Goal: Task Accomplishment & Management: Manage account settings

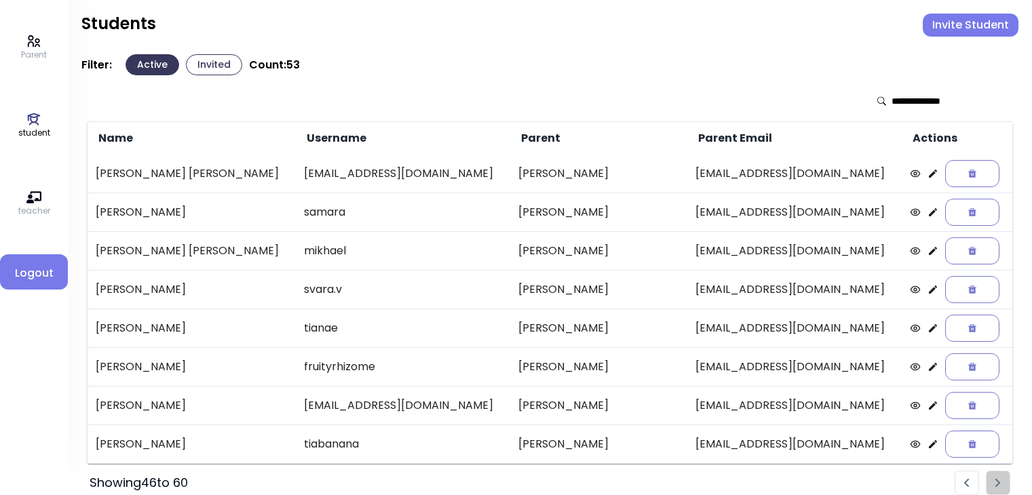
scroll to position [12, 0]
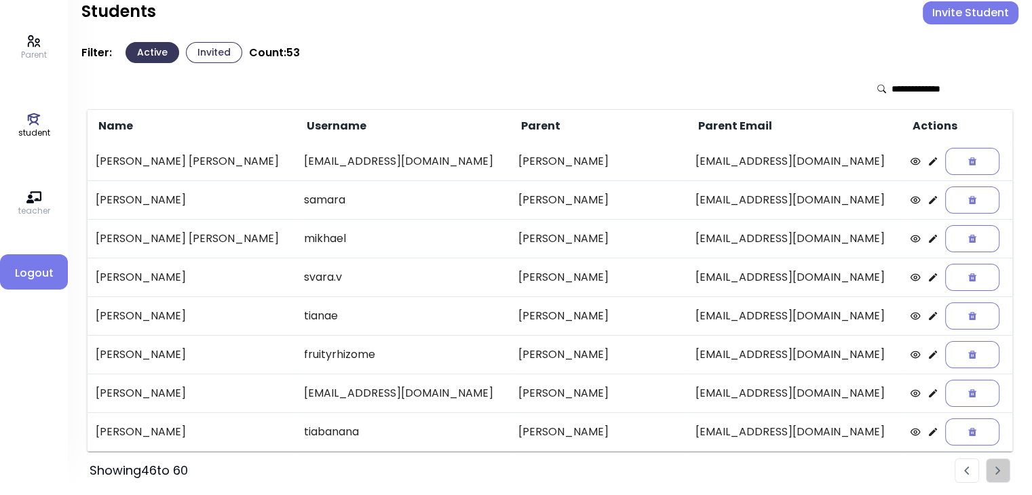
click at [962, 14] on button "Invite Student" at bounding box center [970, 12] width 96 height 23
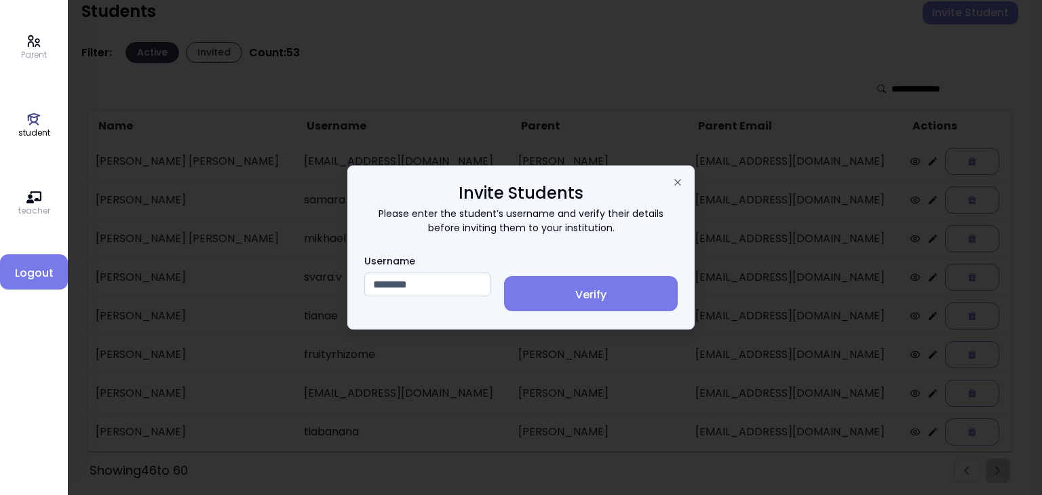
type input "********"
click at [602, 301] on span "Verify" at bounding box center [591, 295] width 152 height 16
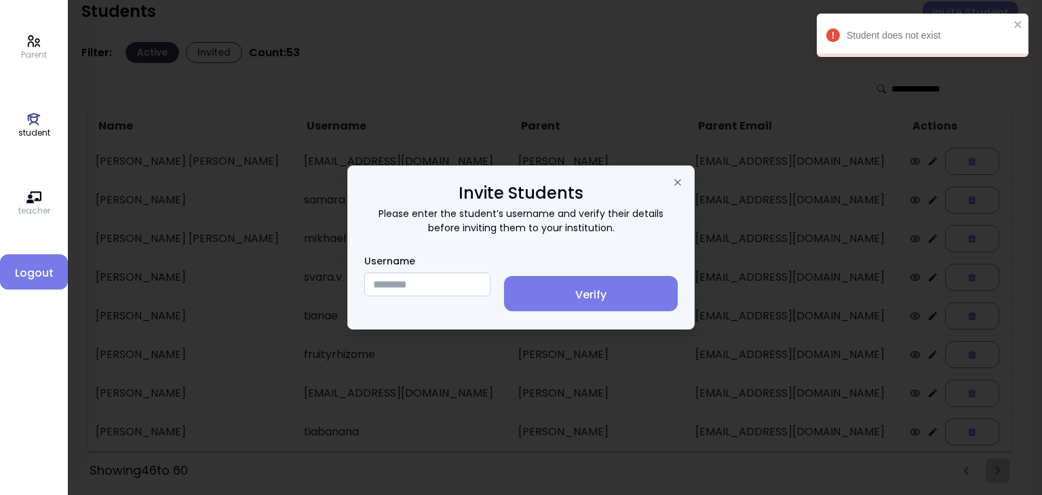
click at [405, 285] on input "Username" at bounding box center [427, 285] width 126 height 24
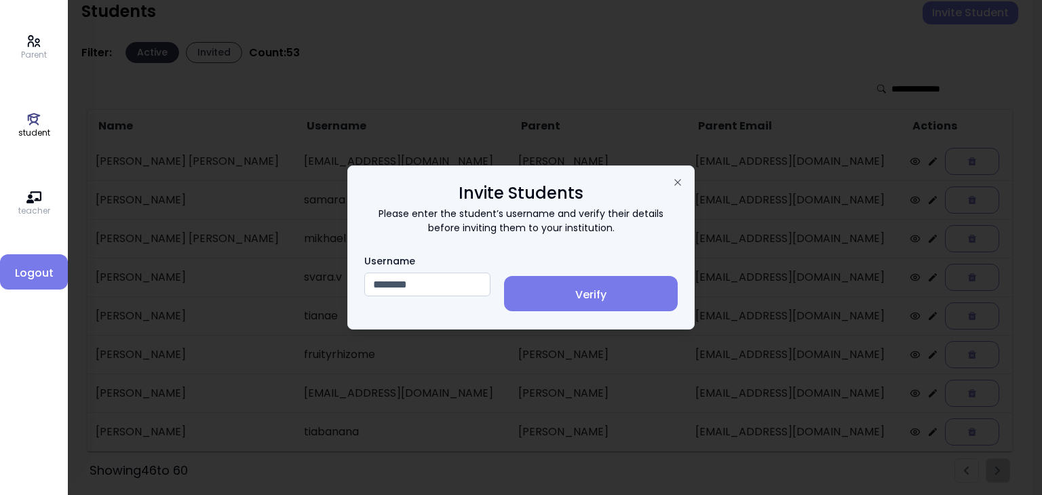
type input "********"
click at [605, 294] on span "Verify" at bounding box center [591, 295] width 152 height 16
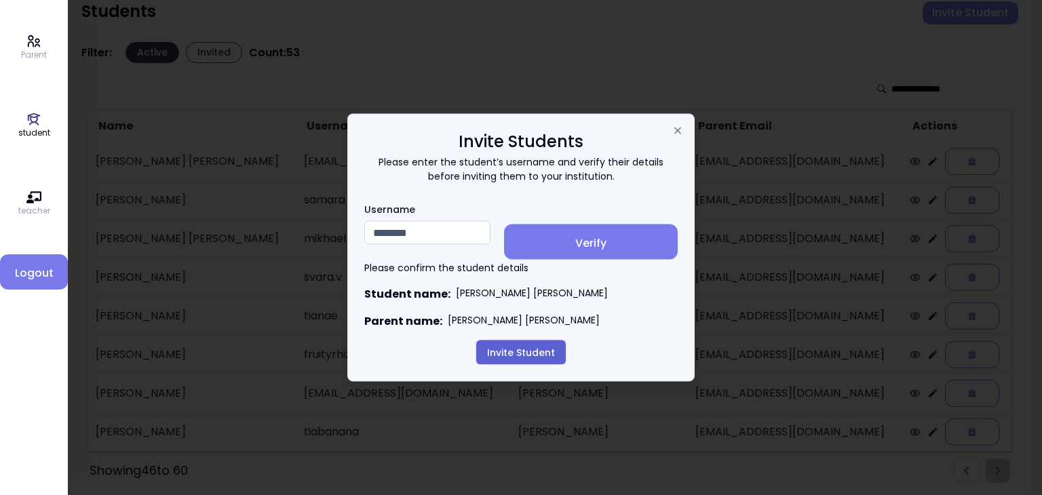
click at [517, 353] on button "Invite Student" at bounding box center [521, 352] width 90 height 24
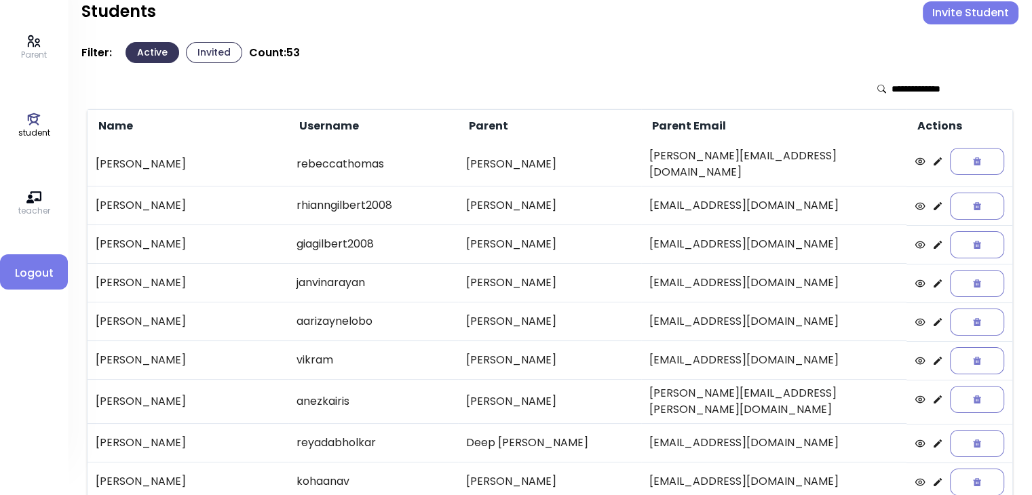
click at [214, 53] on button "Invited" at bounding box center [214, 52] width 56 height 21
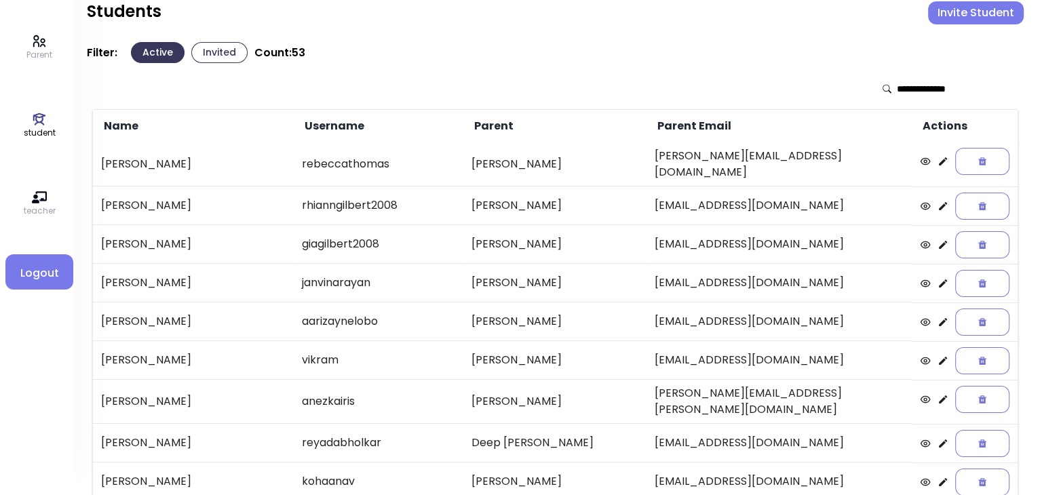
scroll to position [0, 0]
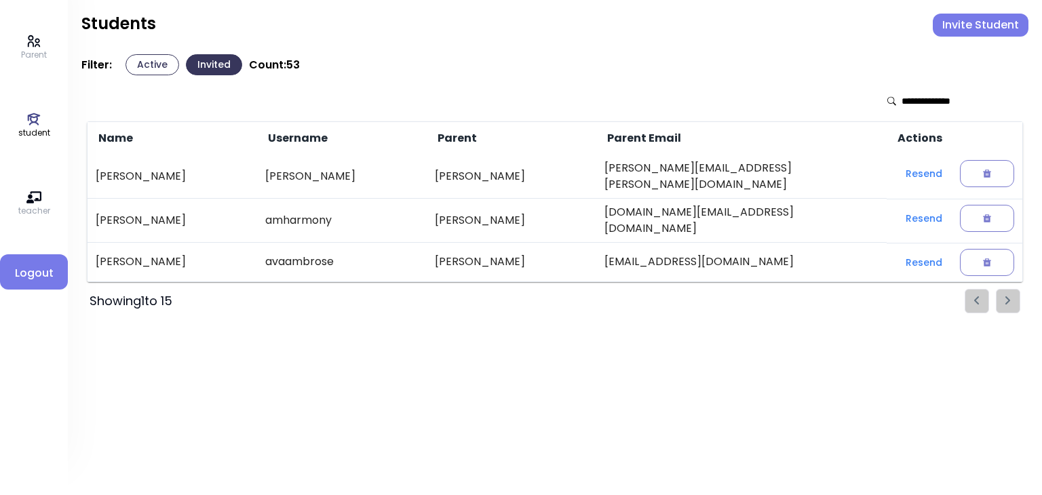
click at [149, 66] on button "Active" at bounding box center [152, 64] width 54 height 21
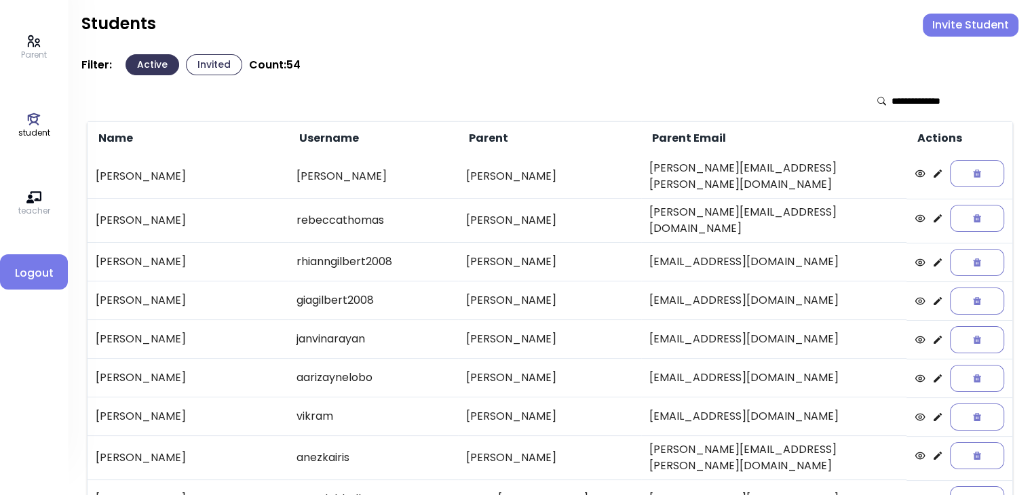
click at [947, 31] on button "Invite Student" at bounding box center [970, 25] width 96 height 23
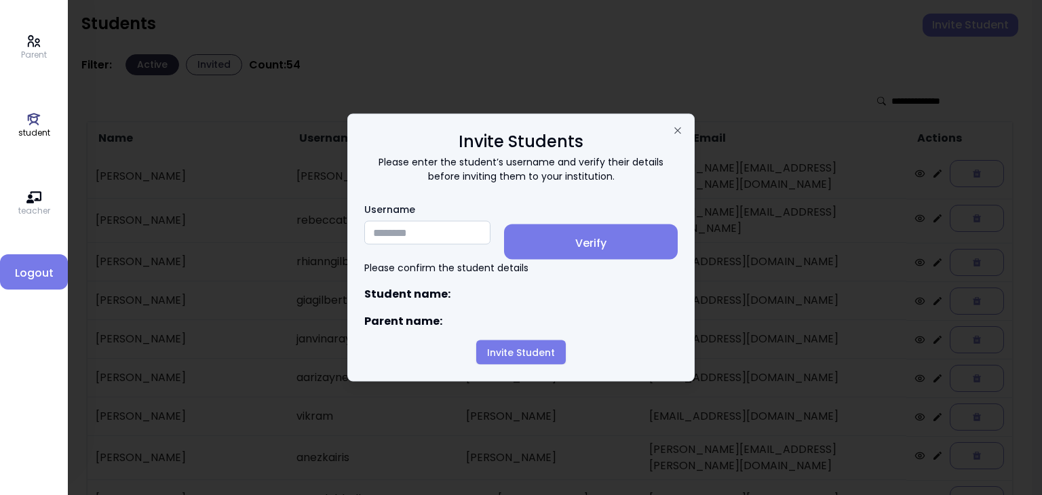
click at [399, 236] on input "Username" at bounding box center [427, 233] width 126 height 24
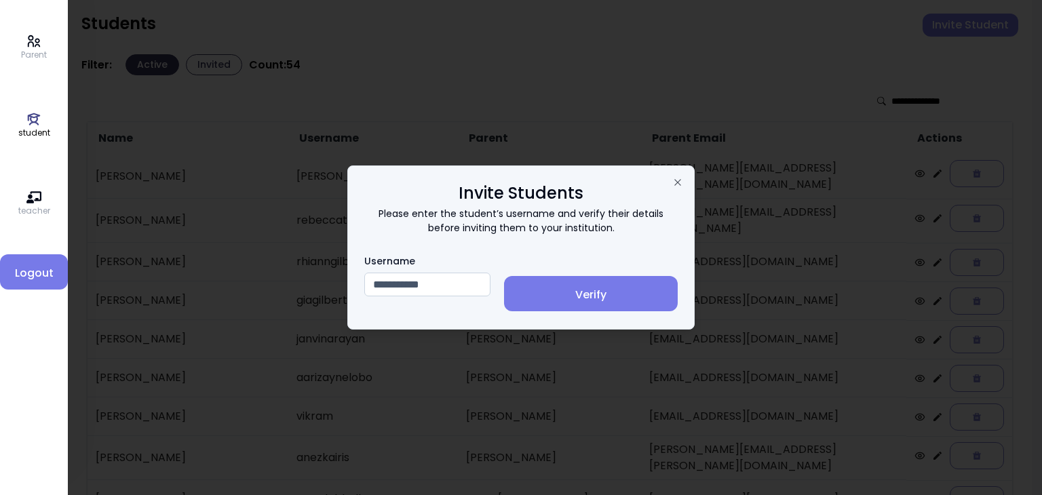
type input "**********"
click at [616, 298] on span "Verify" at bounding box center [591, 295] width 152 height 16
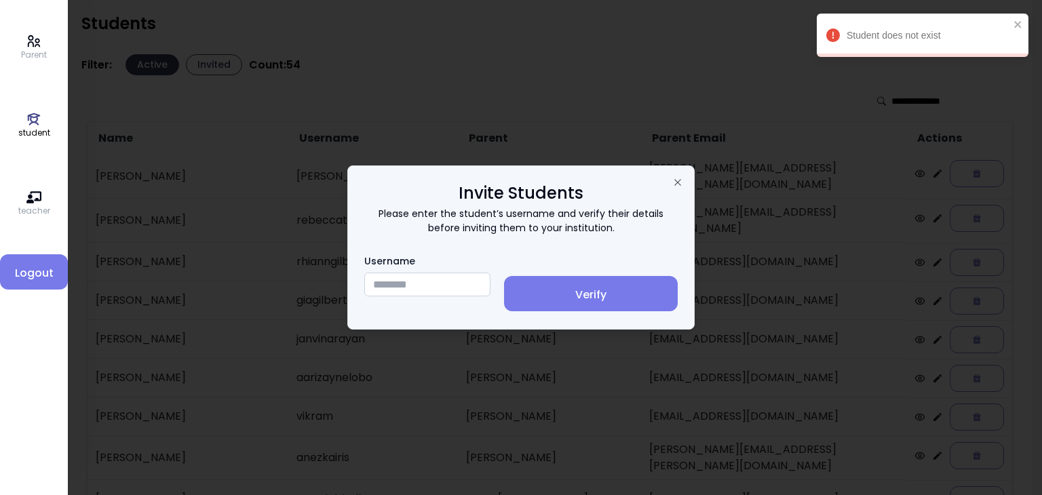
click at [402, 286] on input "Username" at bounding box center [427, 285] width 126 height 24
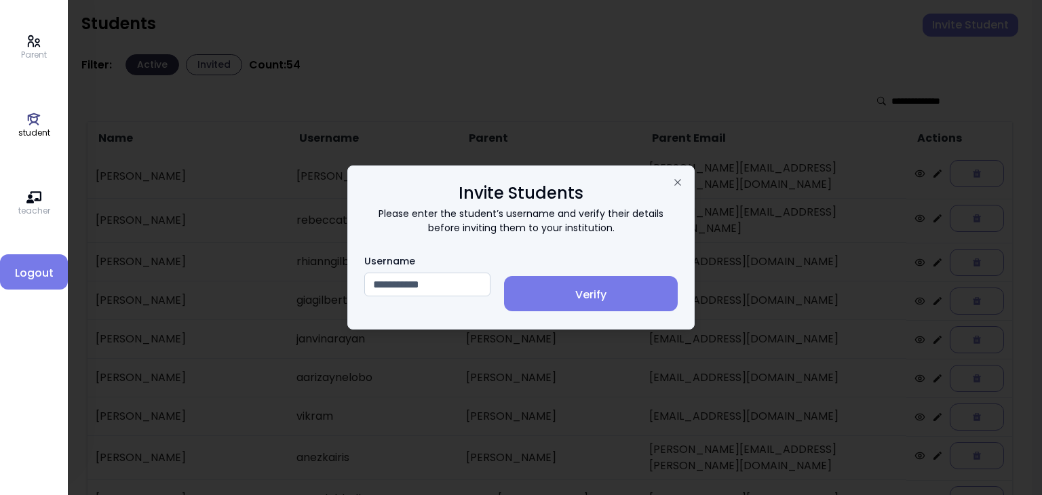
type input "**********"
click at [622, 284] on button "Verify" at bounding box center [591, 293] width 174 height 35
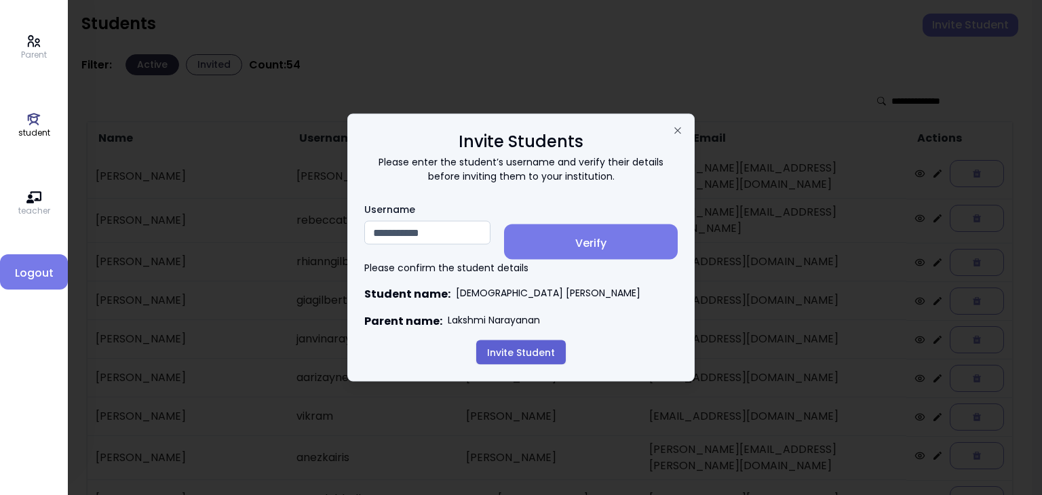
click at [526, 349] on button "Invite Student" at bounding box center [521, 352] width 90 height 24
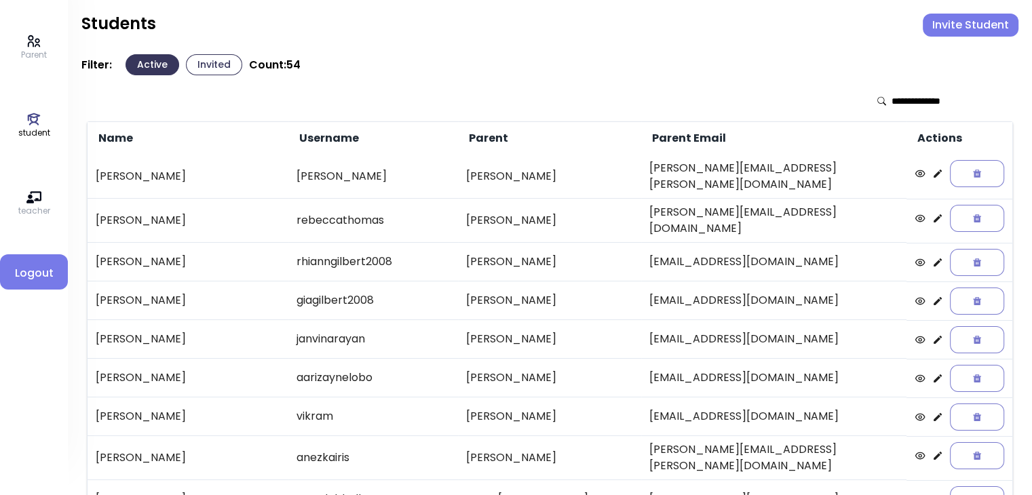
click at [207, 68] on button "Invited" at bounding box center [214, 64] width 56 height 21
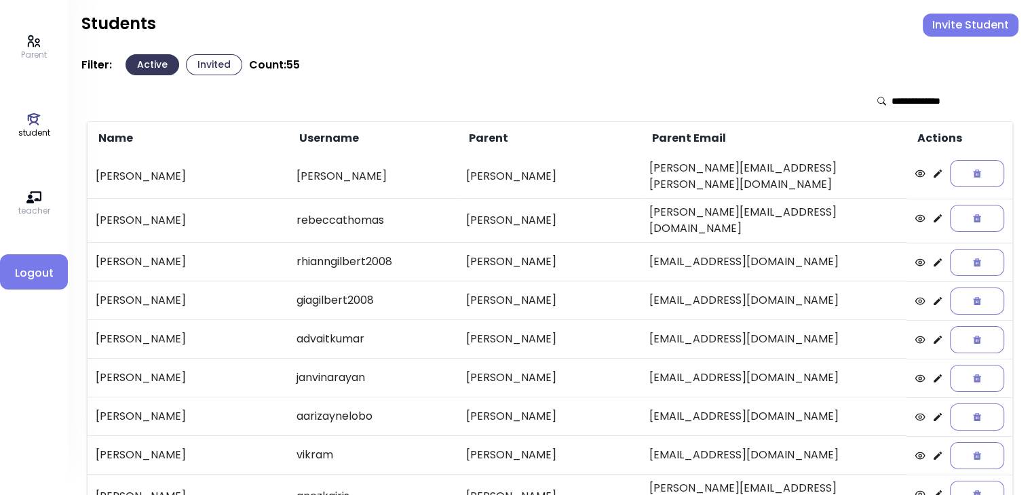
click at [220, 58] on button "Invited" at bounding box center [214, 64] width 56 height 21
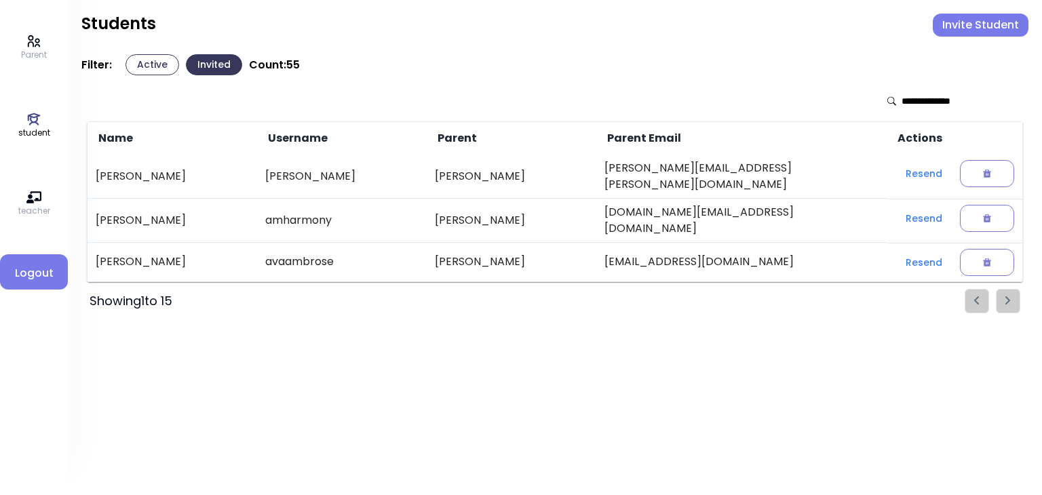
click at [153, 64] on button "Active" at bounding box center [152, 64] width 54 height 21
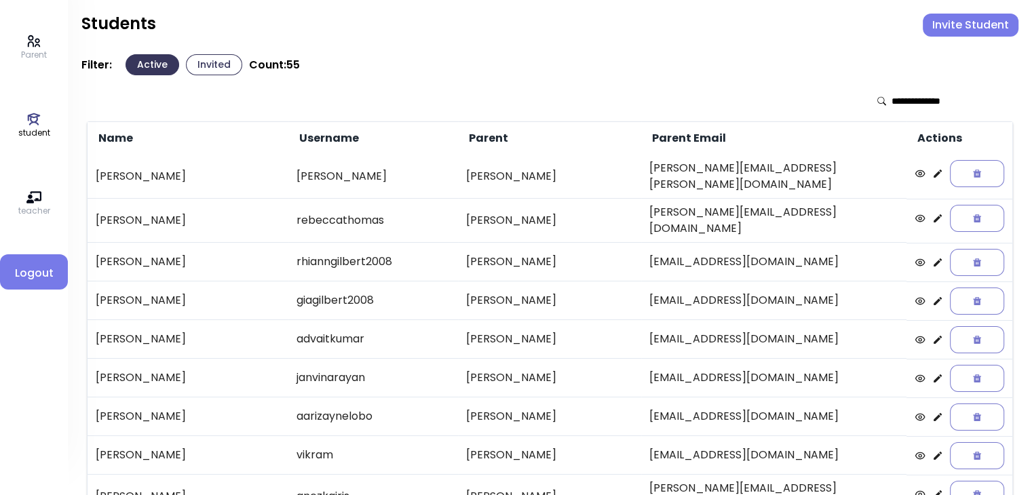
click at [26, 44] on icon at bounding box center [33, 41] width 15 height 15
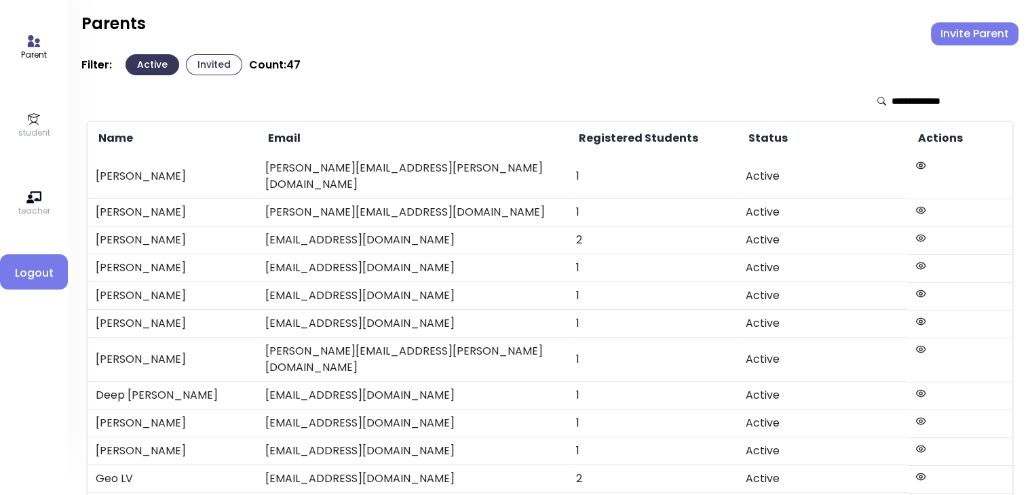
click at [964, 33] on button "Invite Parent" at bounding box center [974, 33] width 87 height 23
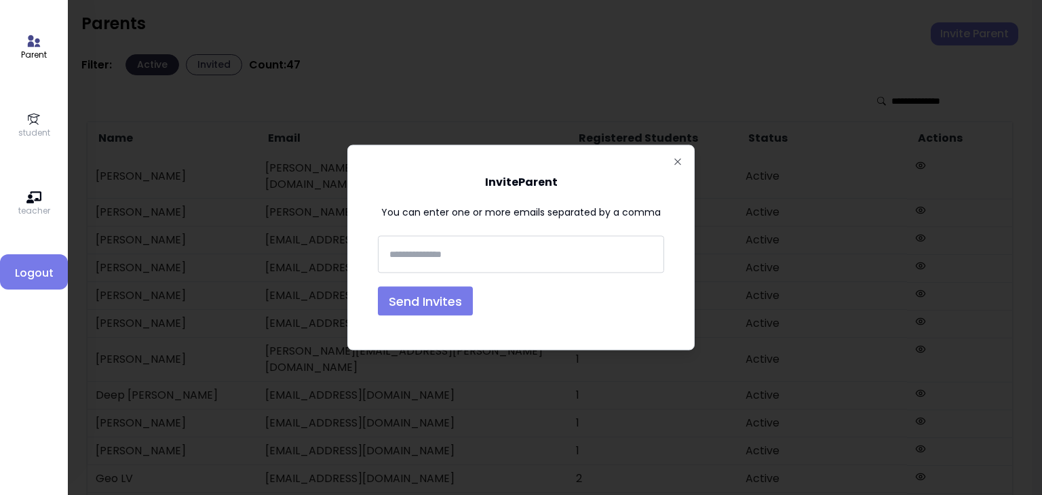
click at [400, 253] on input "text" at bounding box center [521, 254] width 274 height 25
type input "**********"
click at [415, 300] on button "Send Invites" at bounding box center [425, 301] width 95 height 29
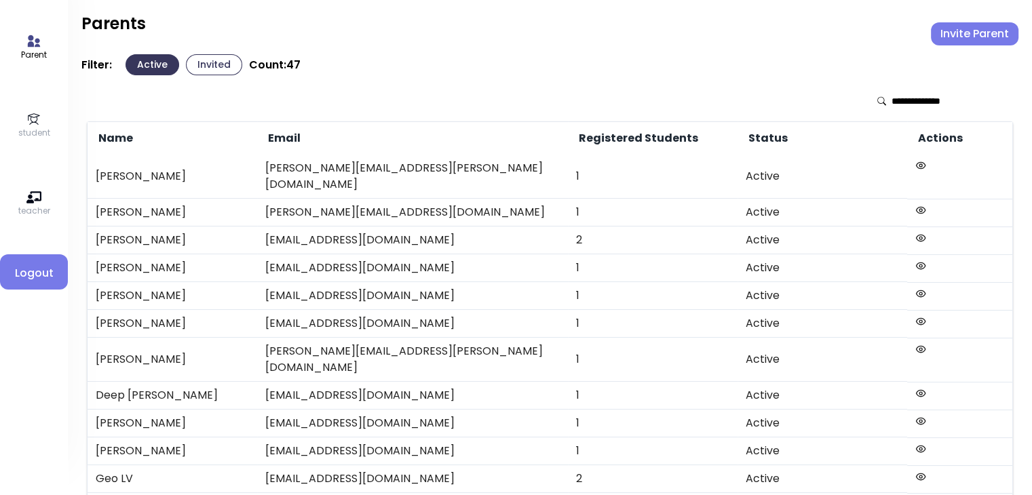
click at [211, 56] on button "Invited" at bounding box center [214, 64] width 56 height 21
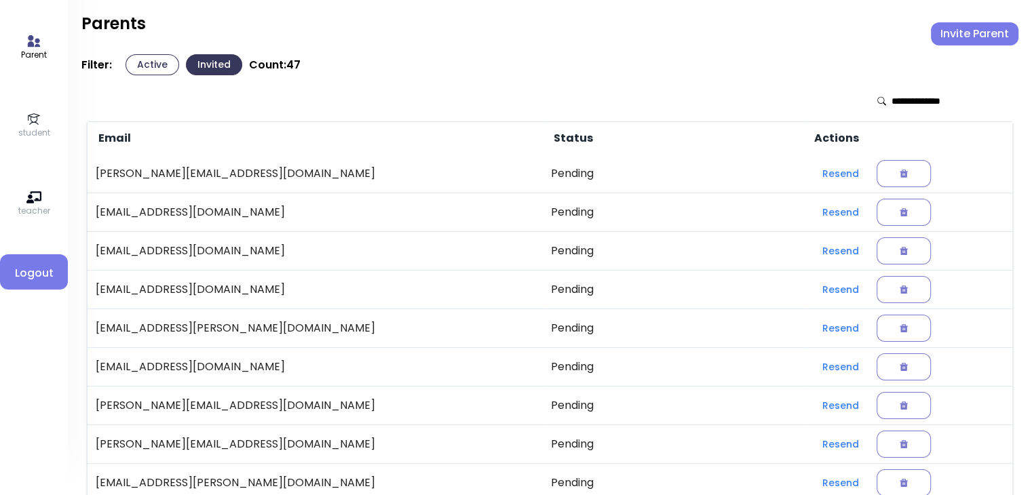
click at [35, 134] on p "student" at bounding box center [34, 133] width 32 height 12
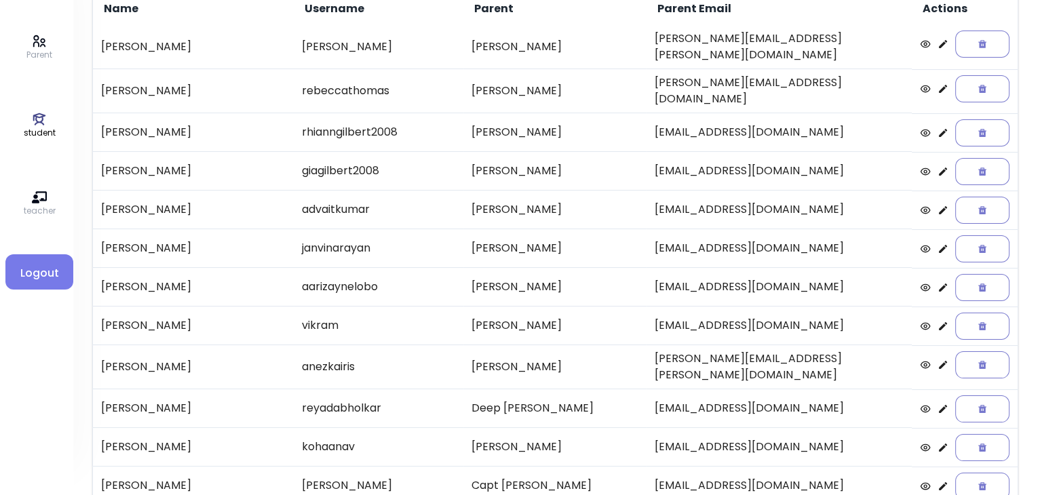
scroll to position [130, 0]
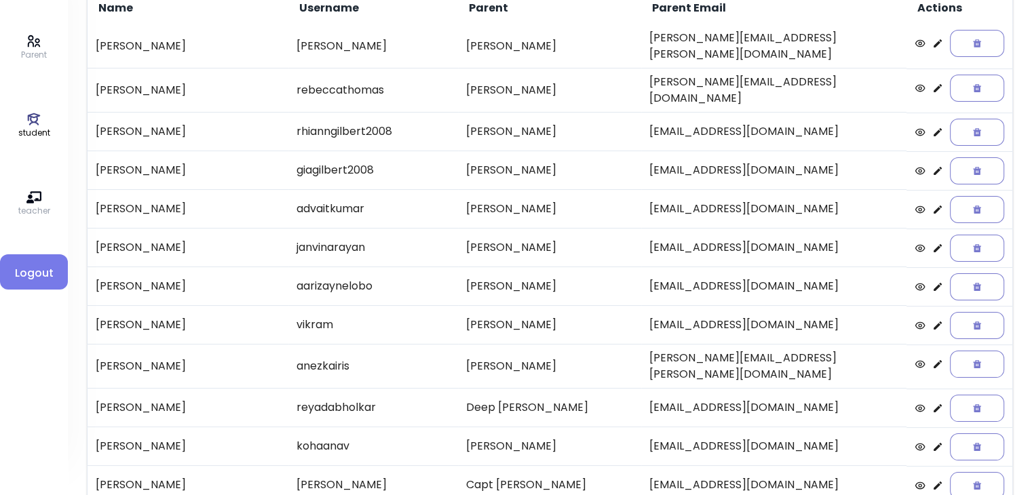
click at [932, 359] on icon at bounding box center [937, 364] width 11 height 11
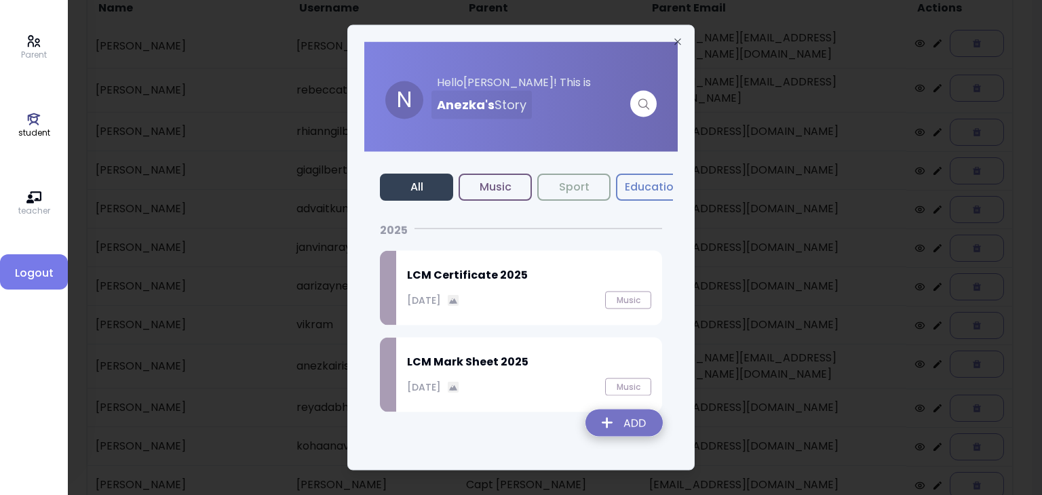
click at [631, 419] on img at bounding box center [623, 426] width 99 height 48
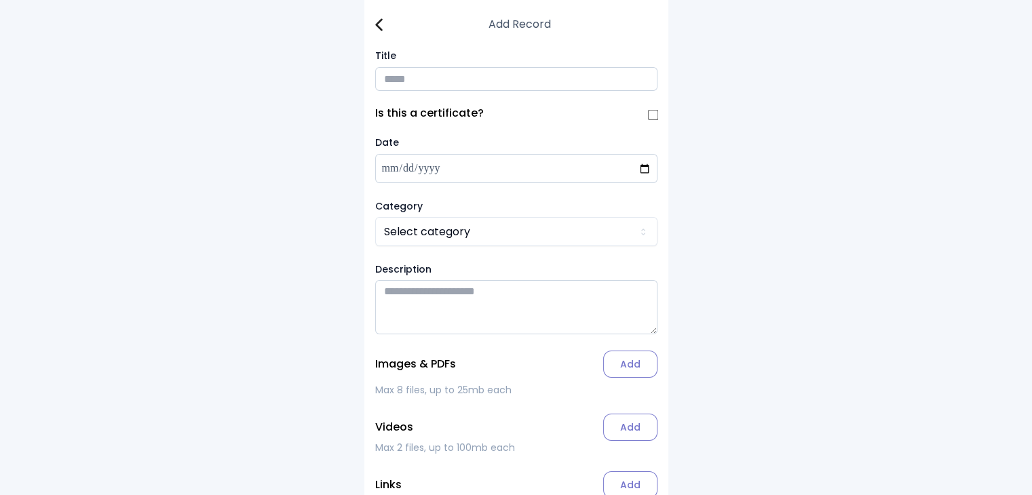
click at [388, 86] on input "Title" at bounding box center [516, 79] width 282 height 24
type input "**********"
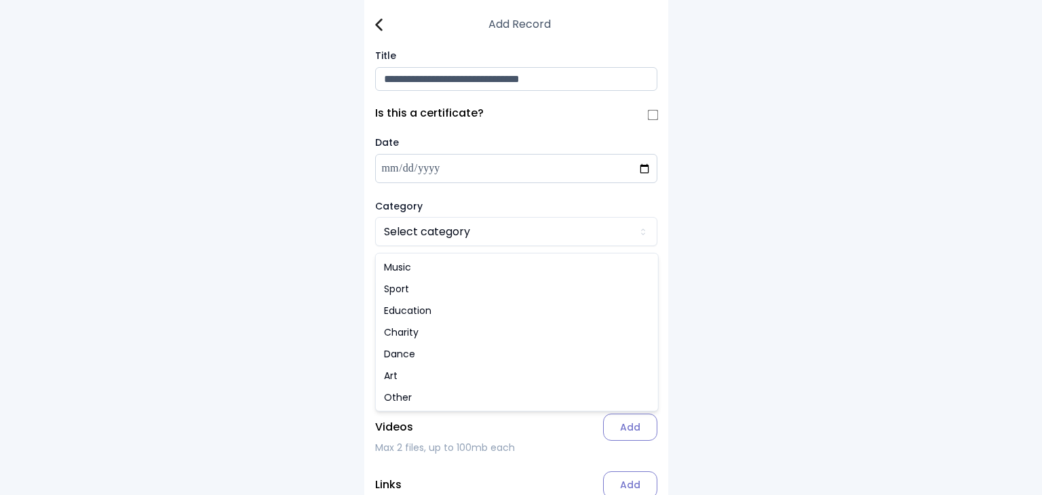
click at [428, 224] on html "**********" at bounding box center [521, 286] width 1042 height 572
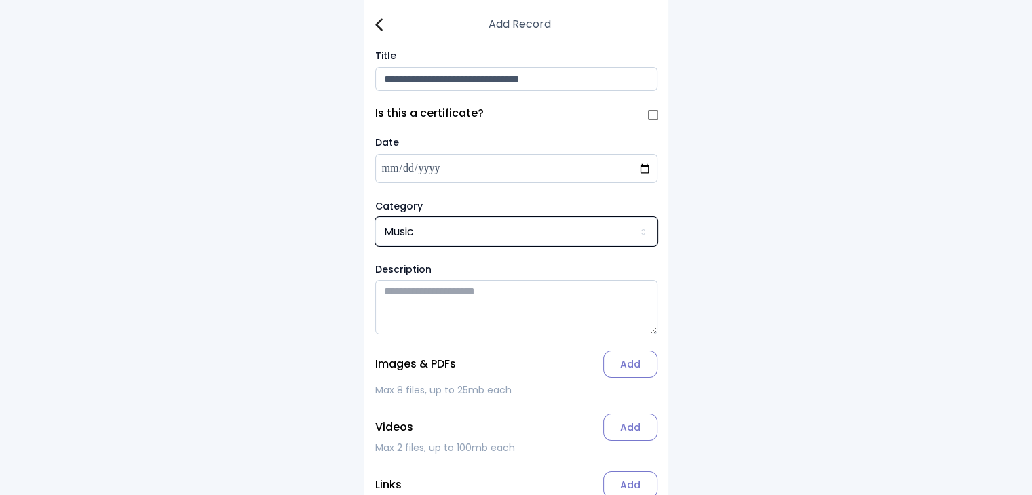
scroll to position [81, 0]
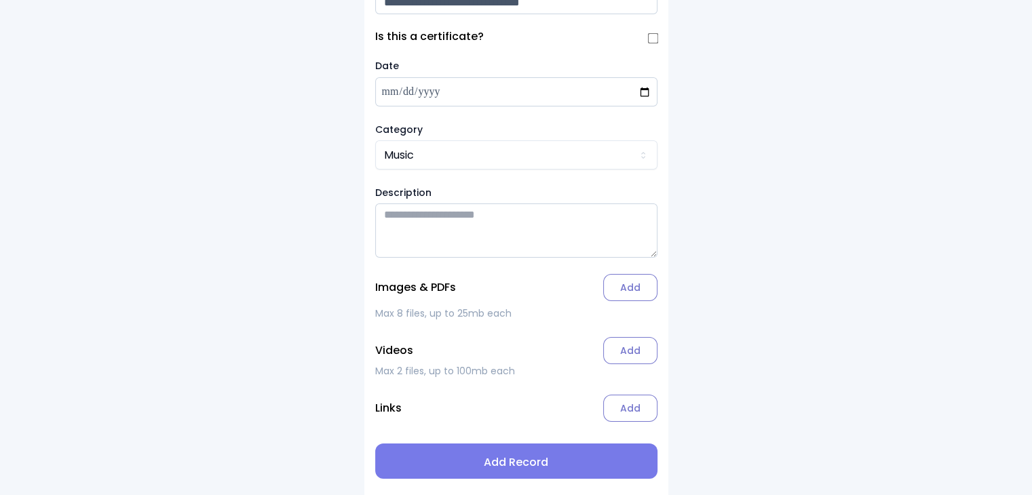
click at [635, 286] on label "Add" at bounding box center [630, 287] width 54 height 27
click at [0, 0] on input "Add" at bounding box center [0, 0] width 0 height 0
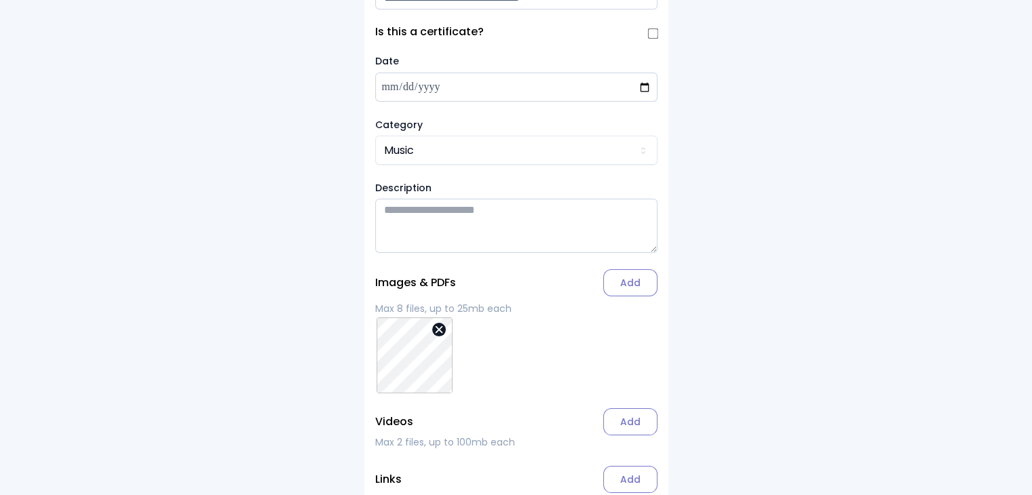
scroll to position [157, 0]
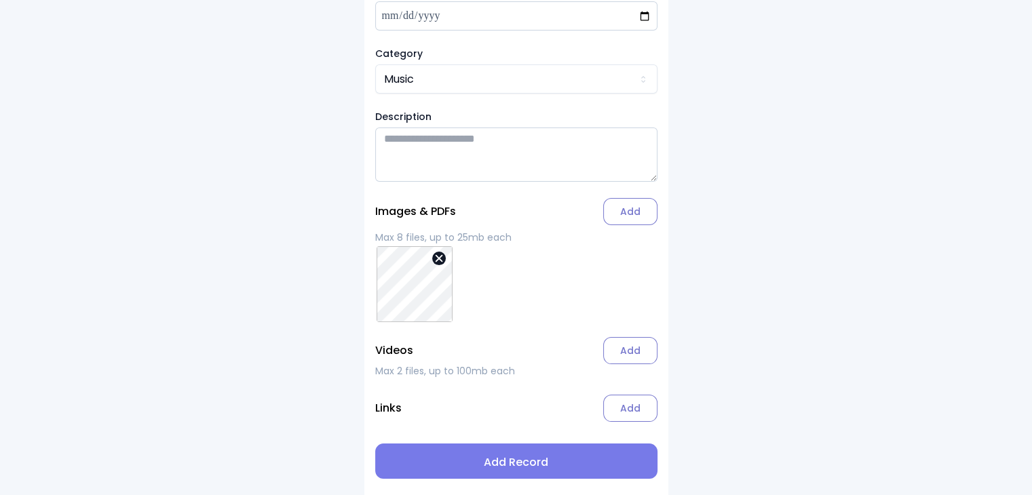
click at [526, 462] on span "Add Record" at bounding box center [516, 462] width 260 height 16
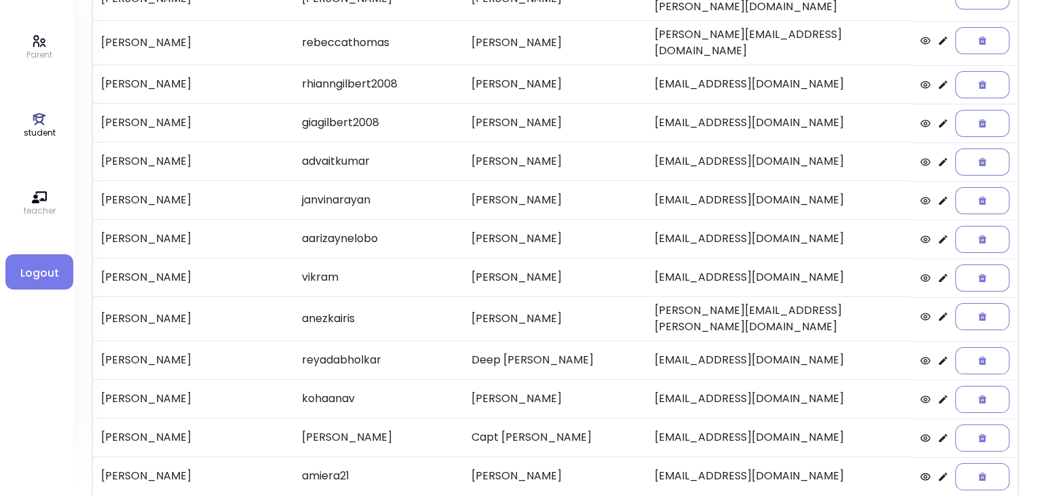
scroll to position [178, 0]
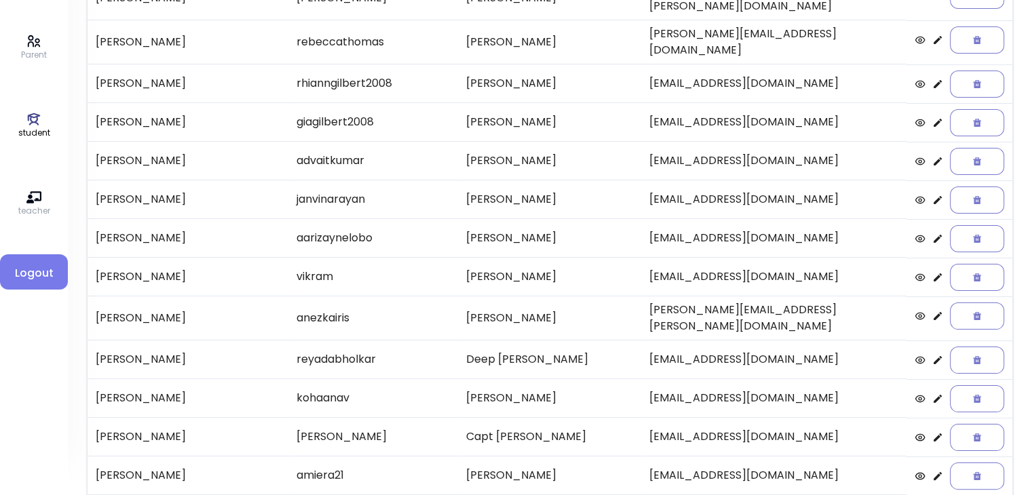
click at [933, 273] on icon at bounding box center [937, 277] width 8 height 8
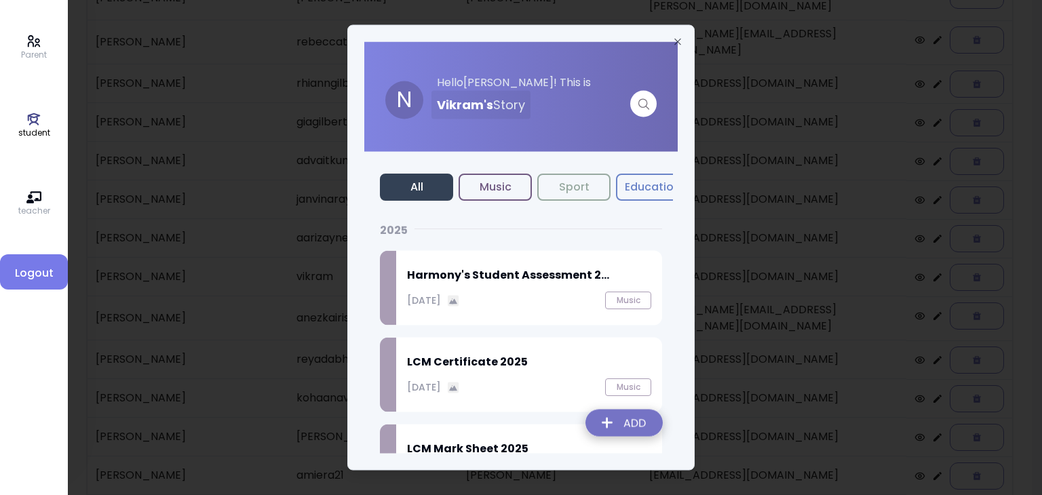
click at [494, 276] on h2 "Harmony's Student Assessment 2..." at bounding box center [529, 275] width 244 height 16
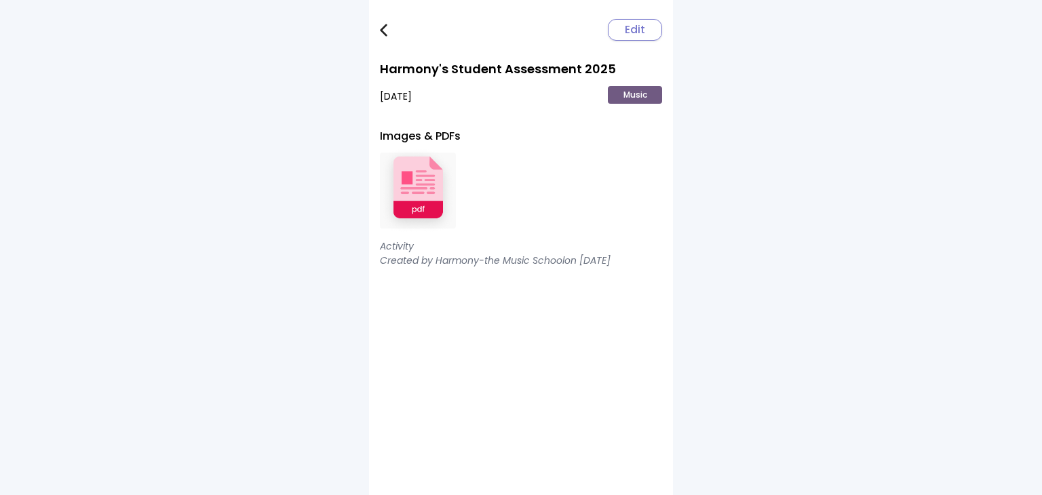
click at [413, 173] on img at bounding box center [418, 190] width 76 height 89
click at [382, 24] on img at bounding box center [383, 30] width 7 height 13
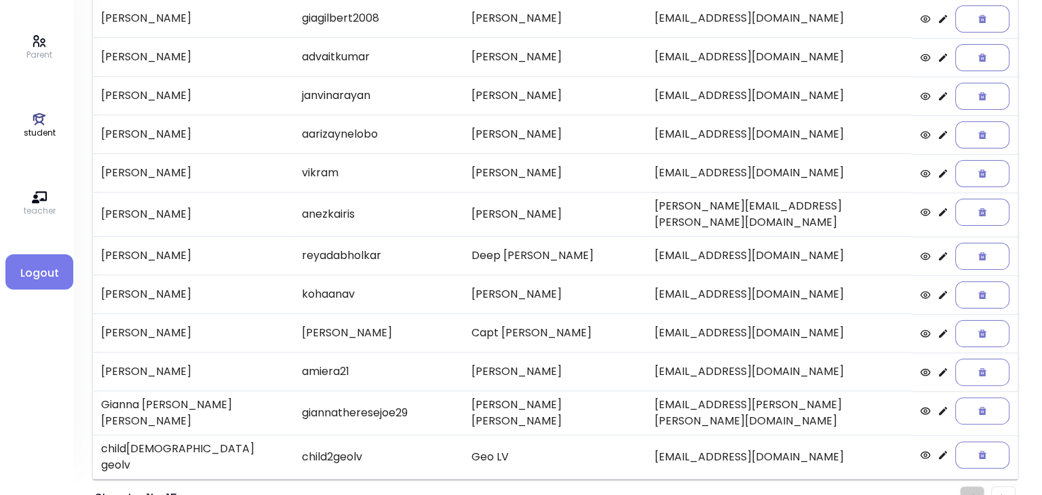
scroll to position [281, 0]
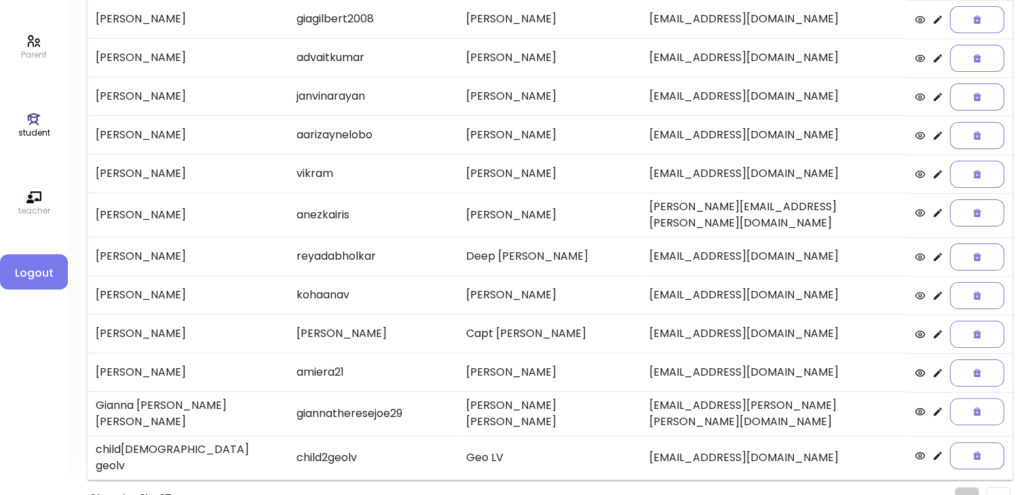
click at [933, 291] on icon at bounding box center [937, 295] width 8 height 8
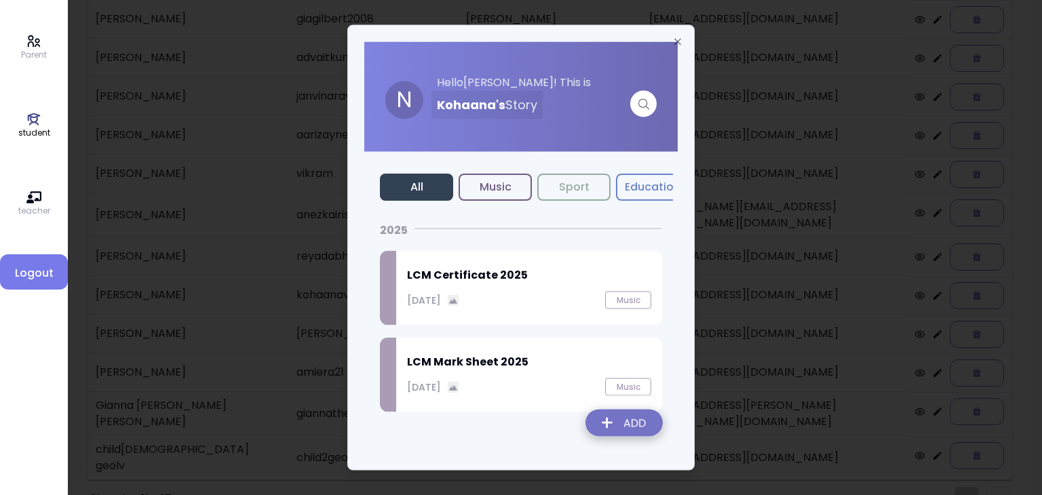
click at [634, 429] on img at bounding box center [623, 426] width 99 height 48
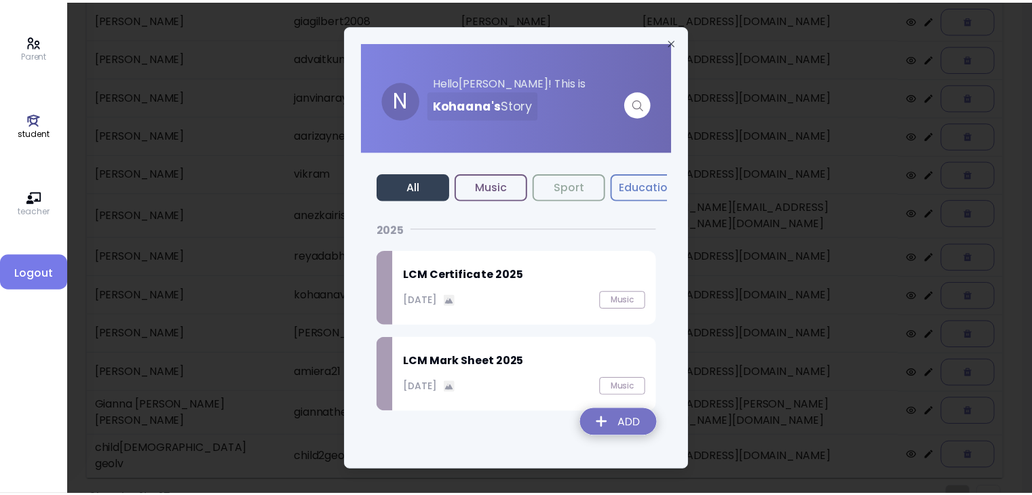
scroll to position [81, 0]
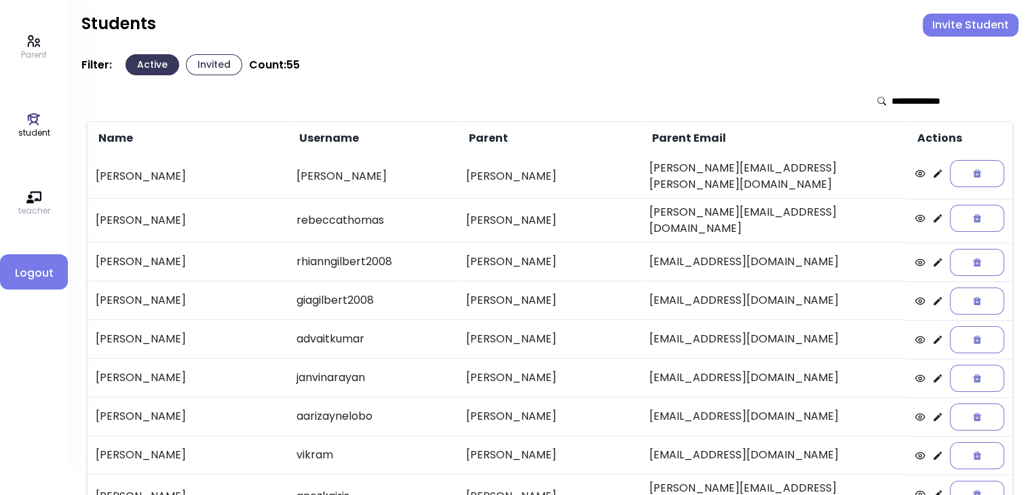
click at [960, 33] on button "Invite Student" at bounding box center [970, 25] width 96 height 23
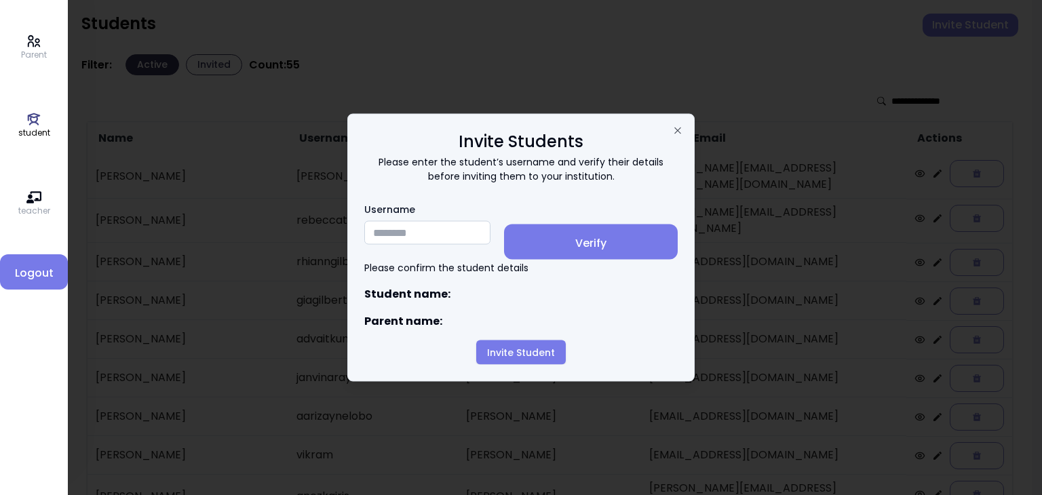
click at [377, 241] on input "Username" at bounding box center [427, 233] width 126 height 24
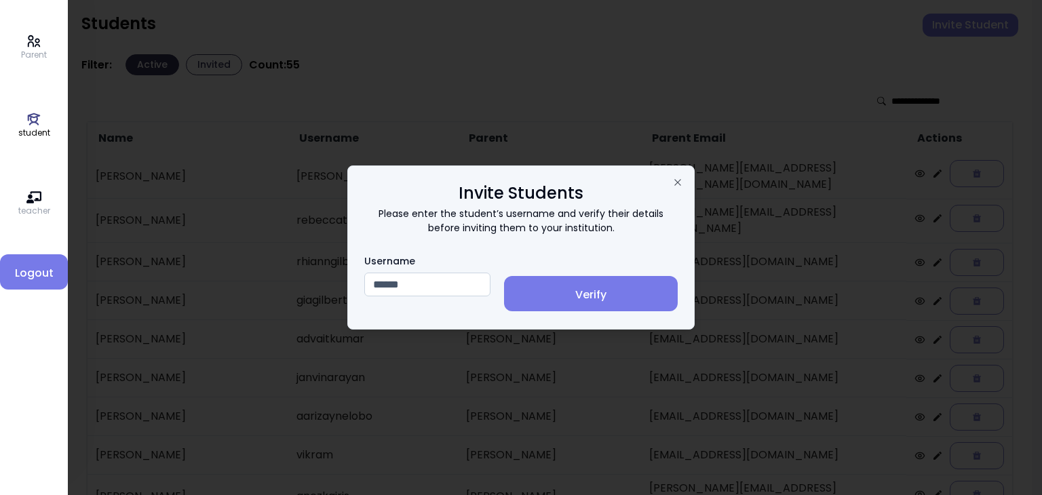
type input "******"
click at [579, 288] on span "Verify" at bounding box center [591, 295] width 152 height 16
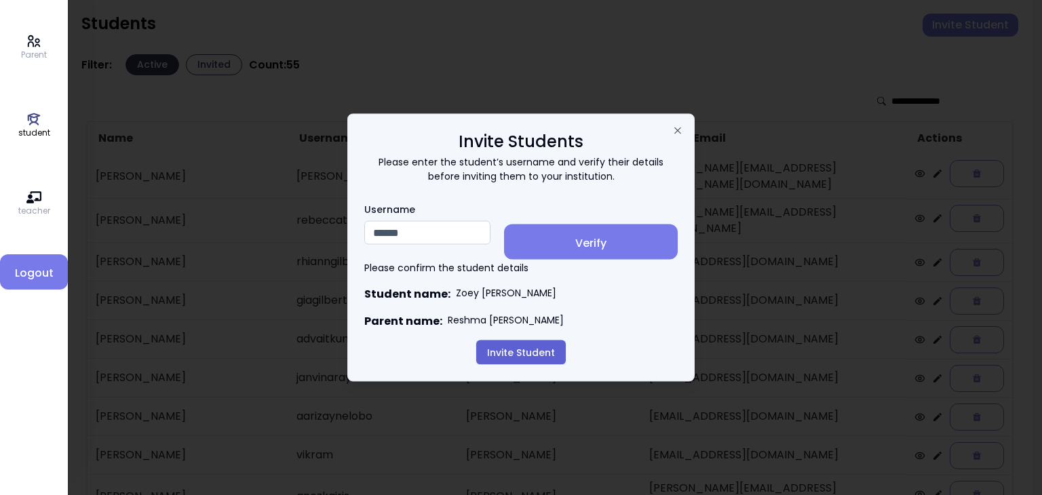
click at [515, 352] on button "Invite Student" at bounding box center [521, 352] width 90 height 24
click at [537, 353] on button "Invite Student" at bounding box center [521, 352] width 90 height 24
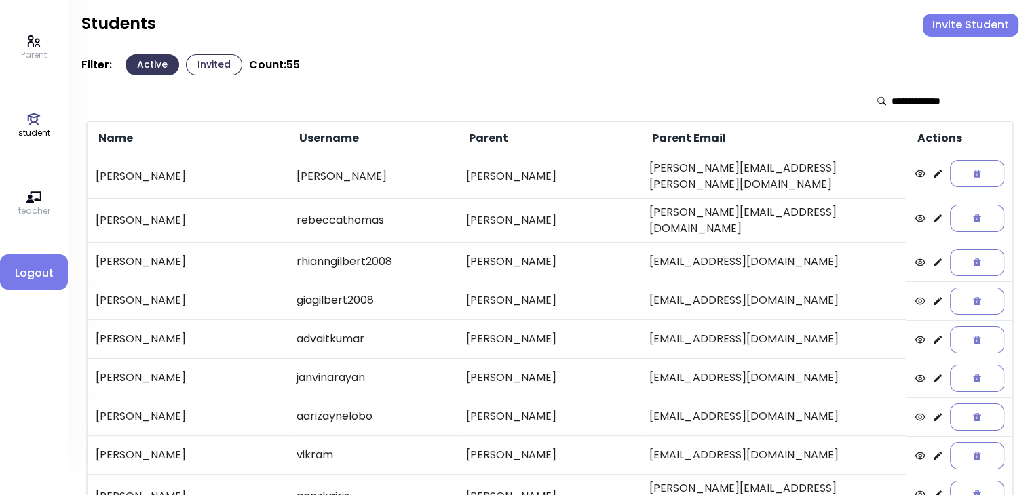
click at [907, 98] on input "text" at bounding box center [939, 101] width 96 height 14
click at [216, 63] on button "Invited" at bounding box center [214, 64] width 56 height 21
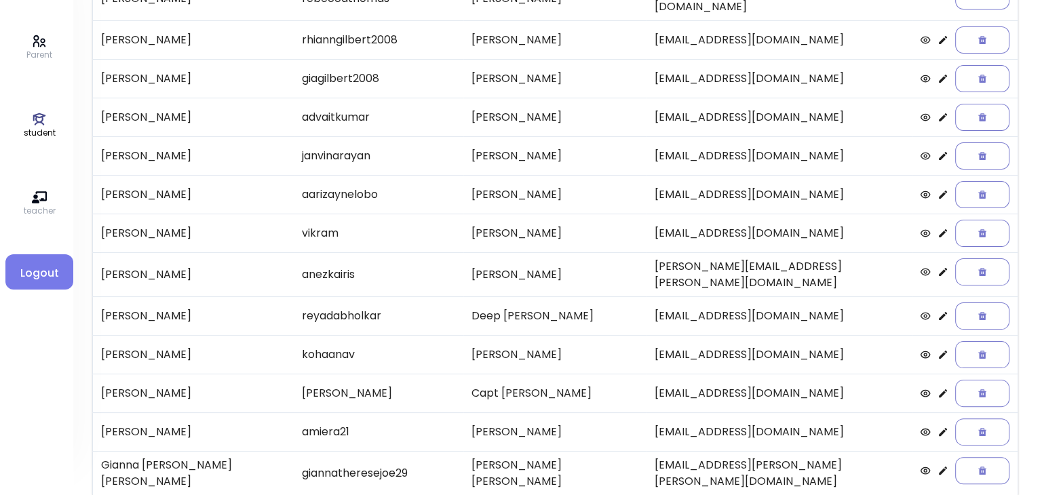
scroll to position [282, 0]
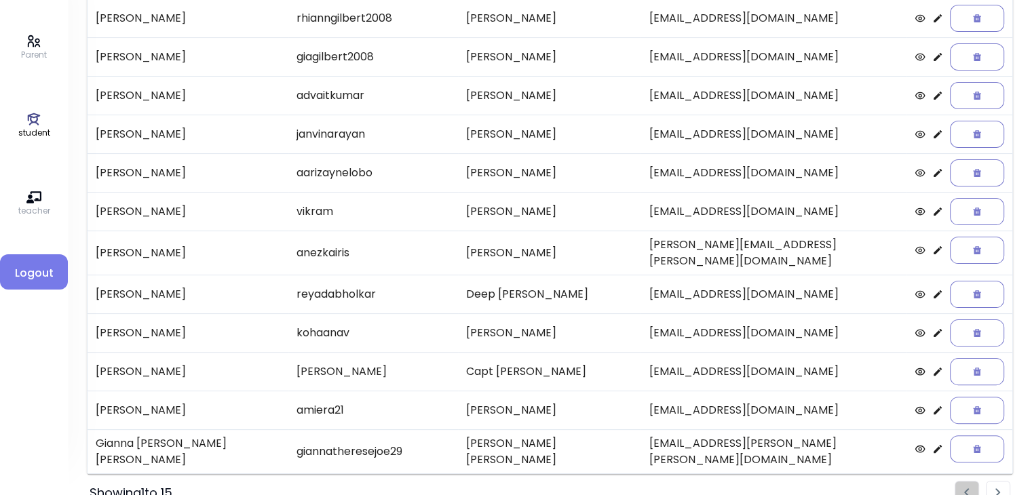
click at [932, 328] on icon at bounding box center [937, 333] width 11 height 11
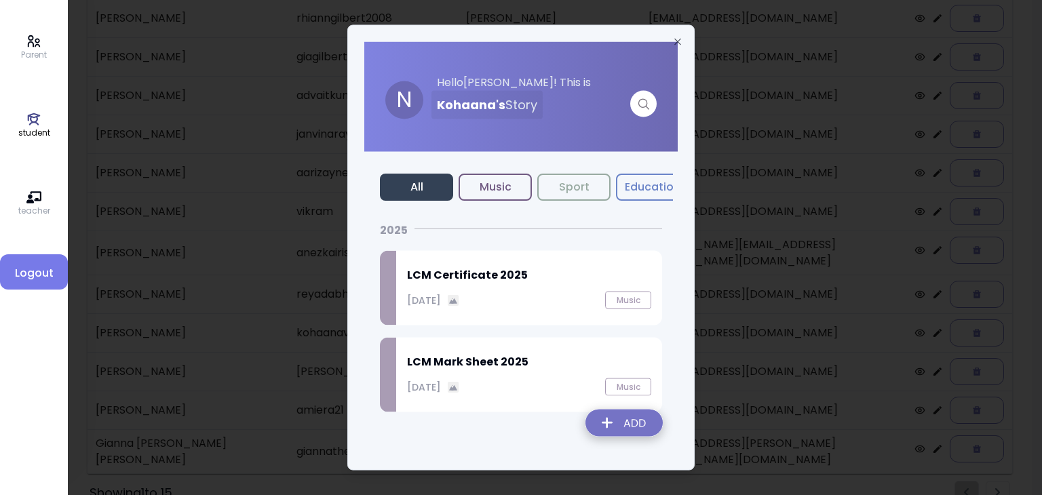
click at [619, 421] on img at bounding box center [623, 426] width 99 height 48
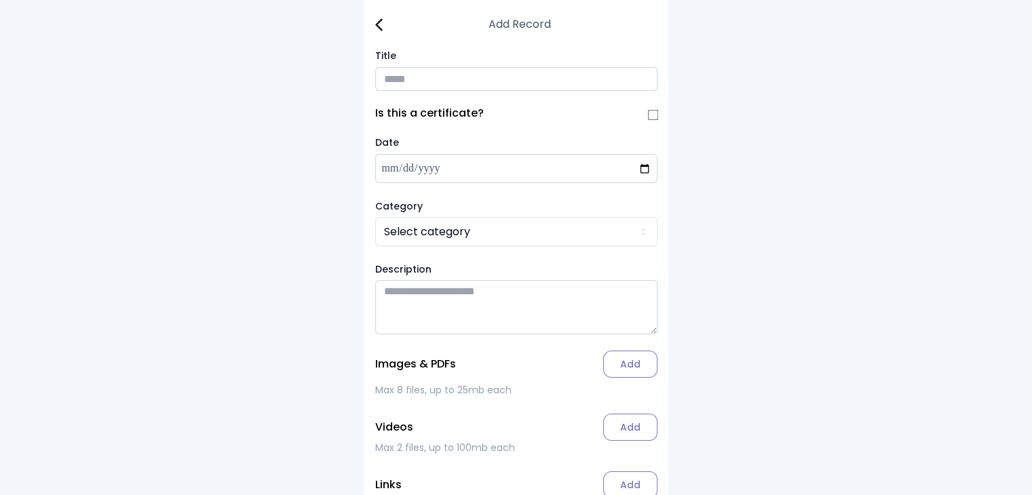
click at [402, 79] on input "Title" at bounding box center [516, 79] width 282 height 24
type input "**********"
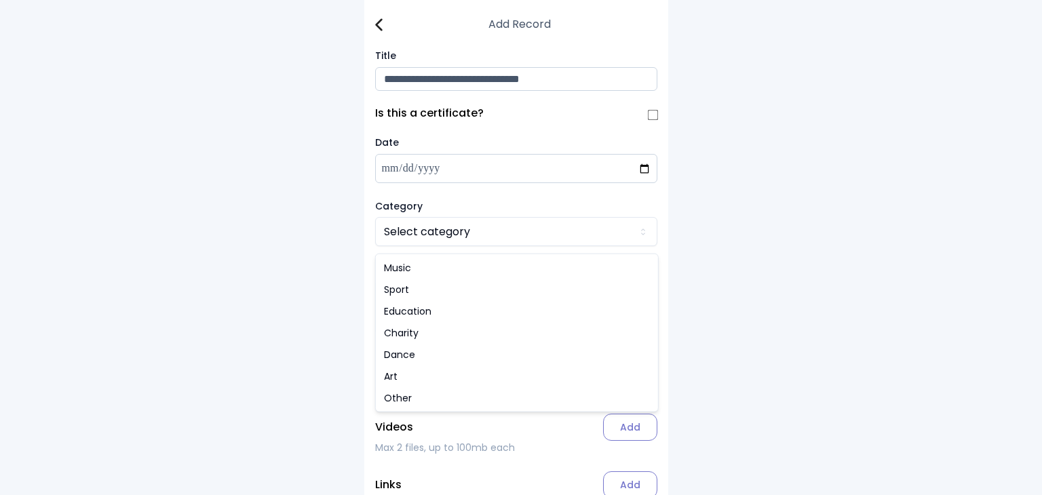
click at [439, 239] on html "**********" at bounding box center [521, 286] width 1042 height 572
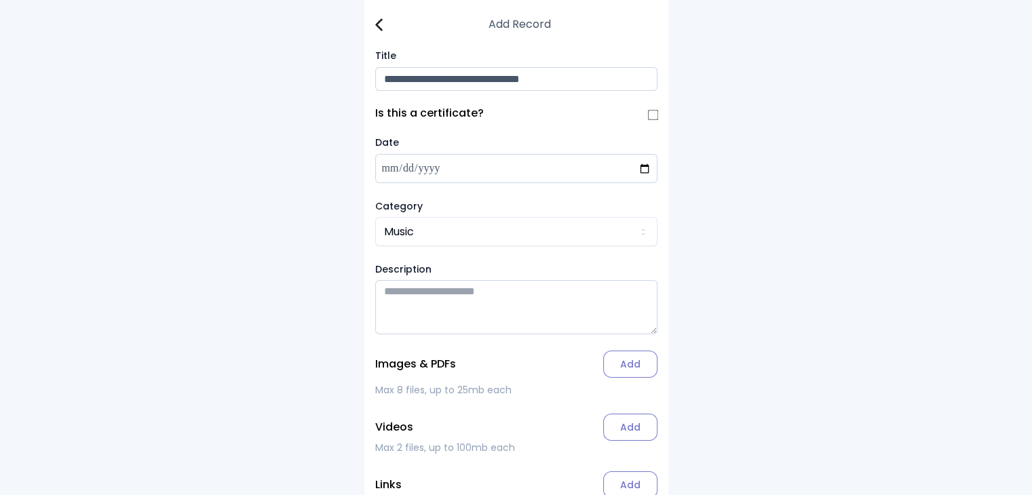
click at [623, 373] on label "Add" at bounding box center [630, 364] width 54 height 27
click at [0, 0] on input "Add" at bounding box center [0, 0] width 0 height 0
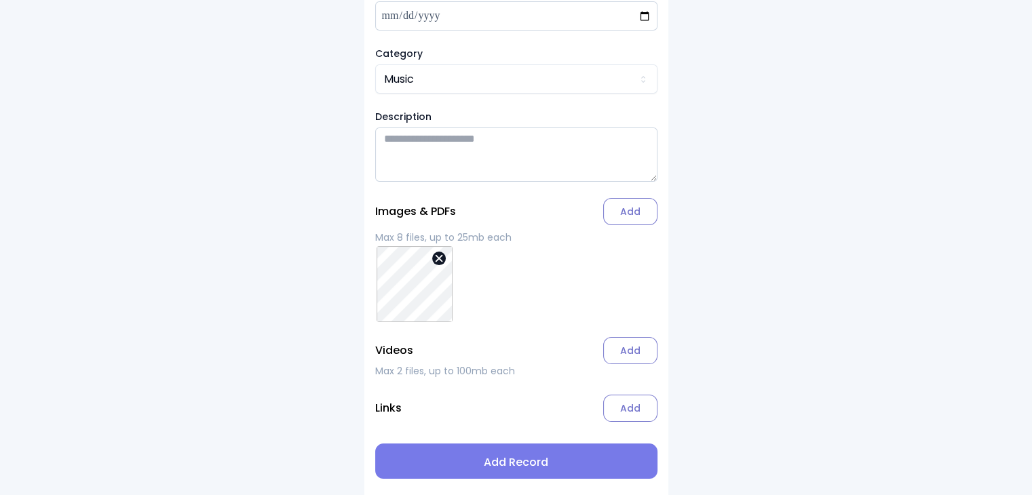
click at [521, 469] on span "Add Record" at bounding box center [516, 462] width 260 height 16
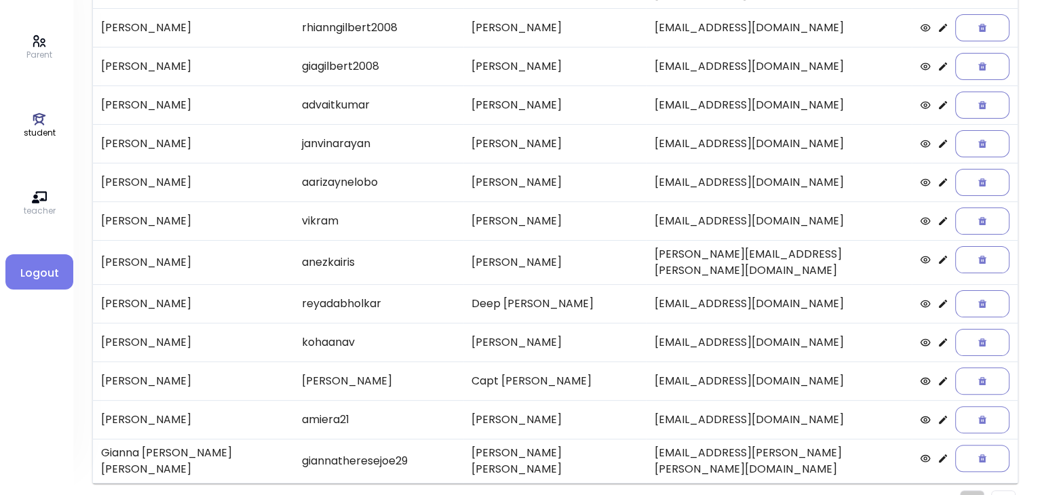
scroll to position [282, 0]
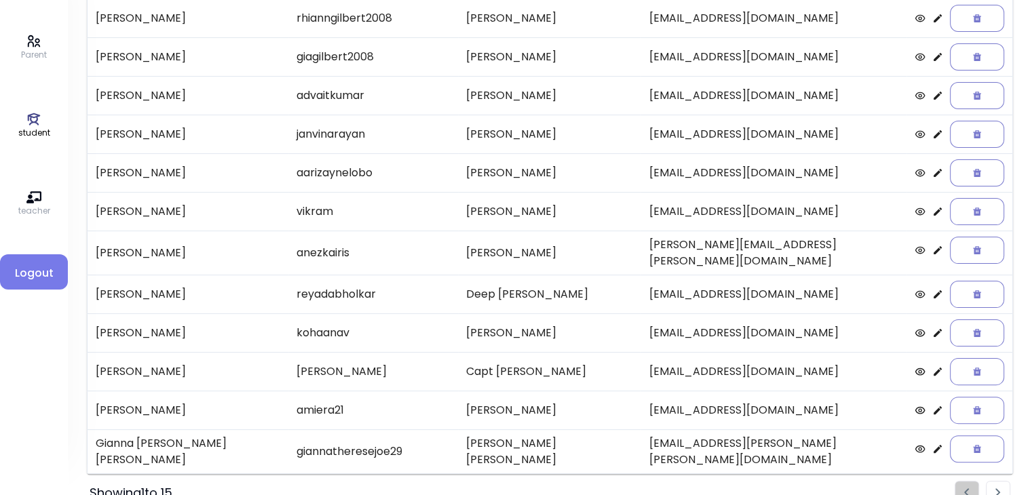
click at [932, 366] on icon at bounding box center [937, 371] width 11 height 11
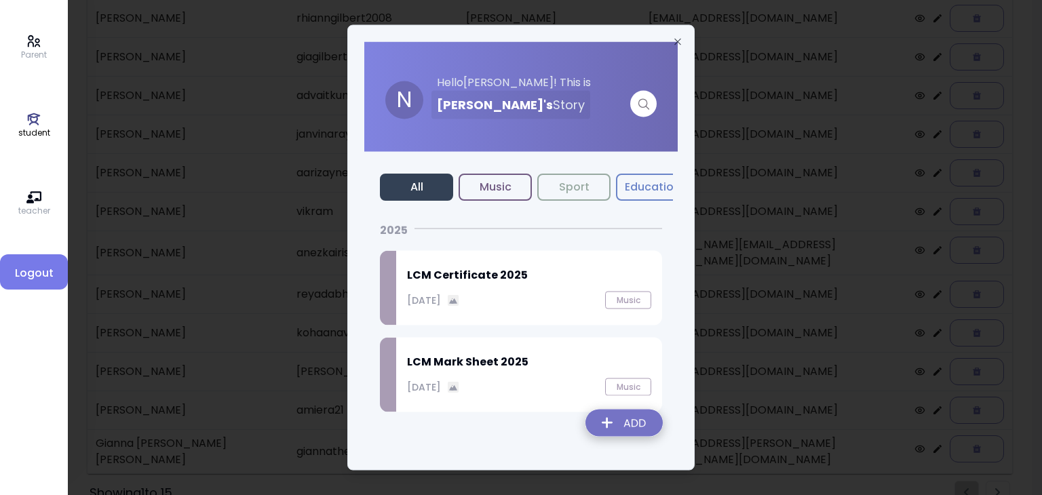
click at [629, 429] on img at bounding box center [623, 426] width 99 height 48
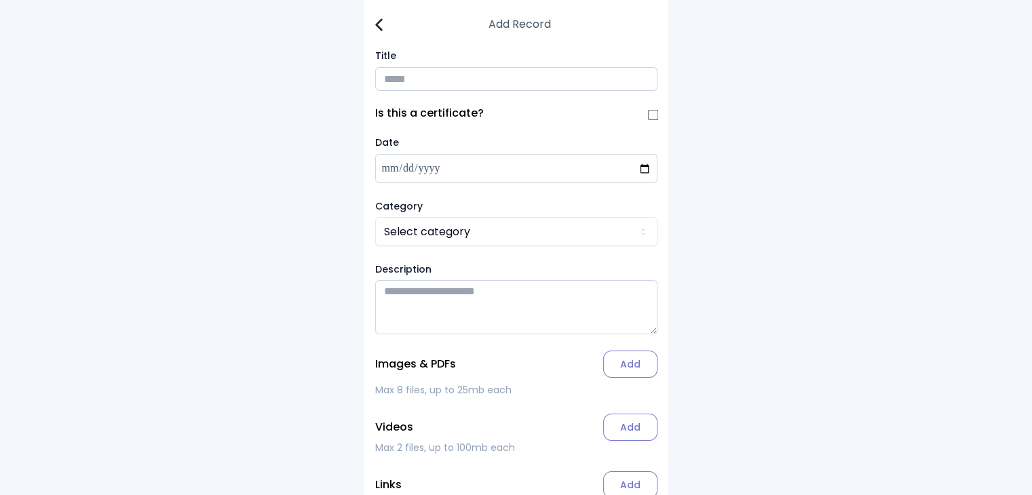
click at [392, 79] on input "Title" at bounding box center [516, 79] width 282 height 24
type input "**********"
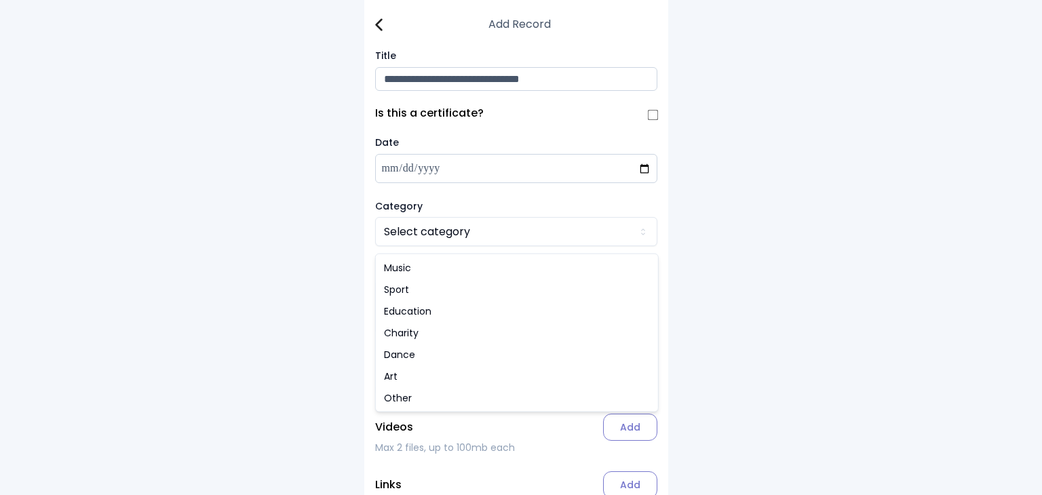
click at [428, 236] on html "**********" at bounding box center [521, 286] width 1042 height 572
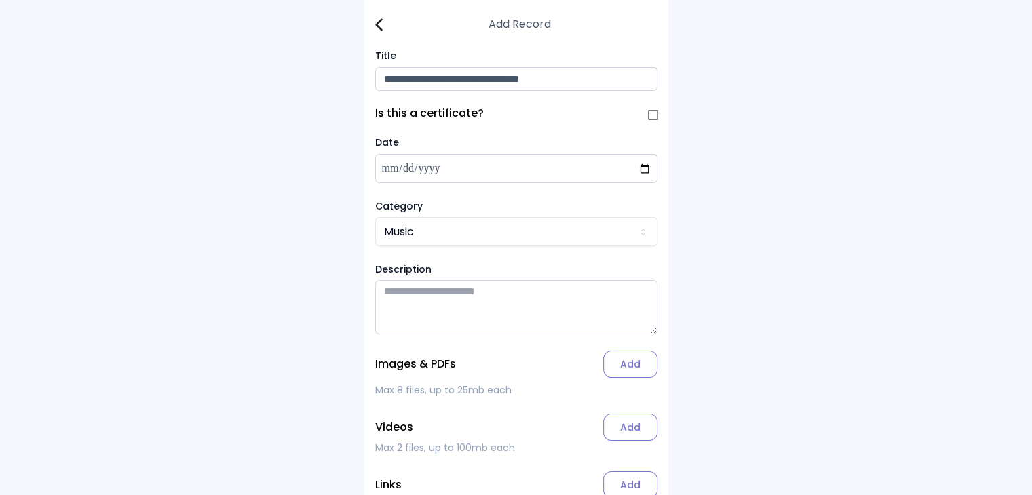
click at [627, 374] on label "Add" at bounding box center [630, 364] width 54 height 27
click at [0, 0] on input "Add" at bounding box center [0, 0] width 0 height 0
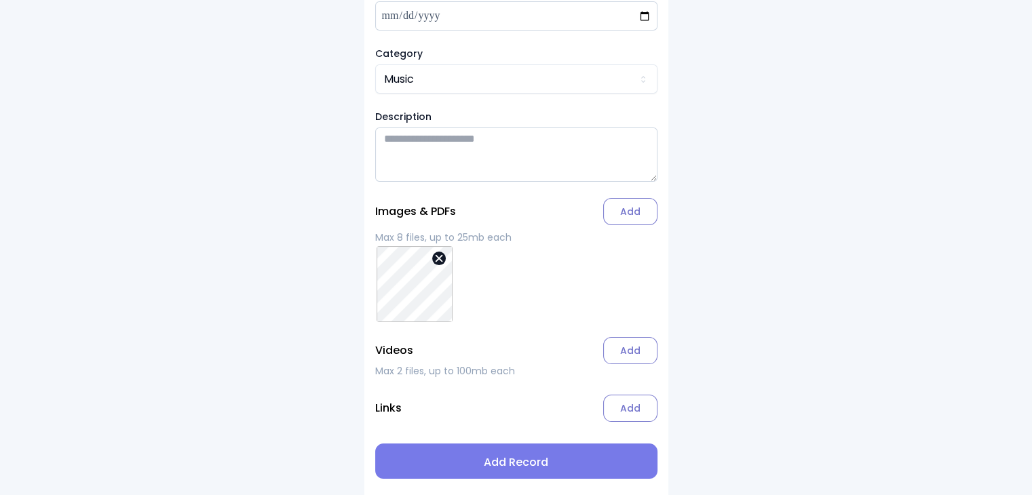
click at [537, 460] on span "Add Record" at bounding box center [516, 462] width 260 height 16
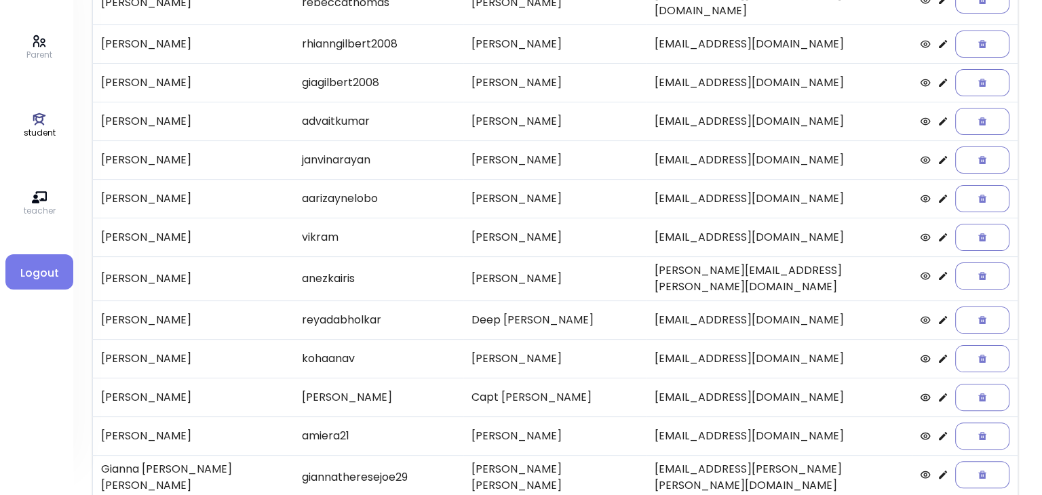
scroll to position [282, 0]
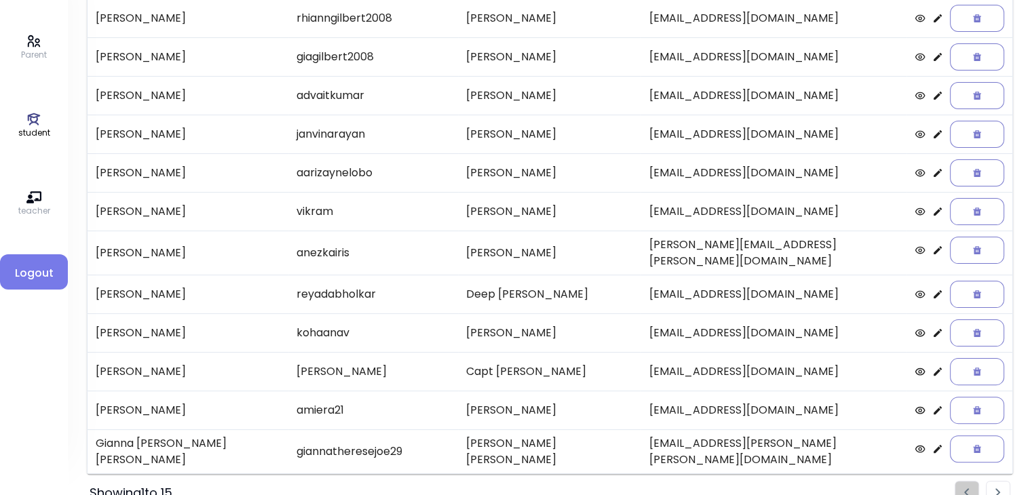
click at [932, 444] on icon at bounding box center [937, 449] width 11 height 11
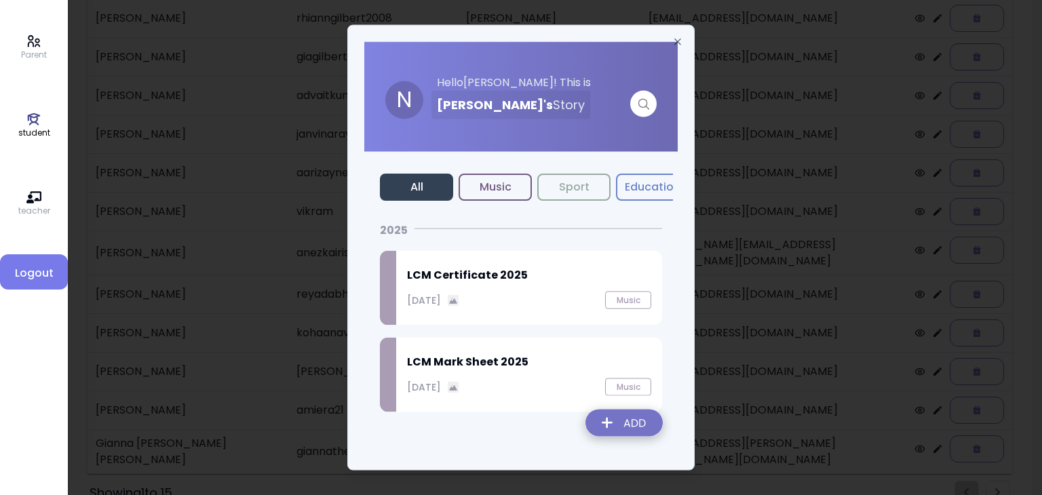
click at [625, 420] on img at bounding box center [623, 426] width 99 height 48
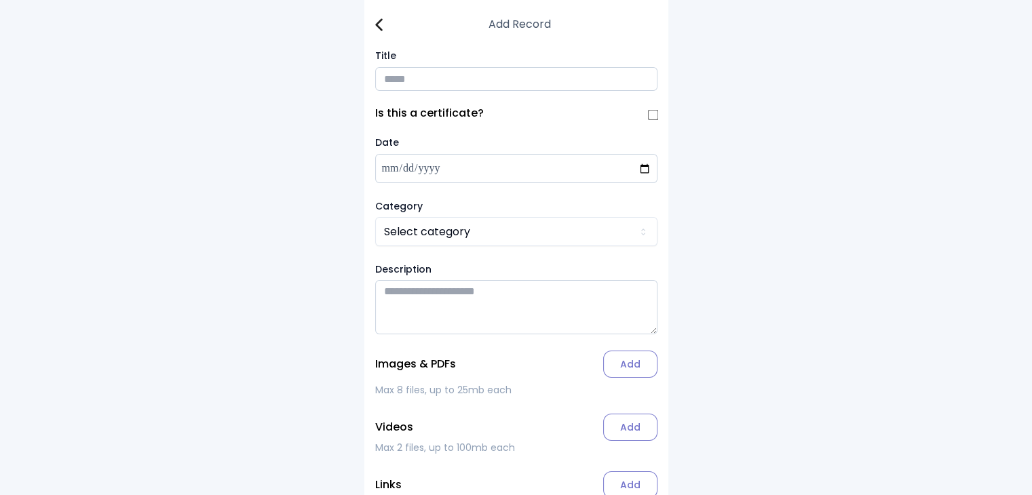
click at [411, 71] on input "Title" at bounding box center [516, 79] width 282 height 24
type input "**********"
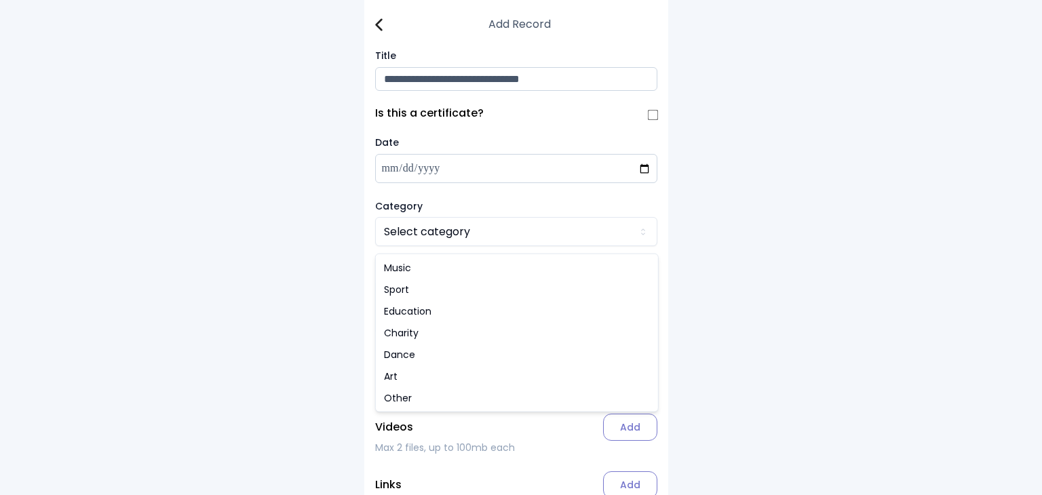
click at [411, 239] on html "**********" at bounding box center [521, 286] width 1042 height 572
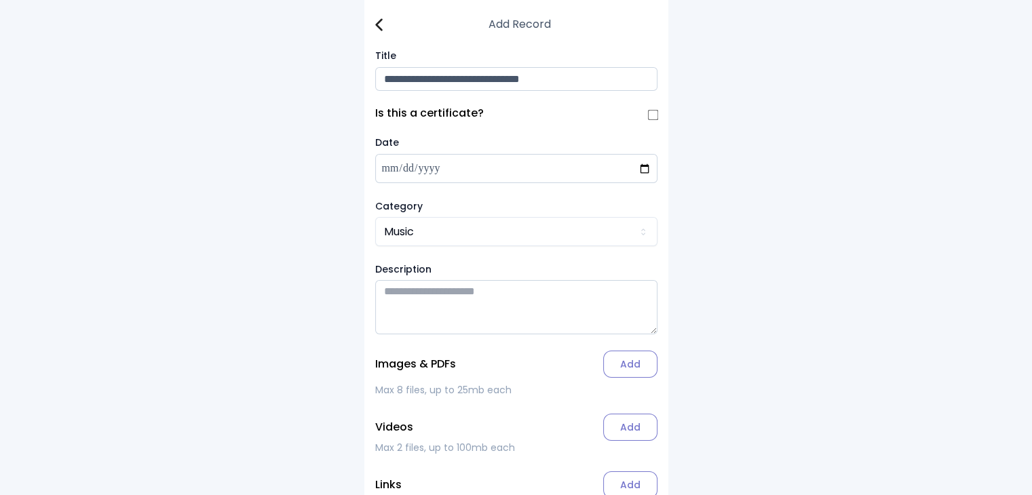
click at [639, 378] on label "Add" at bounding box center [630, 364] width 54 height 27
click at [0, 0] on input "Add" at bounding box center [0, 0] width 0 height 0
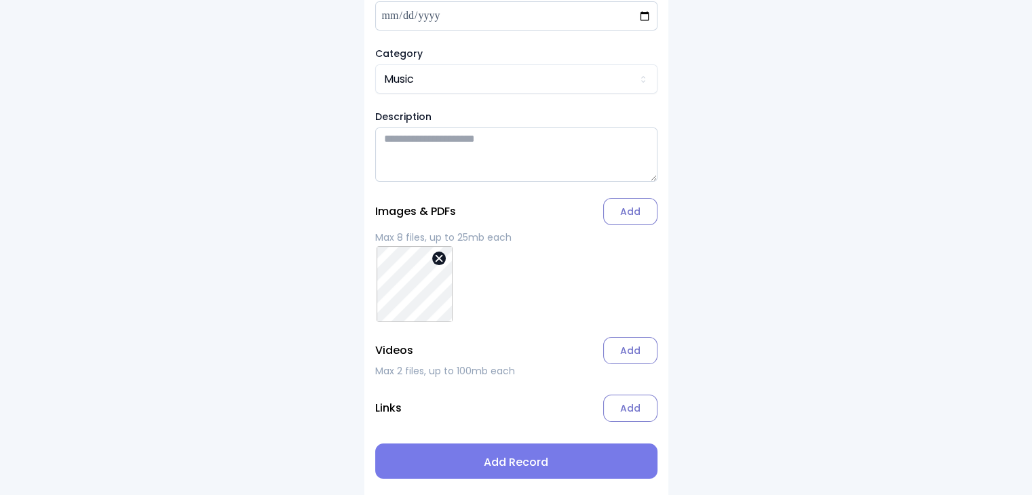
click at [517, 467] on span "Add Record" at bounding box center [516, 462] width 260 height 16
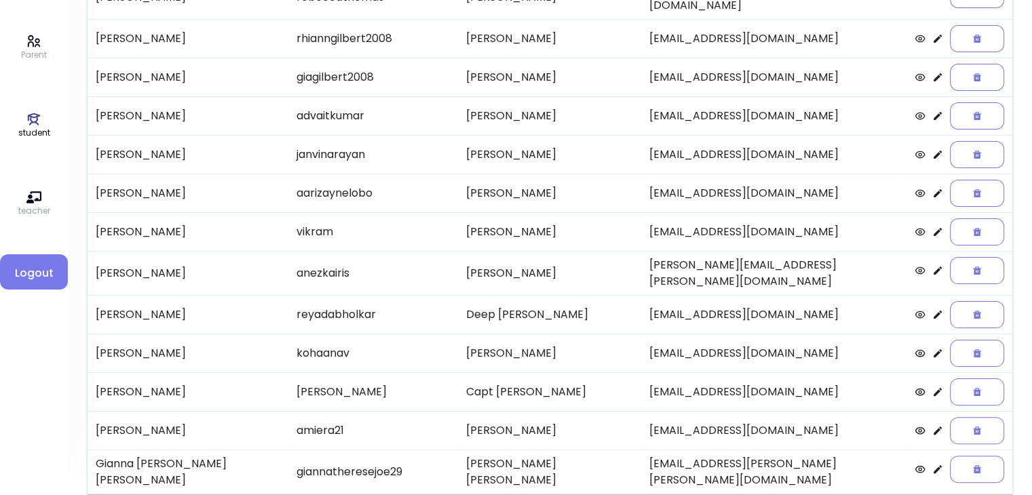
scroll to position [282, 0]
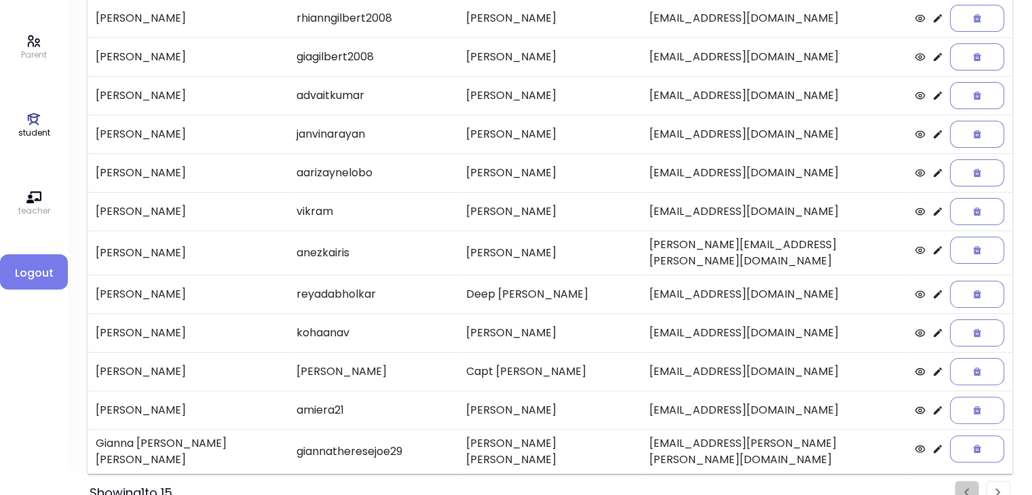
click at [992, 481] on li "Pagination" at bounding box center [997, 493] width 24 height 24
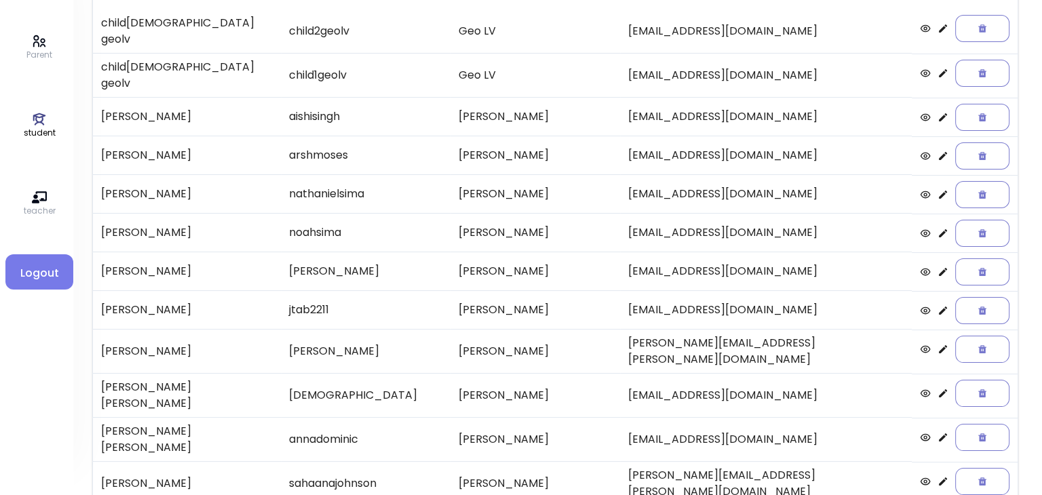
scroll to position [148, 0]
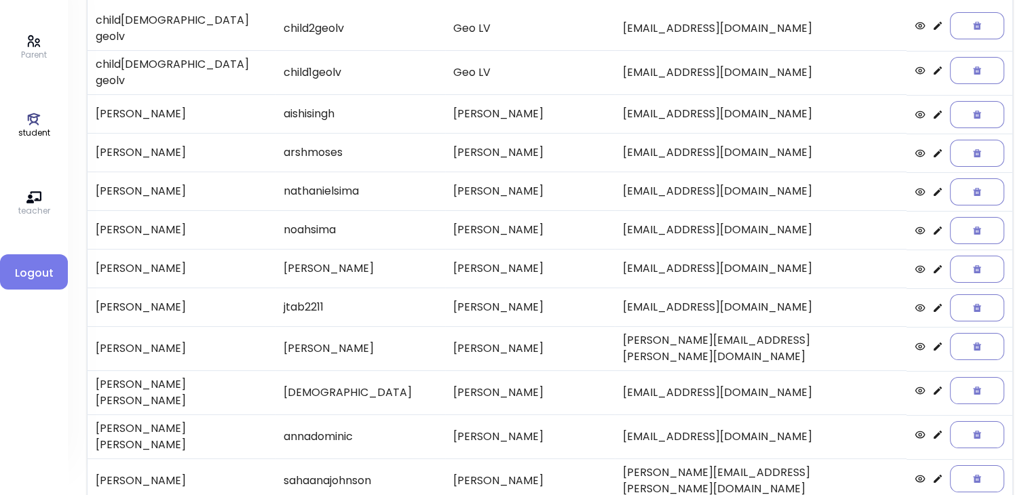
click at [932, 148] on icon at bounding box center [937, 153] width 11 height 11
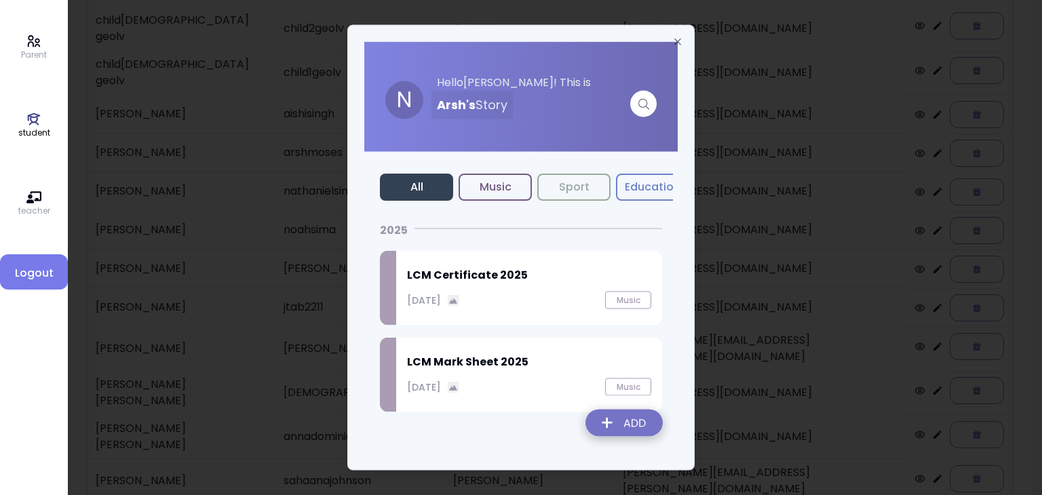
click at [627, 424] on img at bounding box center [623, 426] width 99 height 48
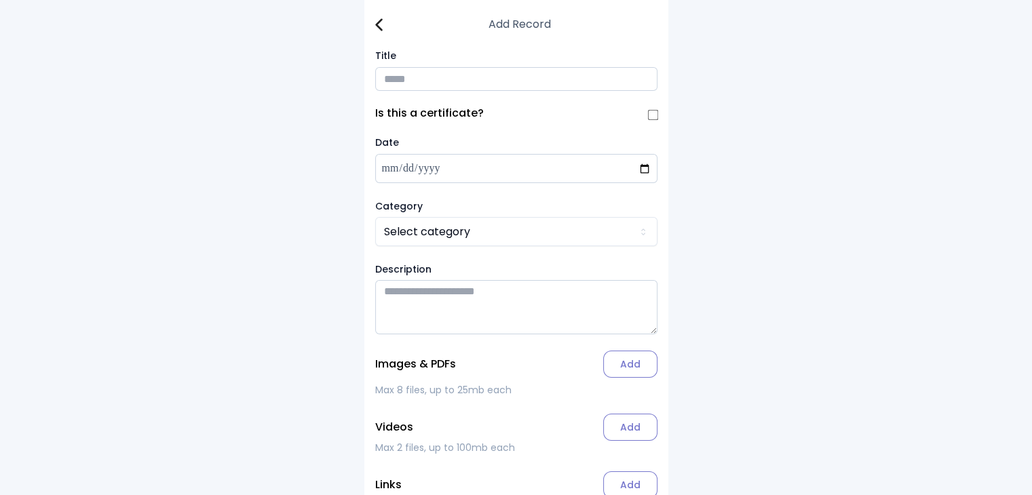
click at [408, 73] on input "Title" at bounding box center [516, 79] width 282 height 24
click at [377, 24] on img at bounding box center [378, 24] width 7 height 13
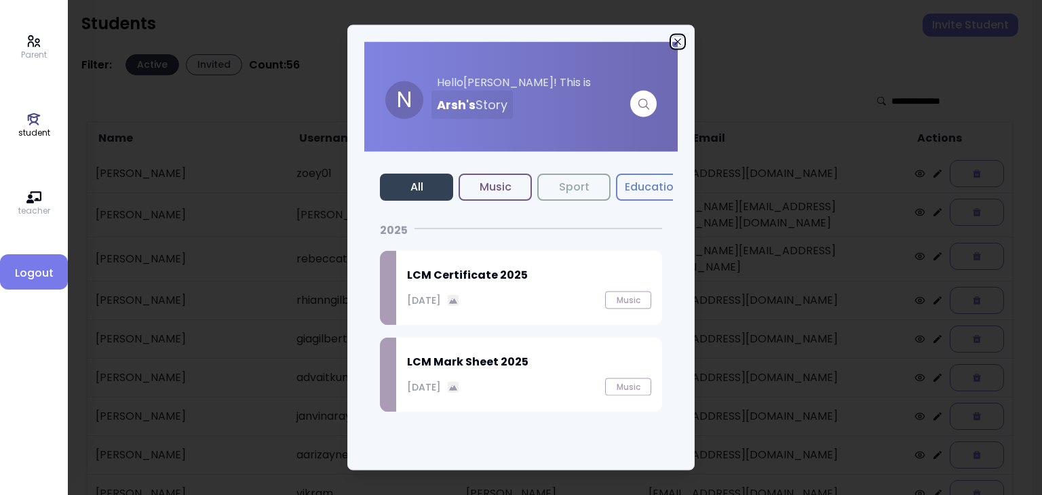
click at [676, 43] on icon "button" at bounding box center [677, 42] width 11 height 11
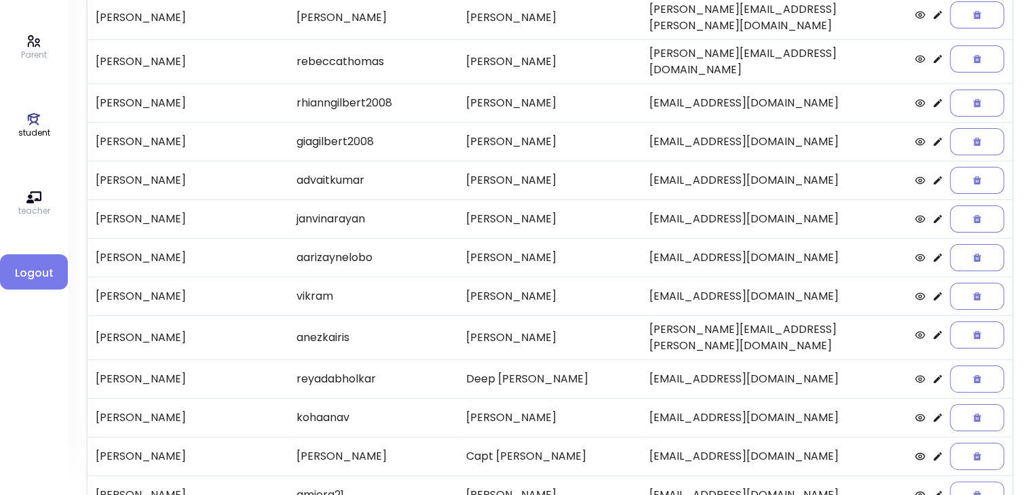
scroll to position [282, 0]
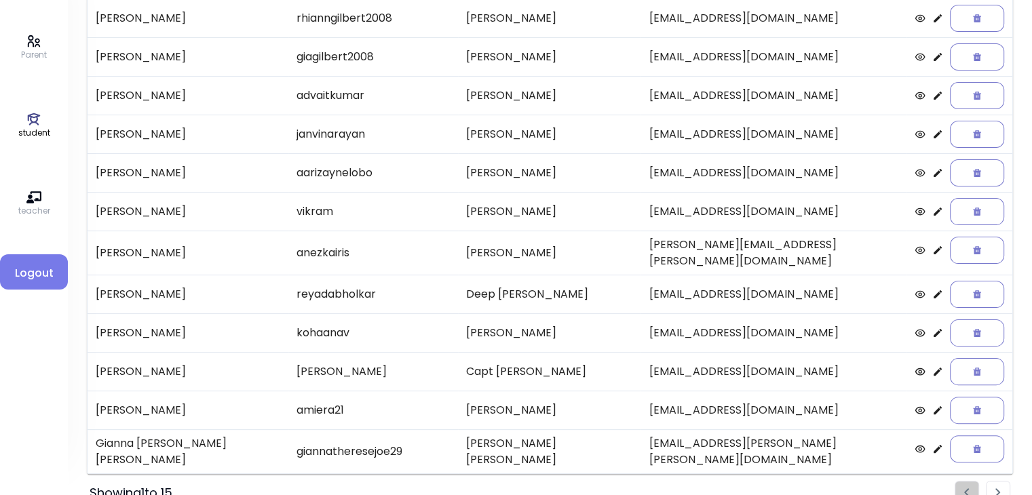
click at [1000, 488] on img "Pagination" at bounding box center [997, 492] width 5 height 9
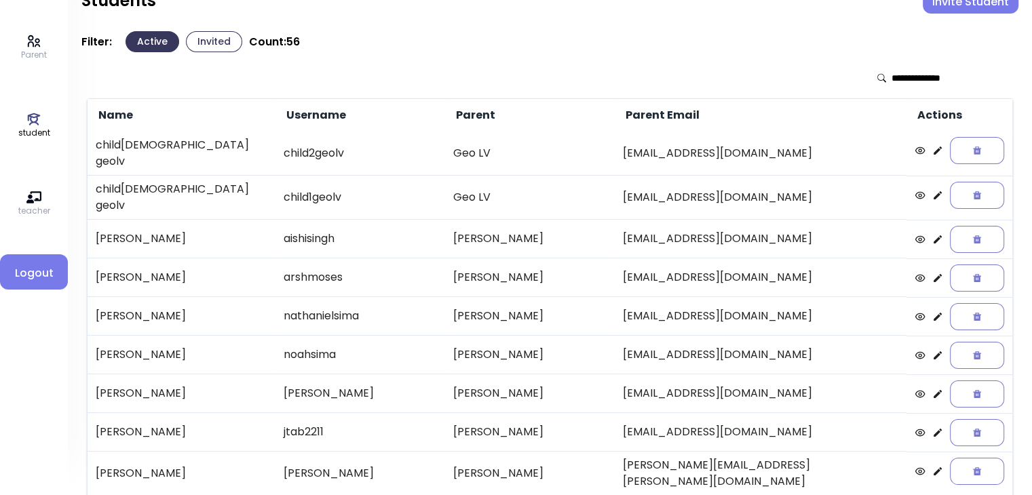
scroll to position [14, 0]
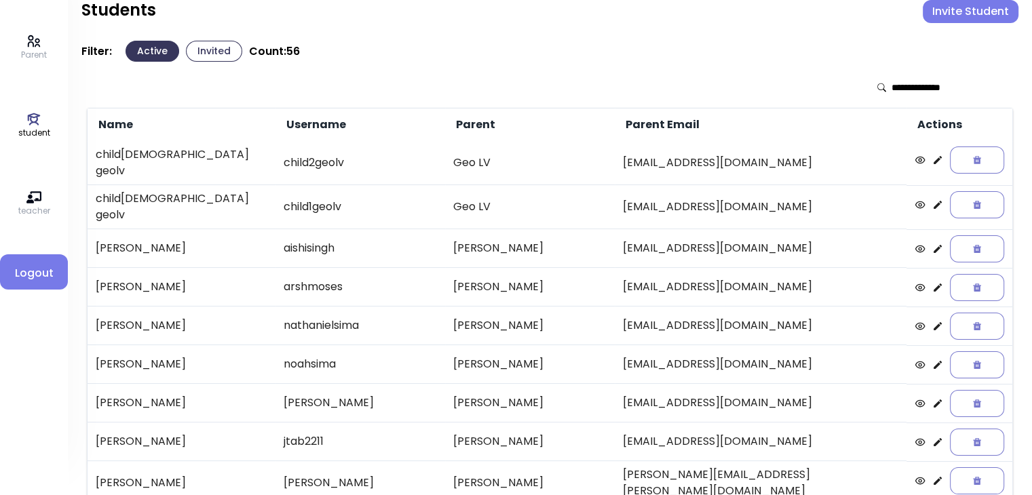
click at [932, 282] on icon at bounding box center [937, 287] width 11 height 11
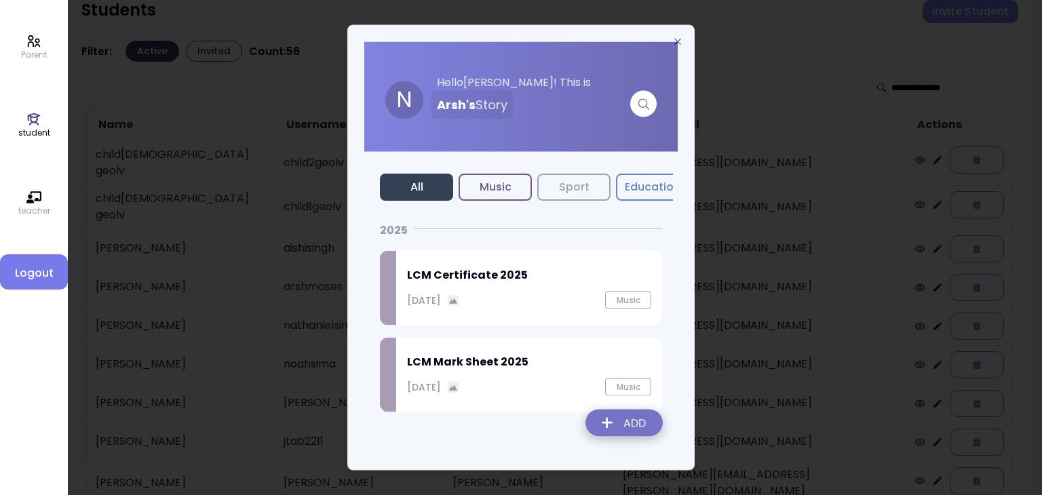
click at [629, 420] on img at bounding box center [623, 426] width 99 height 48
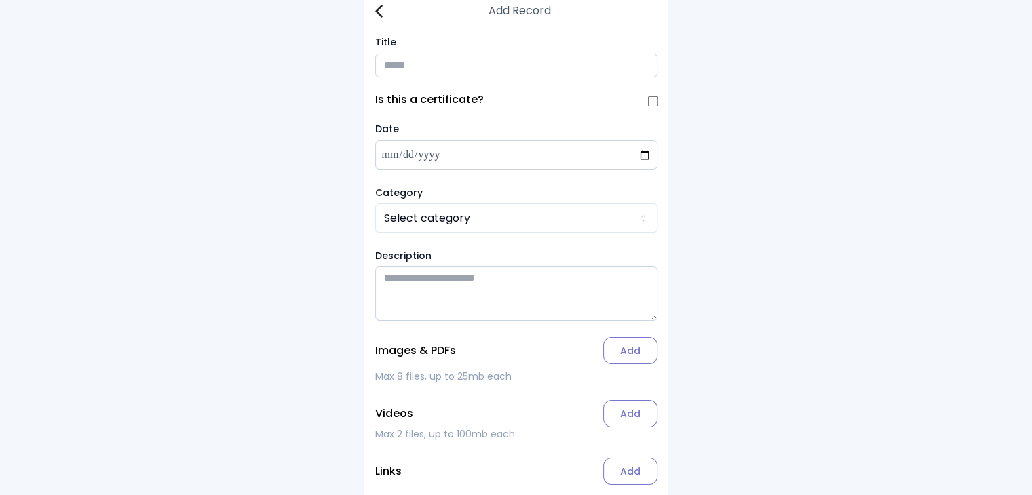
click at [396, 61] on input "Title" at bounding box center [516, 66] width 282 height 24
click at [439, 68] on input "**********" at bounding box center [516, 66] width 282 height 24
click at [567, 68] on input "**********" at bounding box center [516, 66] width 282 height 24
type input "**********"
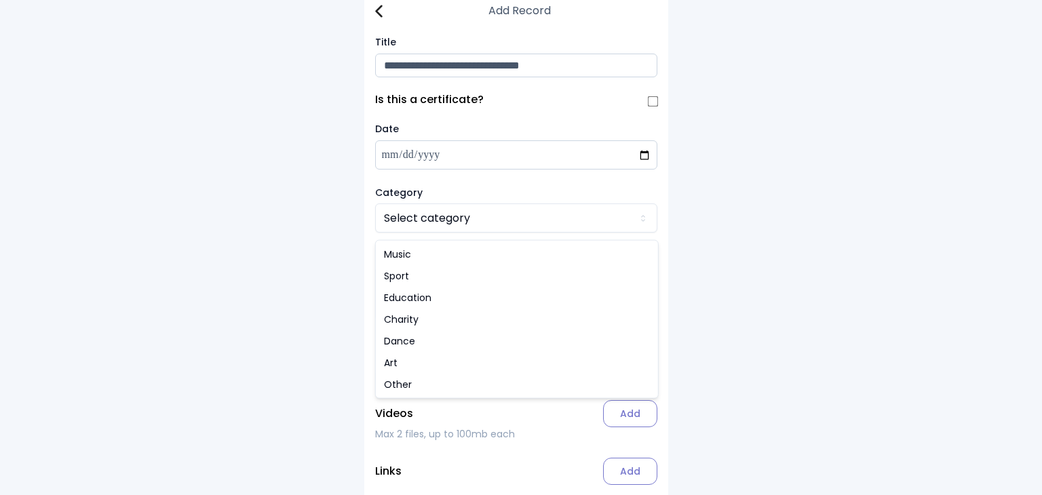
click at [427, 231] on html "**********" at bounding box center [521, 272] width 1042 height 572
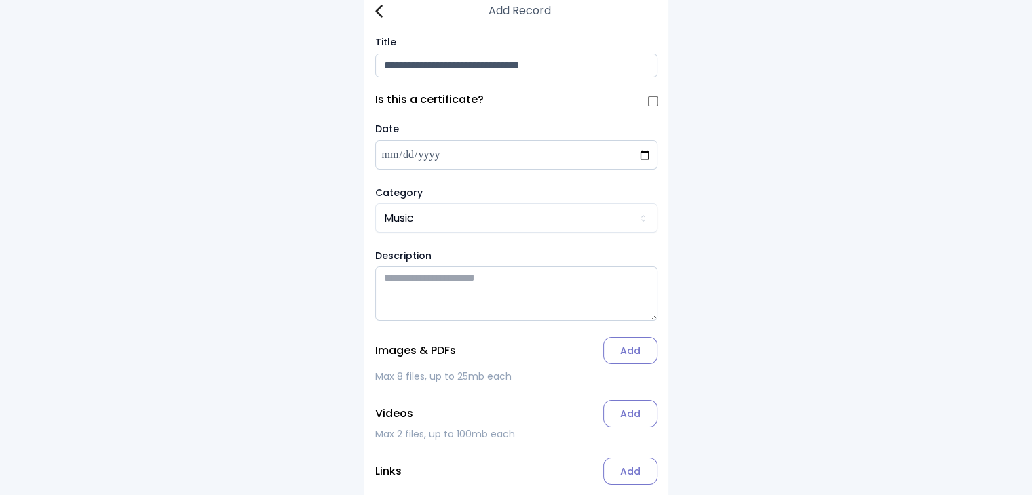
click at [631, 356] on label "Add" at bounding box center [630, 350] width 54 height 27
click at [0, 0] on input "Add" at bounding box center [0, 0] width 0 height 0
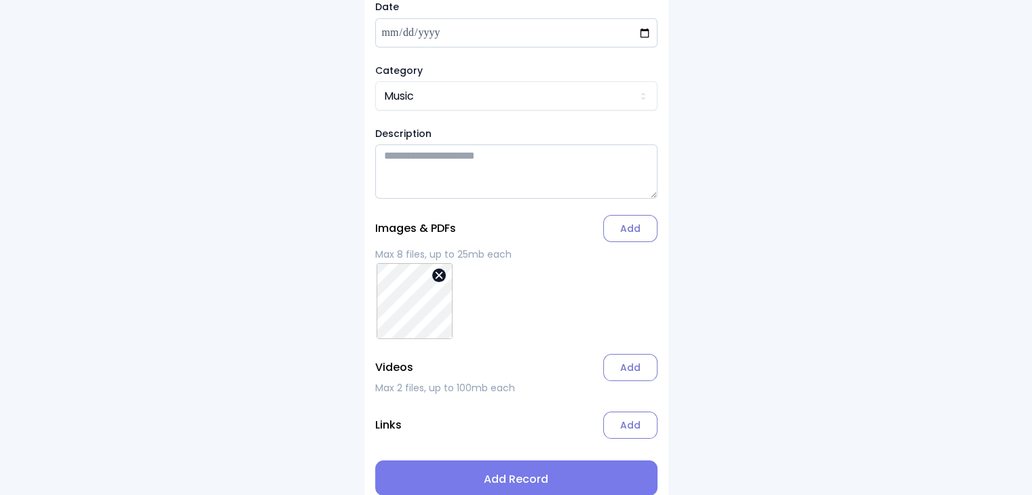
scroll to position [157, 0]
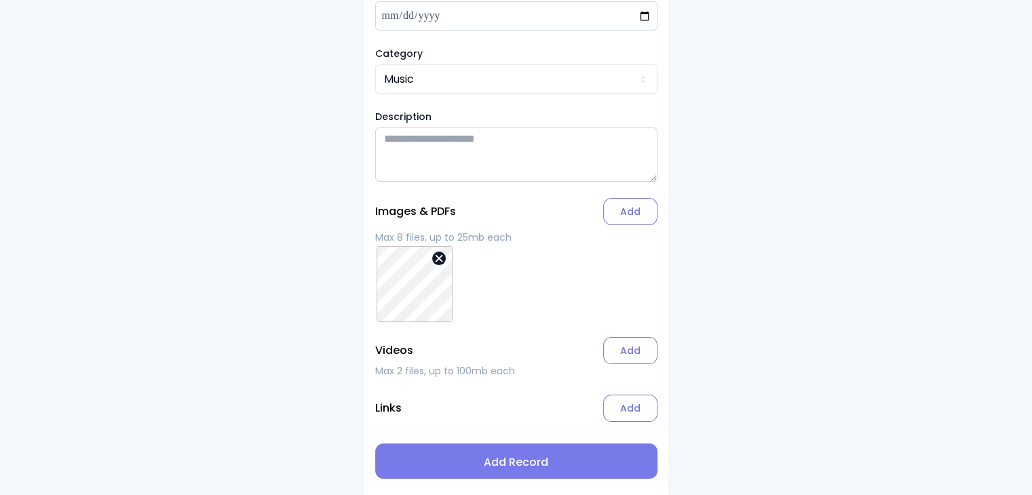
click at [522, 465] on span "Add Record" at bounding box center [516, 462] width 260 height 16
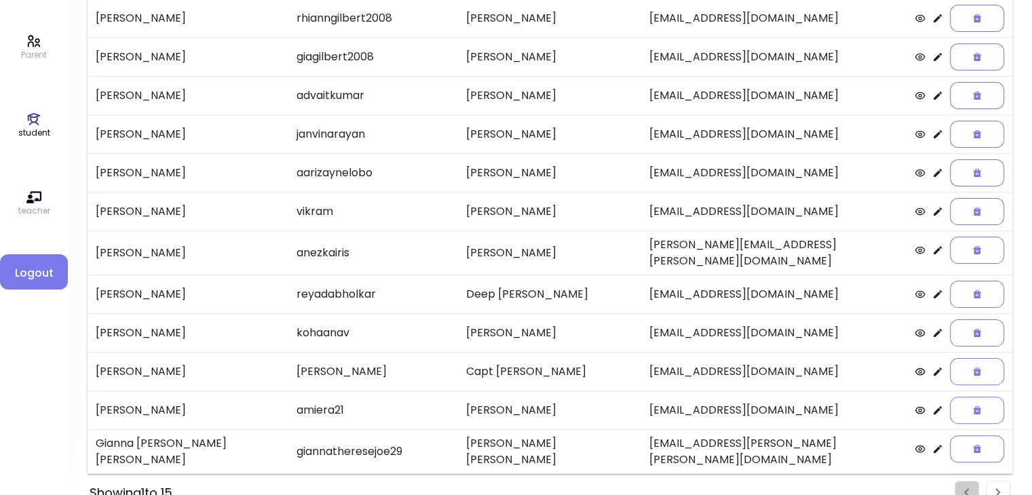
scroll to position [281, 0]
click at [998, 489] on img "Pagination" at bounding box center [997, 493] width 5 height 9
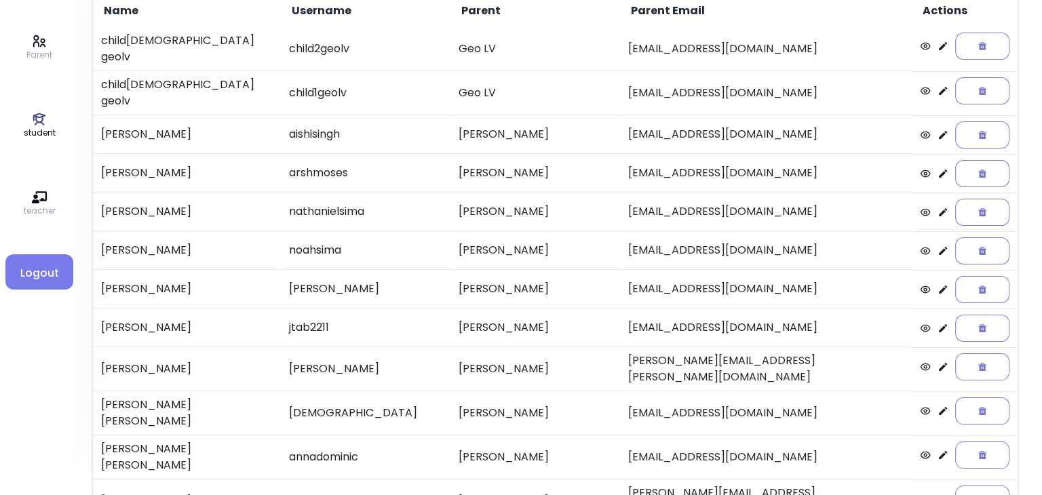
scroll to position [128, 0]
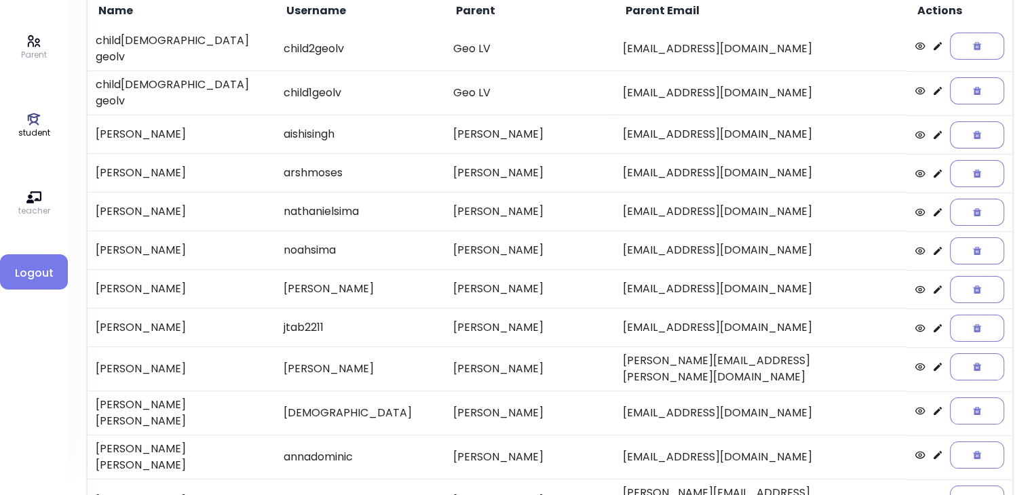
click at [932, 207] on icon at bounding box center [937, 212] width 11 height 11
click at [932, 246] on icon at bounding box center [937, 251] width 11 height 11
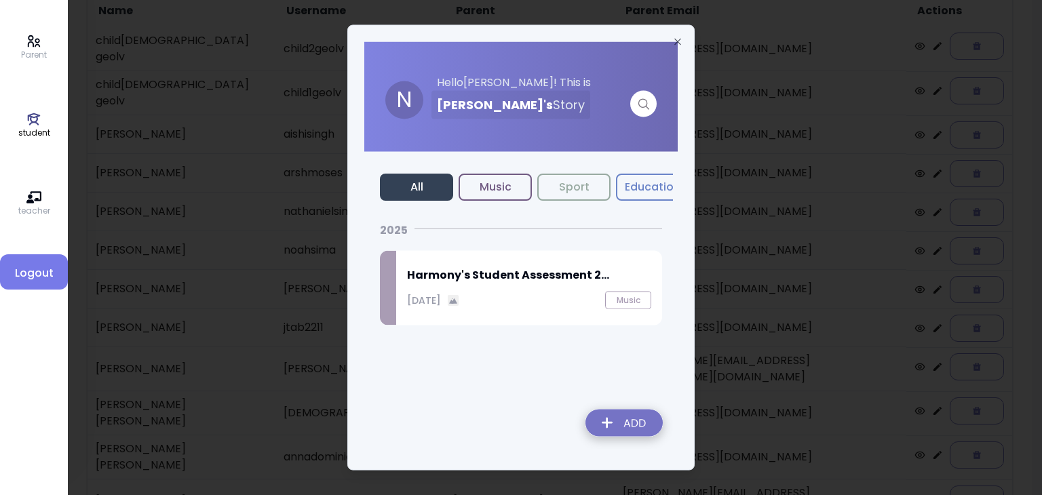
click at [606, 422] on img at bounding box center [623, 426] width 99 height 48
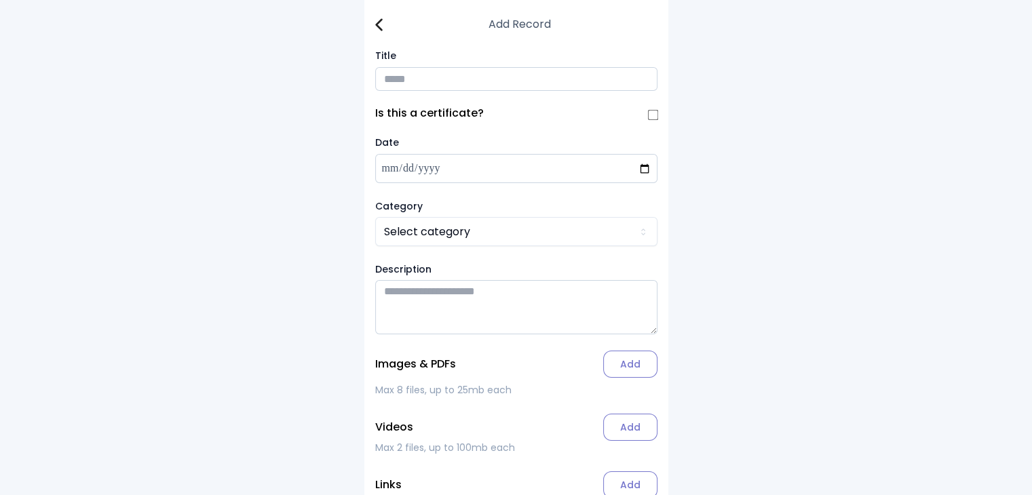
click at [393, 78] on input "Title" at bounding box center [516, 79] width 282 height 24
type input "**********"
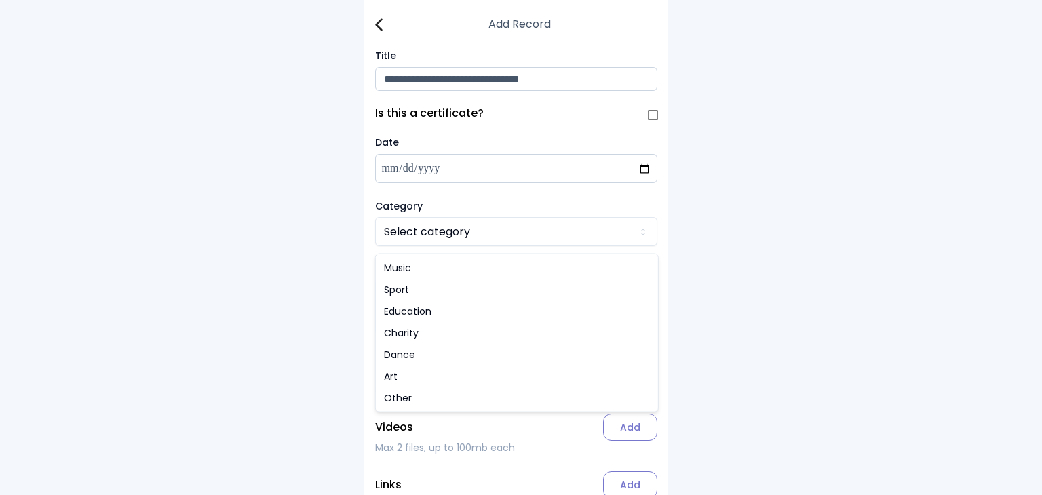
click at [413, 241] on html "**********" at bounding box center [521, 286] width 1042 height 572
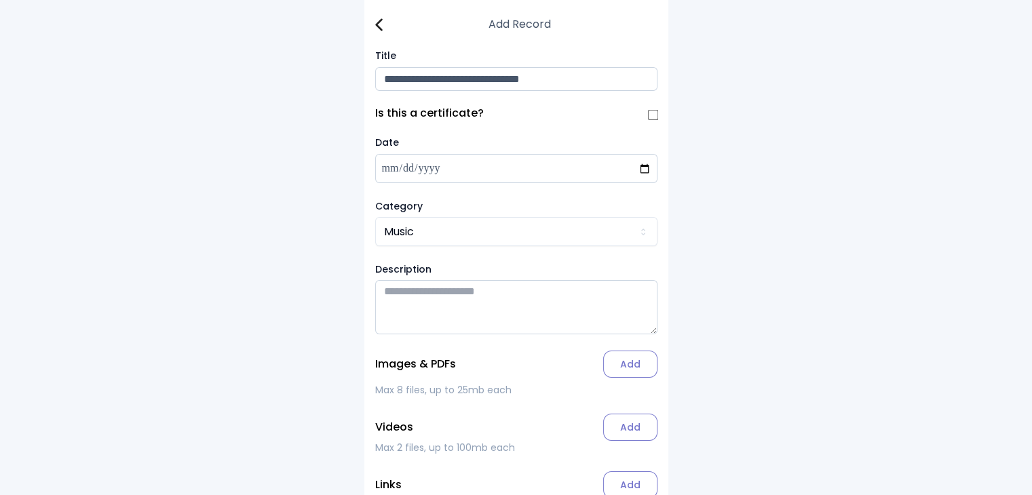
click at [414, 275] on label "Description" at bounding box center [516, 269] width 282 height 14
click at [376, 27] on img at bounding box center [378, 24] width 7 height 13
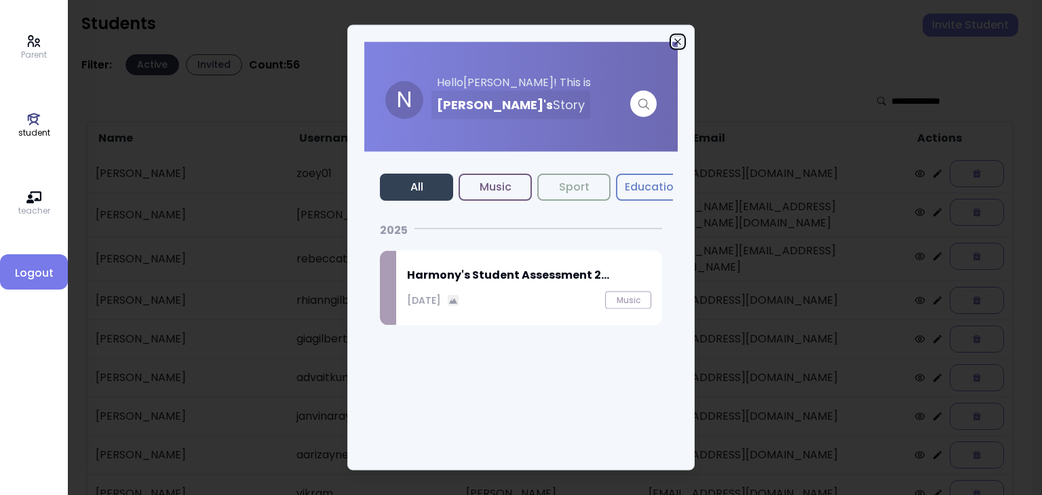
click at [675, 43] on icon "button" at bounding box center [677, 42] width 11 height 11
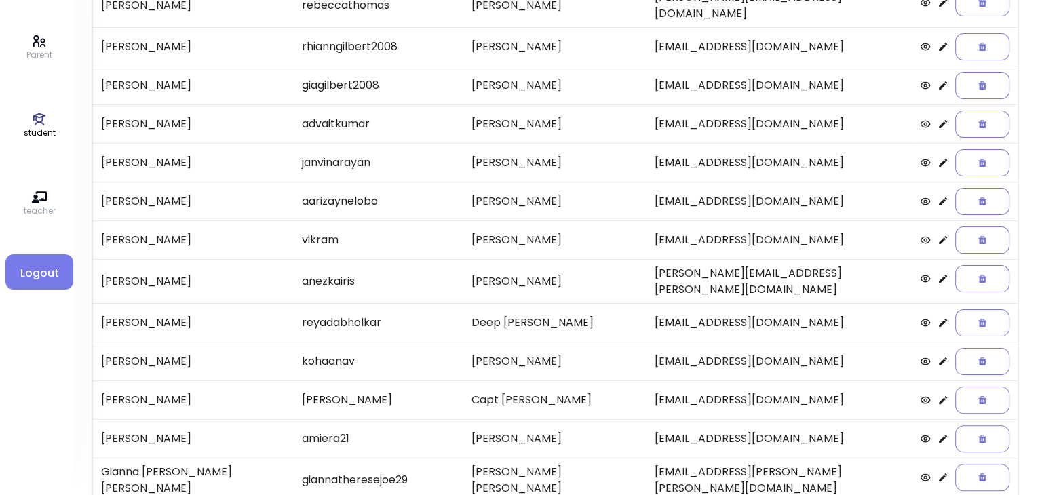
scroll to position [282, 0]
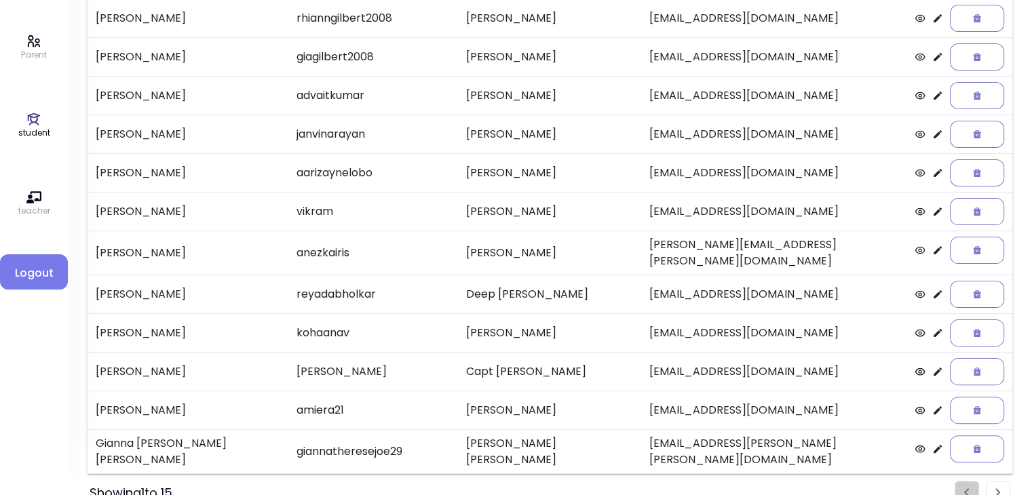
click at [998, 488] on img "Pagination" at bounding box center [997, 492] width 5 height 9
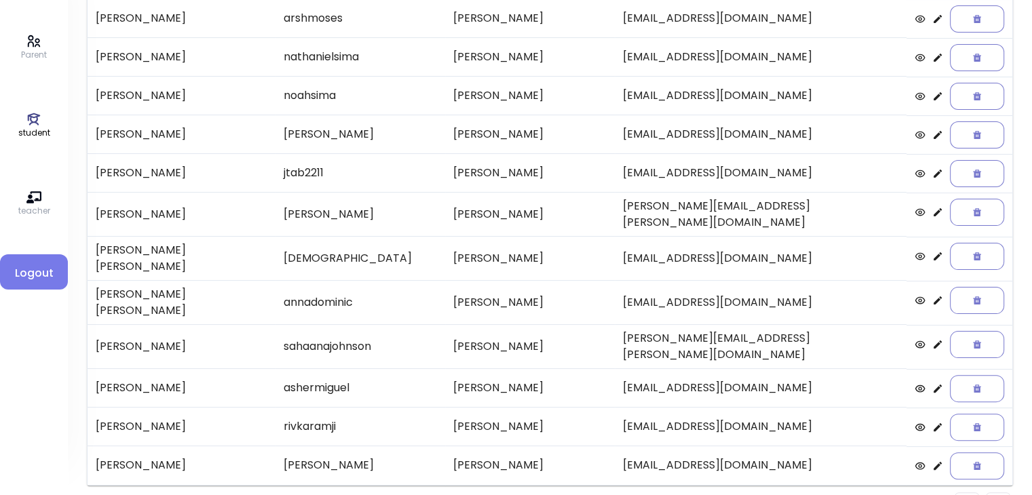
click at [932, 91] on icon at bounding box center [937, 96] width 11 height 11
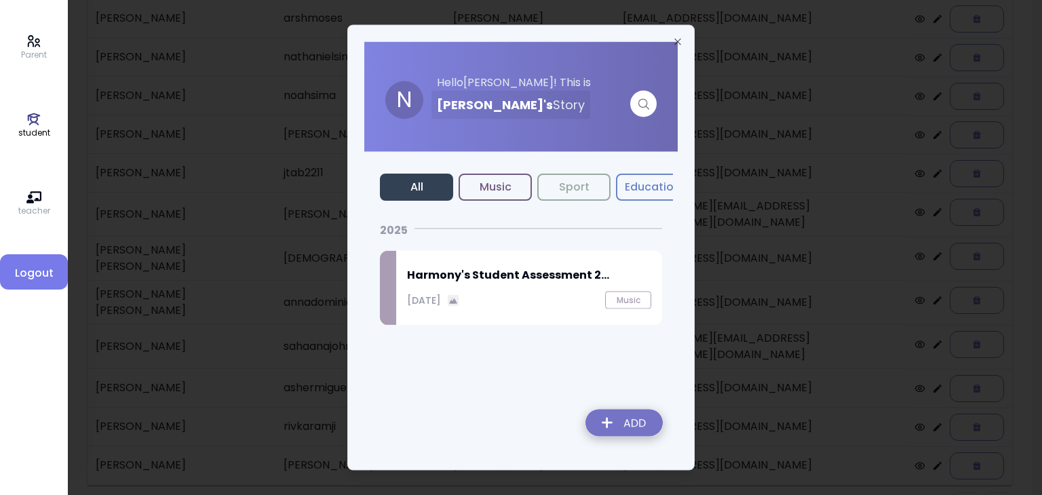
click at [638, 426] on img at bounding box center [623, 426] width 99 height 48
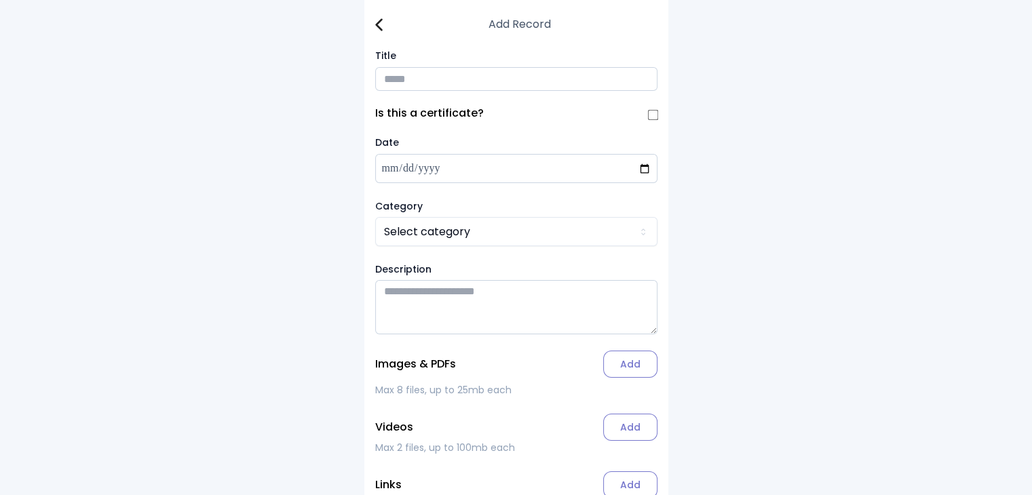
click at [409, 83] on input "Title" at bounding box center [516, 79] width 282 height 24
type input "**********"
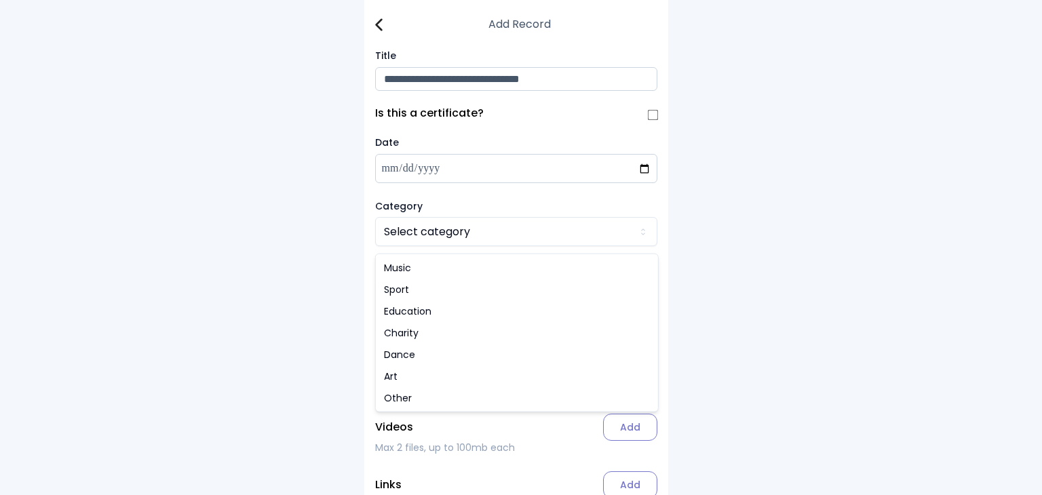
click at [417, 236] on html "**********" at bounding box center [521, 286] width 1042 height 572
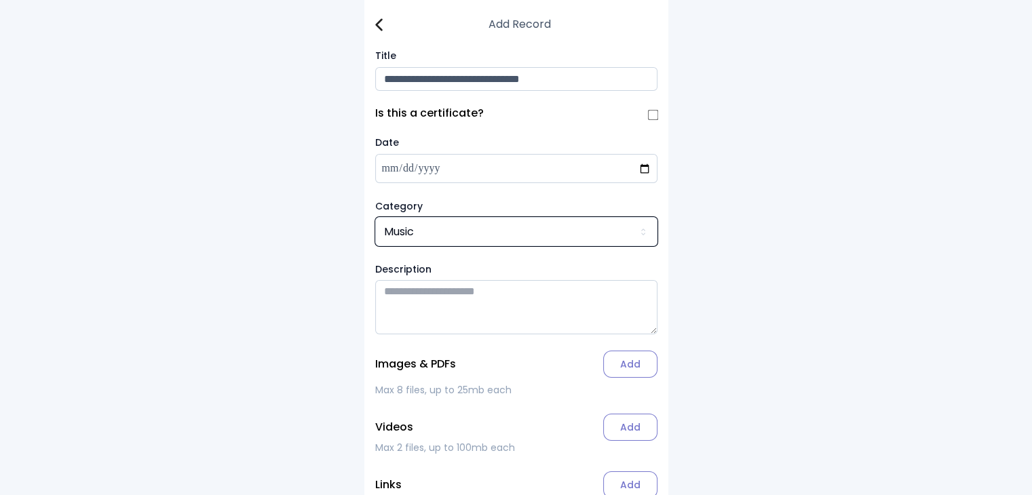
scroll to position [81, 0]
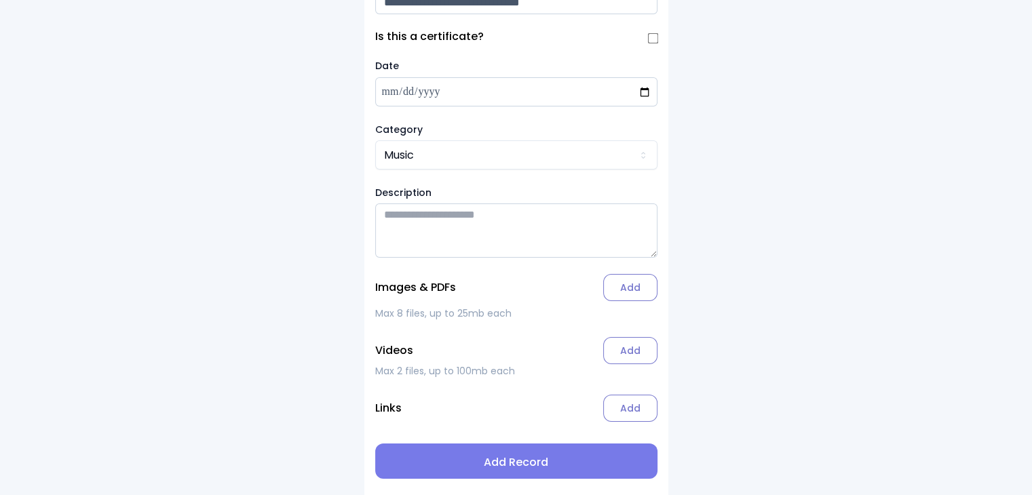
click at [631, 288] on label "Add" at bounding box center [630, 287] width 54 height 27
click at [0, 0] on input "Add" at bounding box center [0, 0] width 0 height 0
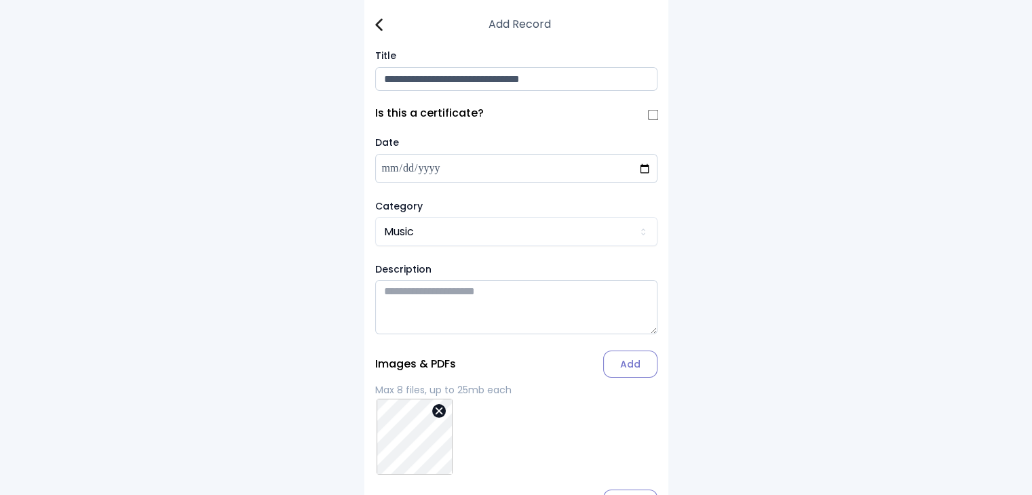
scroll to position [157, 0]
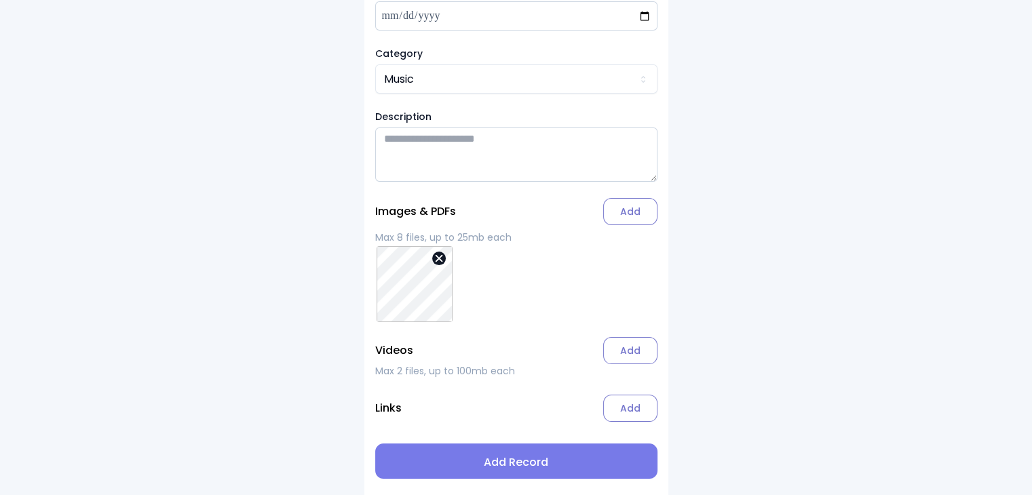
click at [522, 462] on span "Add Record" at bounding box center [516, 462] width 260 height 16
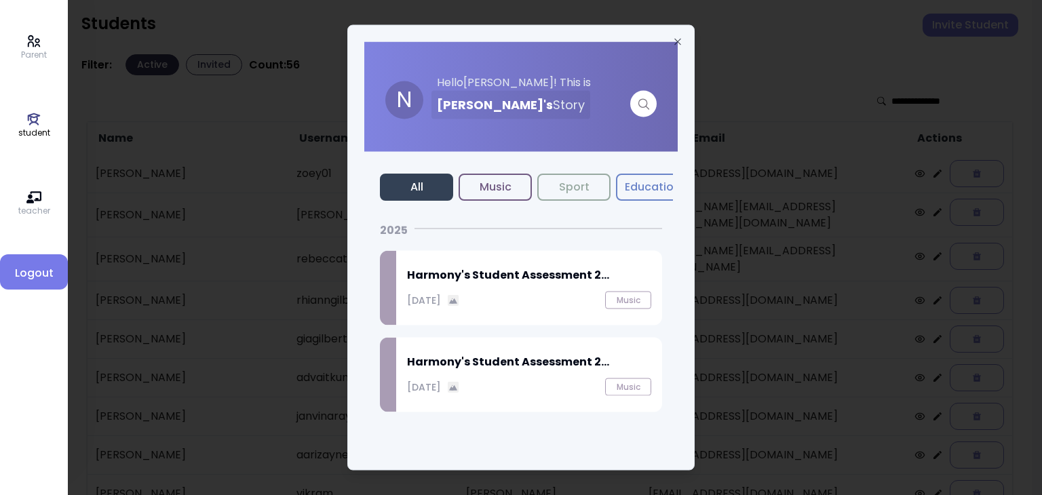
click at [460, 277] on h2 "Harmony's Student Assessment 2..." at bounding box center [529, 275] width 244 height 16
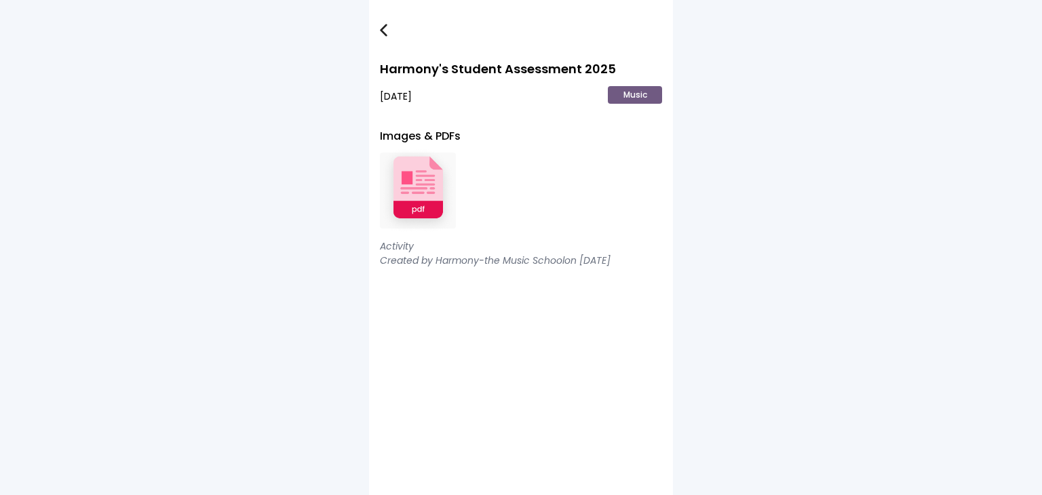
click at [414, 193] on img at bounding box center [418, 190] width 76 height 89
click at [383, 33] on img at bounding box center [383, 30] width 7 height 13
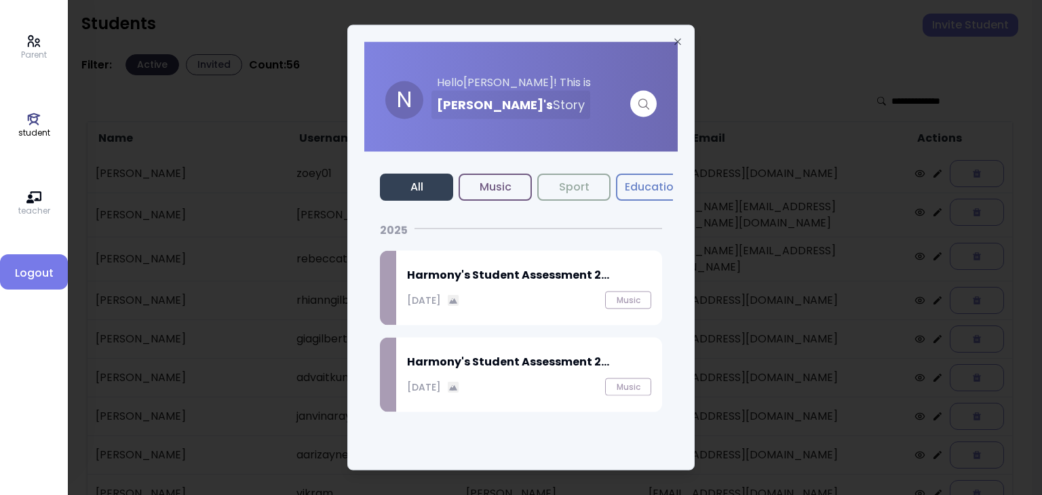
click at [471, 400] on div "Harmony's Student Assessment 2... [DATE] Music" at bounding box center [529, 375] width 266 height 75
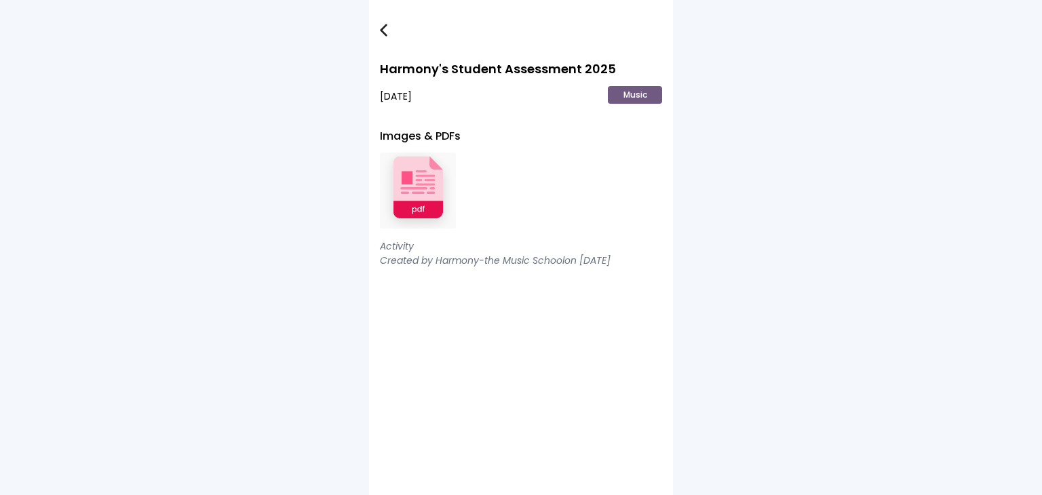
click at [423, 184] on img at bounding box center [418, 190] width 76 height 89
click at [383, 28] on img at bounding box center [383, 30] width 7 height 13
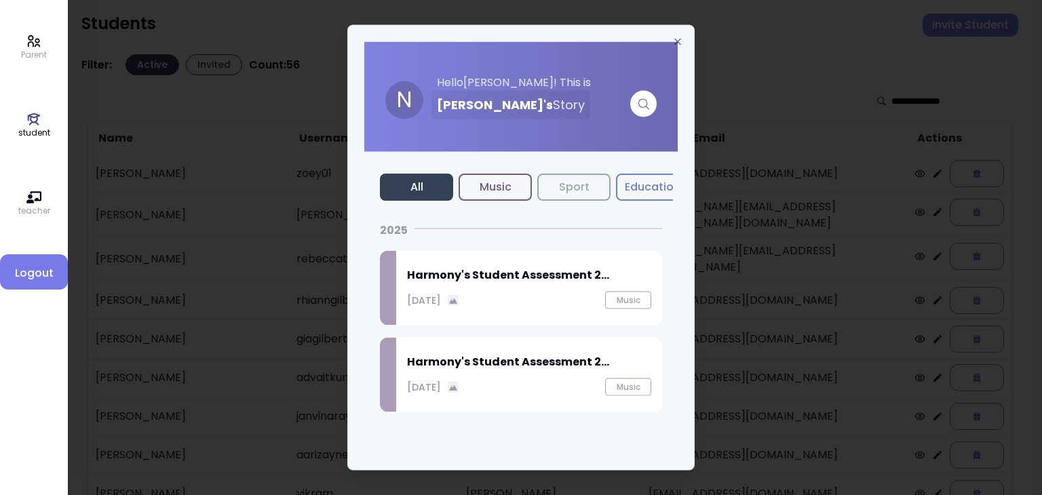
click at [687, 181] on div "N Hello [PERSON_NAME] ! This is [PERSON_NAME] 's Story All Music Sport Educatio…" at bounding box center [520, 248] width 347 height 446
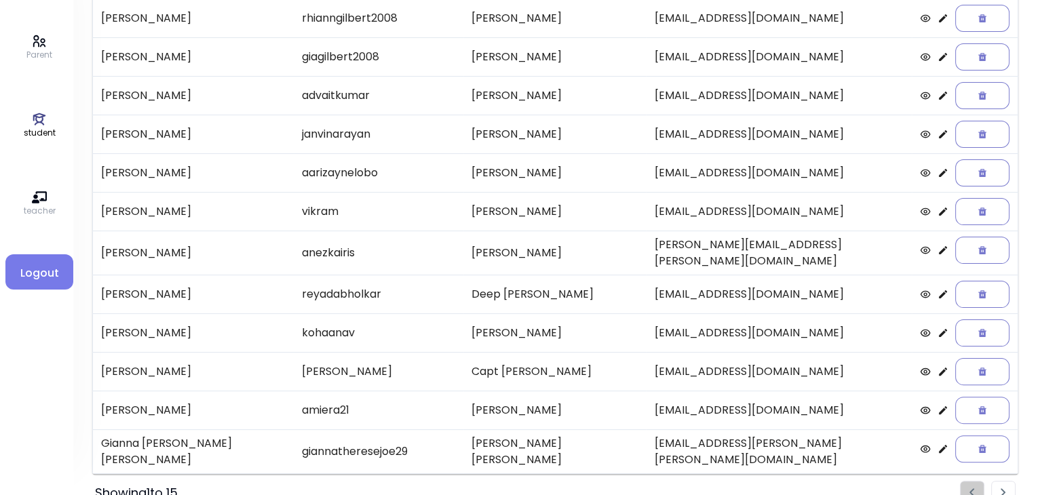
scroll to position [281, 0]
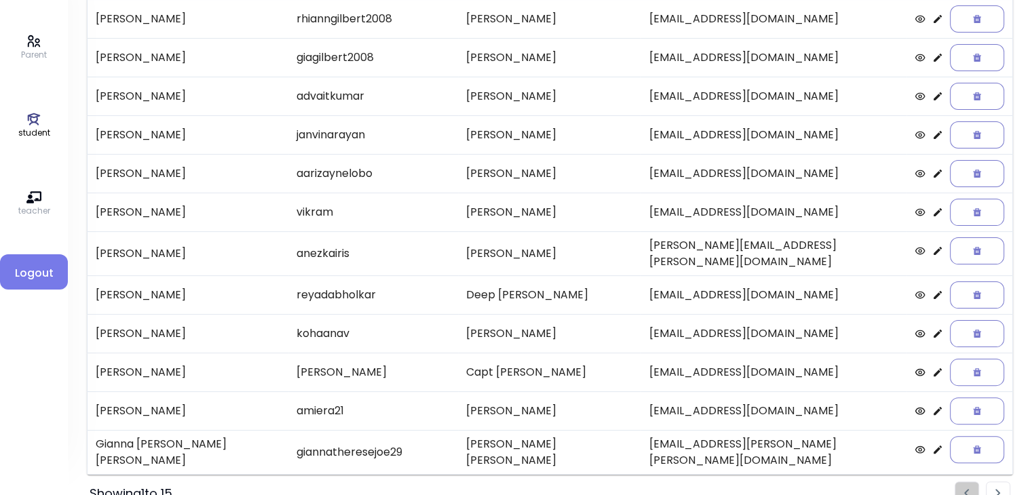
click at [998, 489] on img "Pagination" at bounding box center [997, 493] width 5 height 9
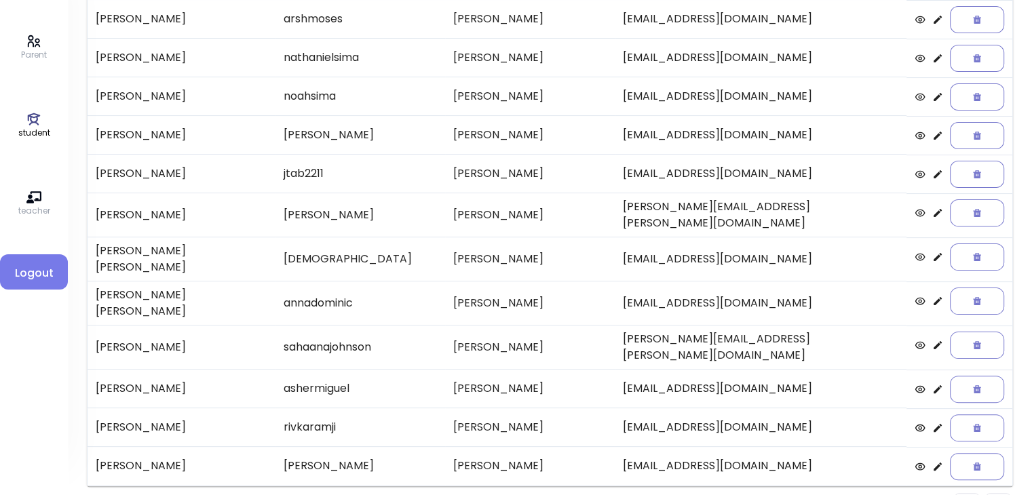
click at [933, 208] on icon at bounding box center [937, 212] width 8 height 8
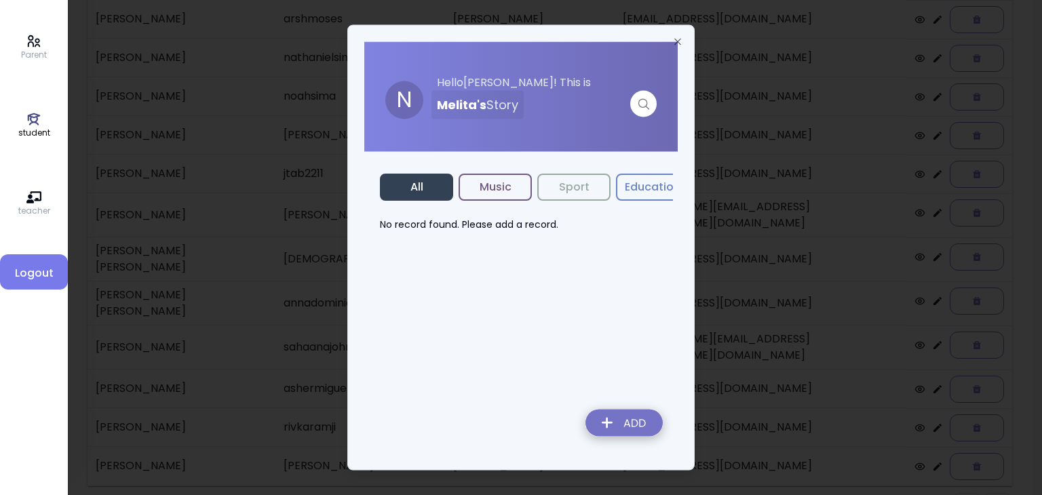
click at [616, 424] on img at bounding box center [623, 426] width 99 height 48
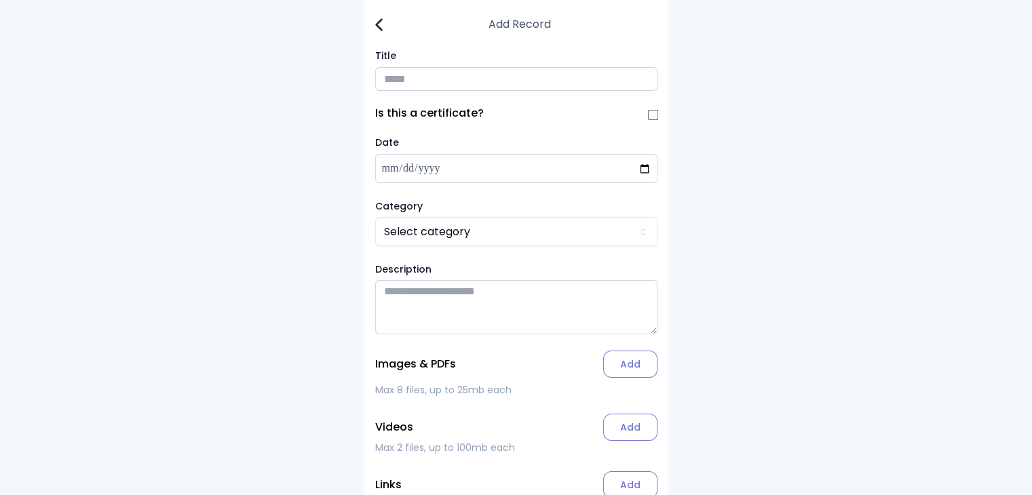
click at [399, 71] on input "Title" at bounding box center [516, 79] width 282 height 24
type input "**********"
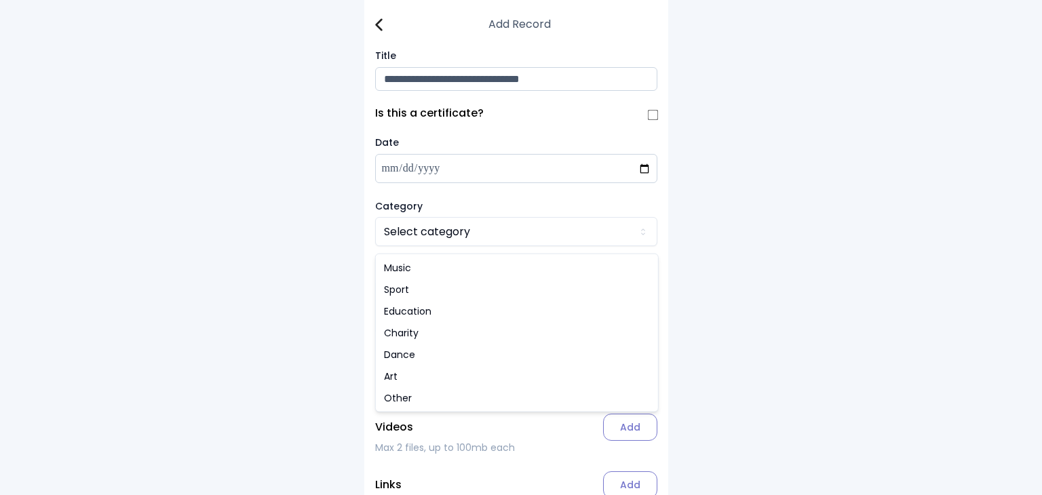
click at [422, 237] on html "**********" at bounding box center [521, 286] width 1042 height 572
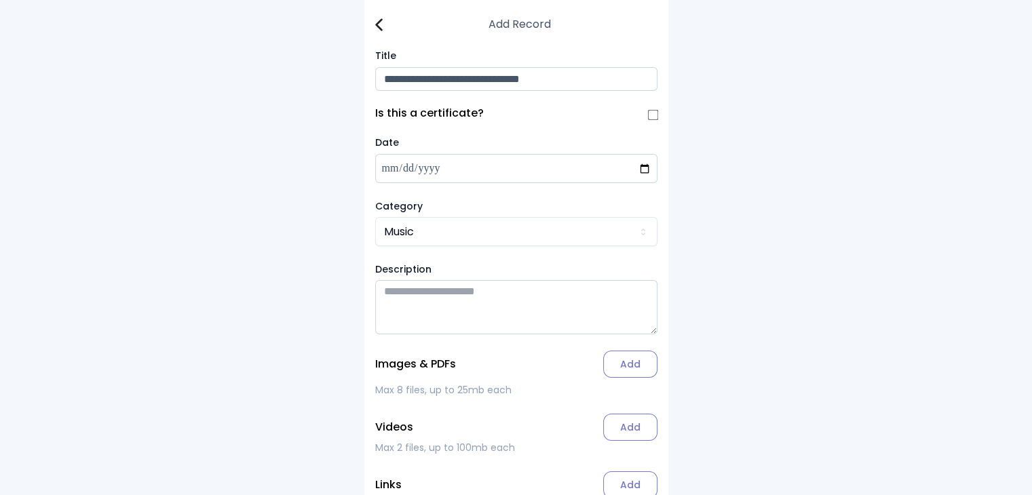
click at [380, 29] on img at bounding box center [378, 24] width 7 height 13
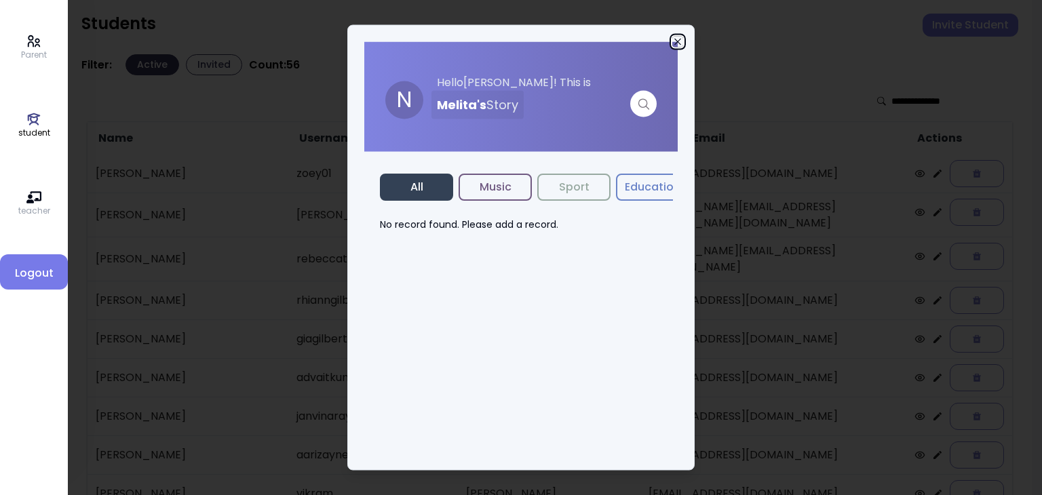
click at [678, 37] on icon "button" at bounding box center [677, 42] width 11 height 11
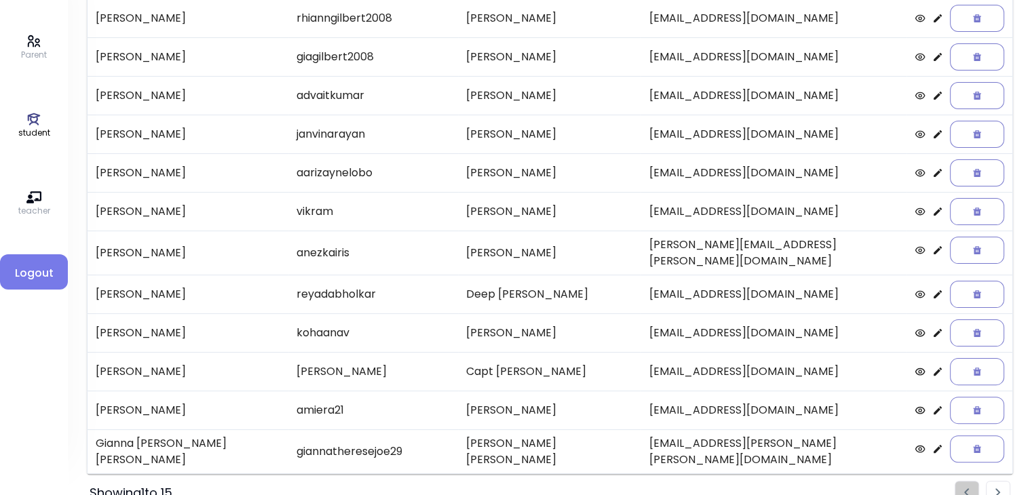
scroll to position [281, 0]
click at [1003, 482] on li "Pagination" at bounding box center [997, 494] width 24 height 24
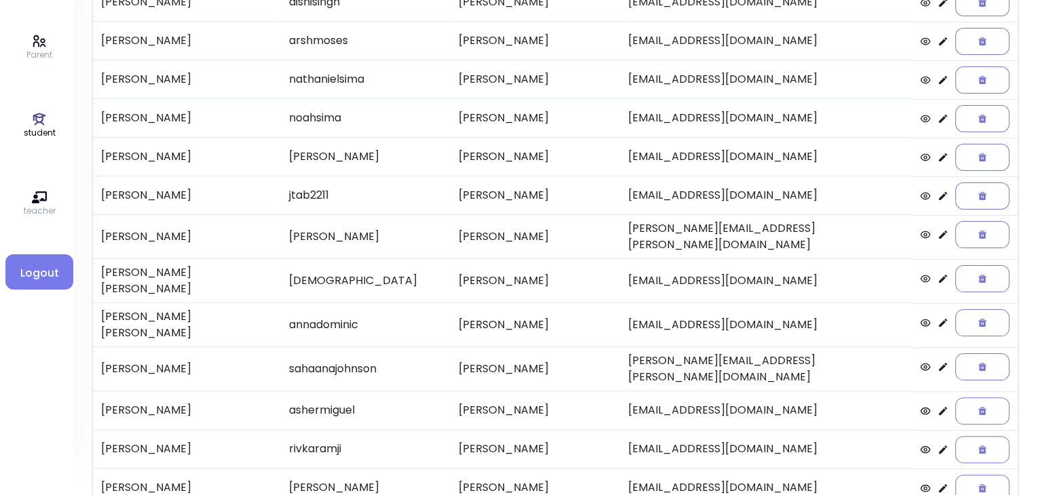
scroll to position [265, 0]
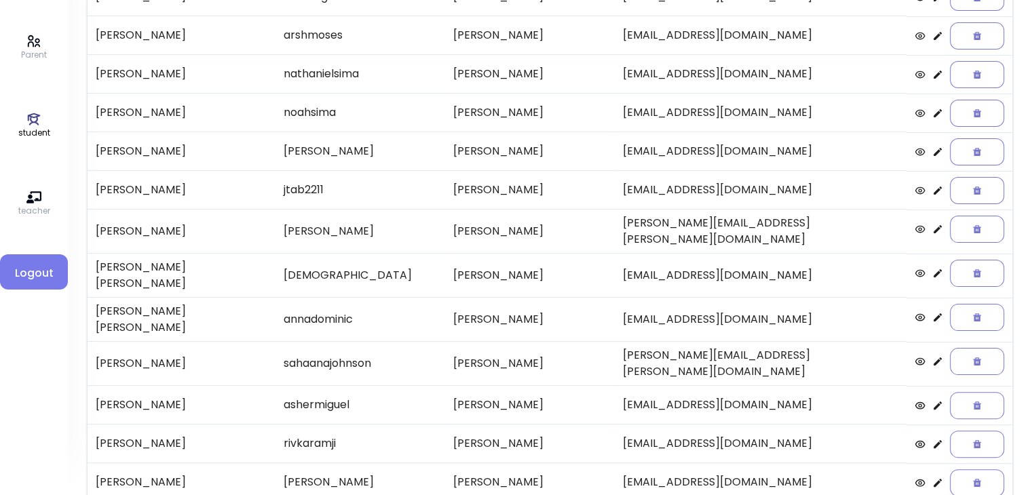
click at [933, 224] on icon at bounding box center [937, 228] width 8 height 8
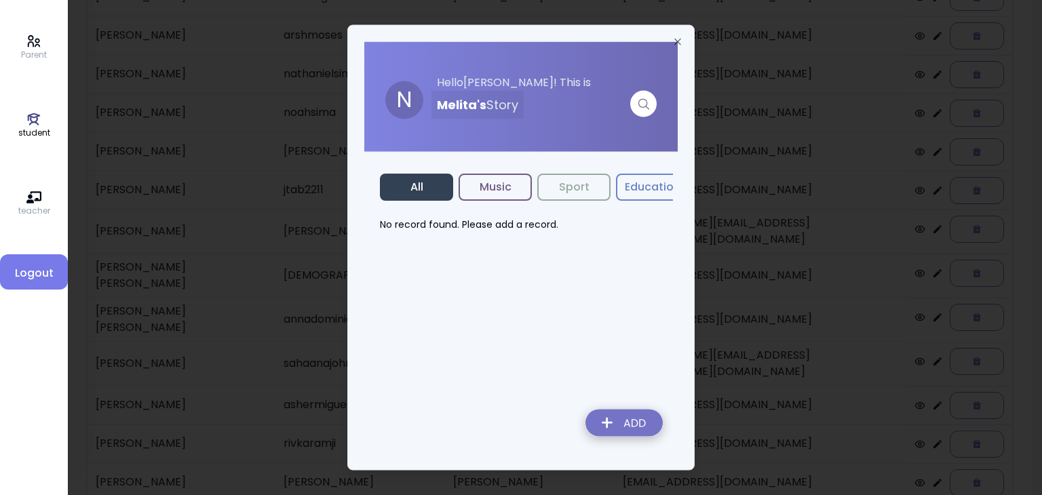
click at [640, 421] on img at bounding box center [623, 426] width 99 height 48
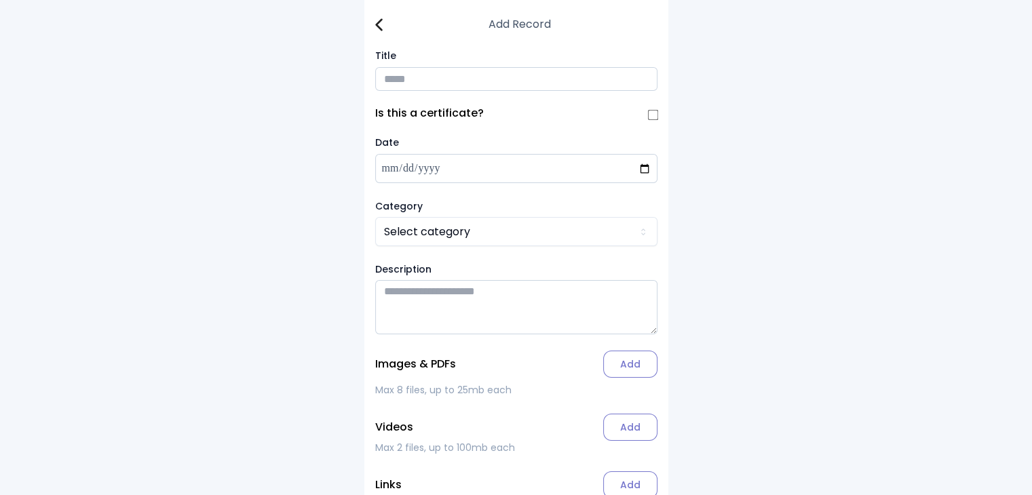
click at [404, 77] on input "Title" at bounding box center [516, 79] width 282 height 24
type input "**********"
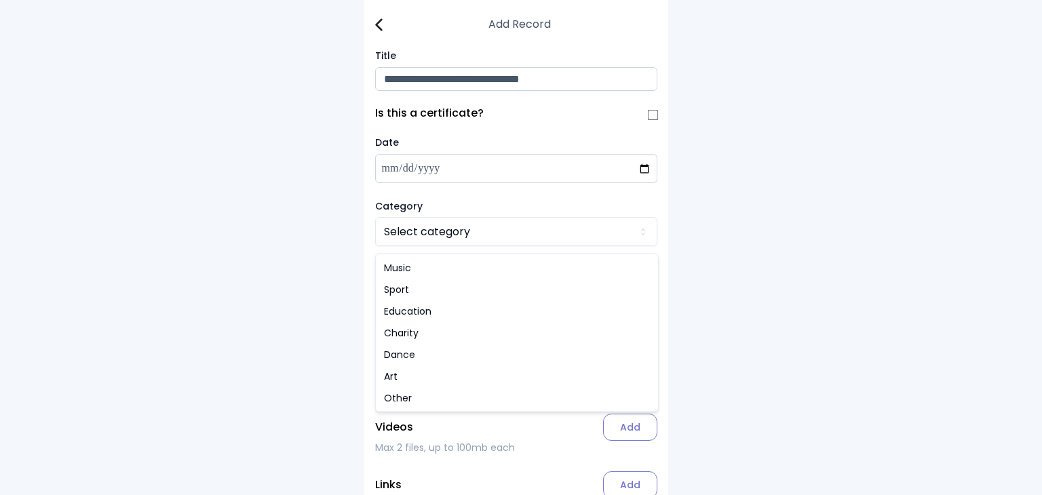
click at [414, 236] on html "**********" at bounding box center [521, 286] width 1042 height 572
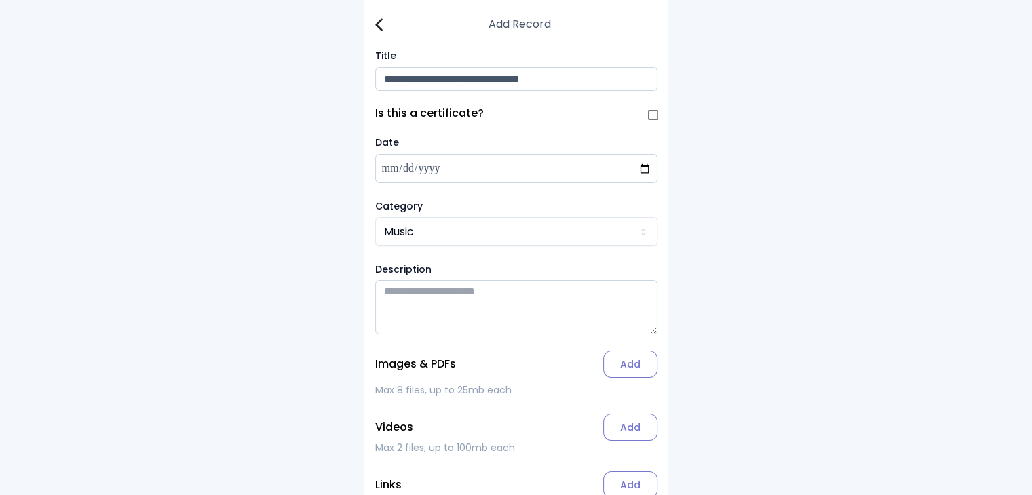
click at [634, 370] on label "Add" at bounding box center [630, 364] width 54 height 27
click at [0, 0] on input "Add" at bounding box center [0, 0] width 0 height 0
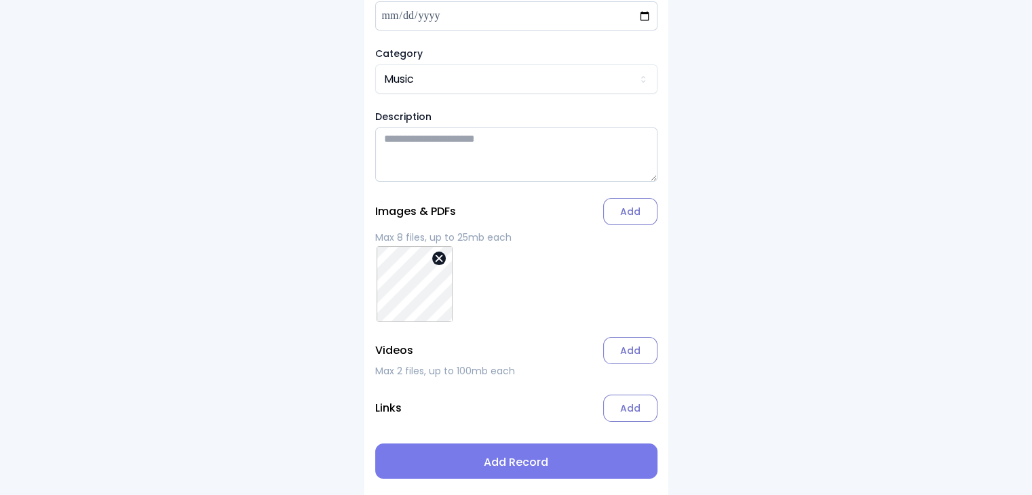
click at [517, 465] on span "Add Record" at bounding box center [516, 462] width 260 height 16
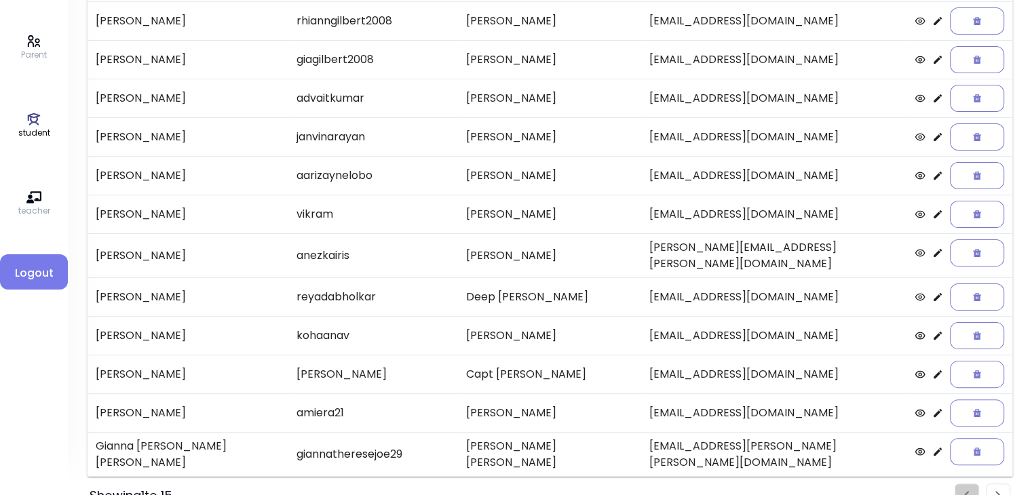
scroll to position [282, 0]
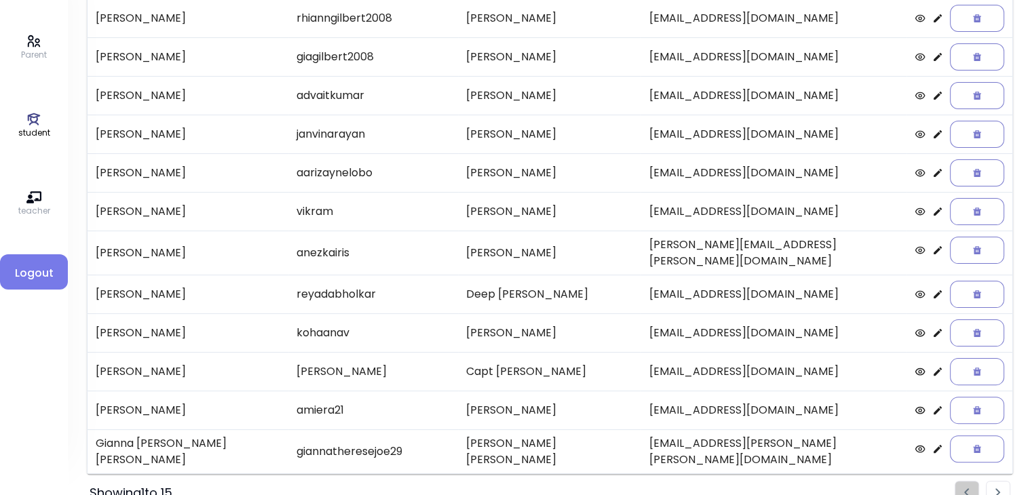
click at [994, 481] on li "Pagination" at bounding box center [997, 493] width 24 height 24
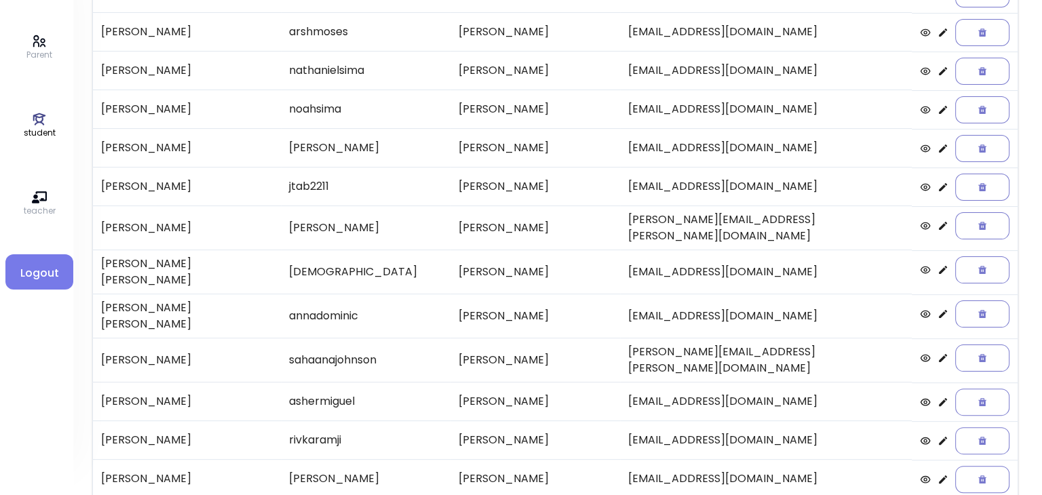
scroll to position [270, 0]
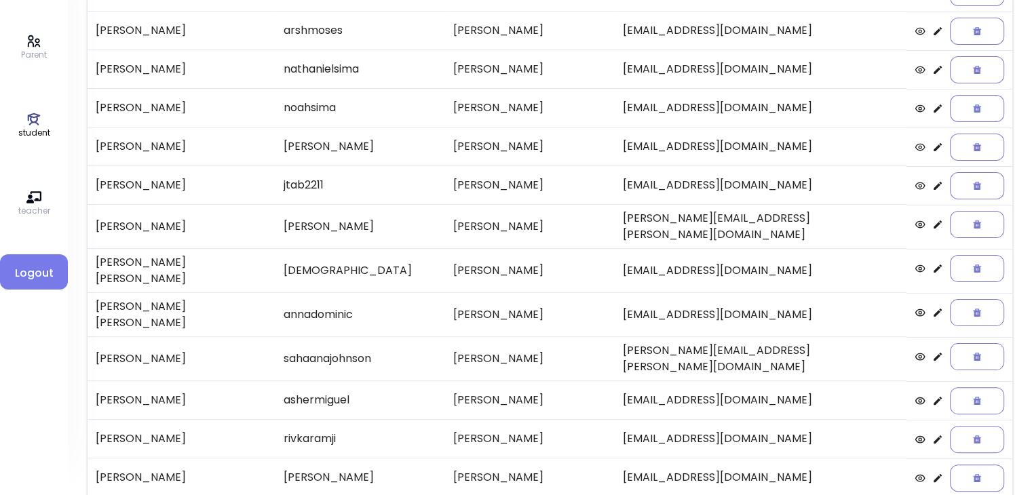
click at [933, 264] on icon at bounding box center [937, 268] width 8 height 8
click at [932, 395] on icon at bounding box center [937, 400] width 11 height 11
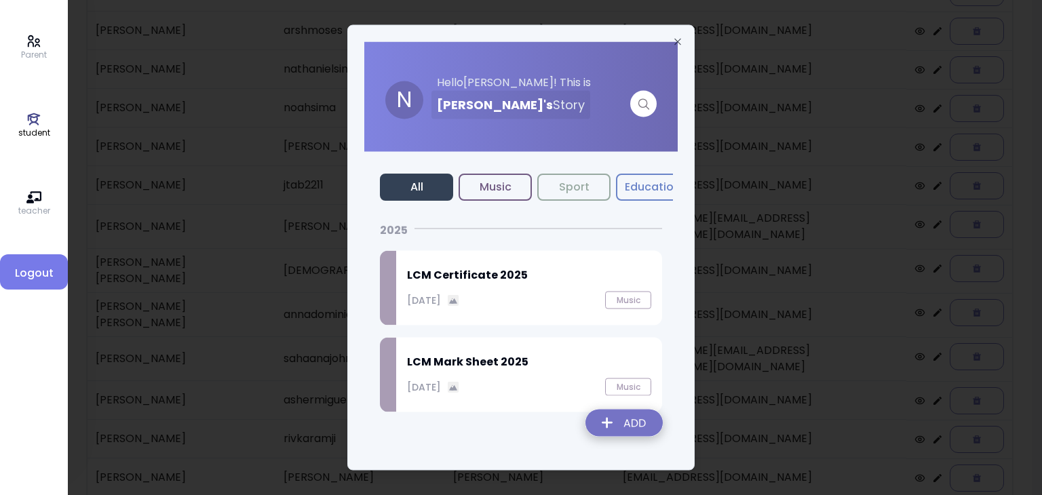
click at [628, 417] on img at bounding box center [623, 426] width 99 height 48
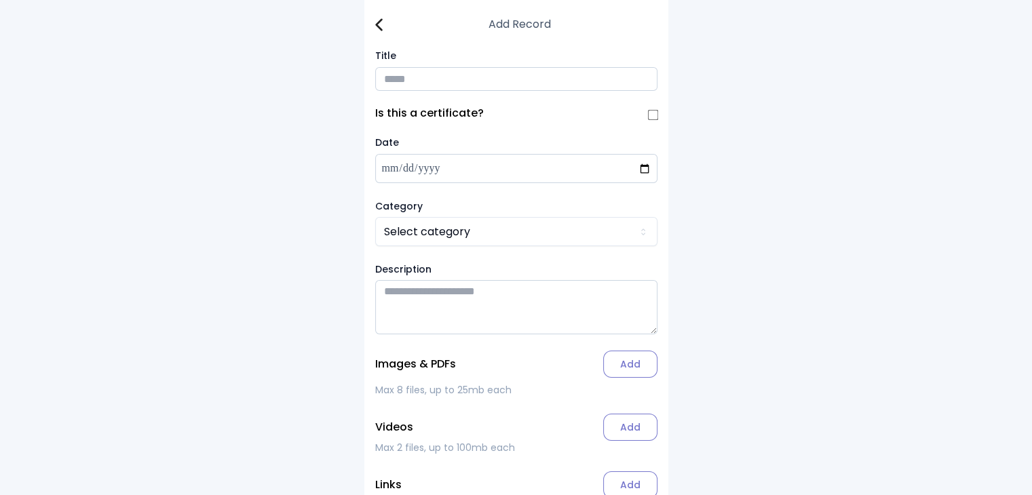
click at [408, 83] on input "Title" at bounding box center [516, 79] width 282 height 24
type input "*"
type input "**********"
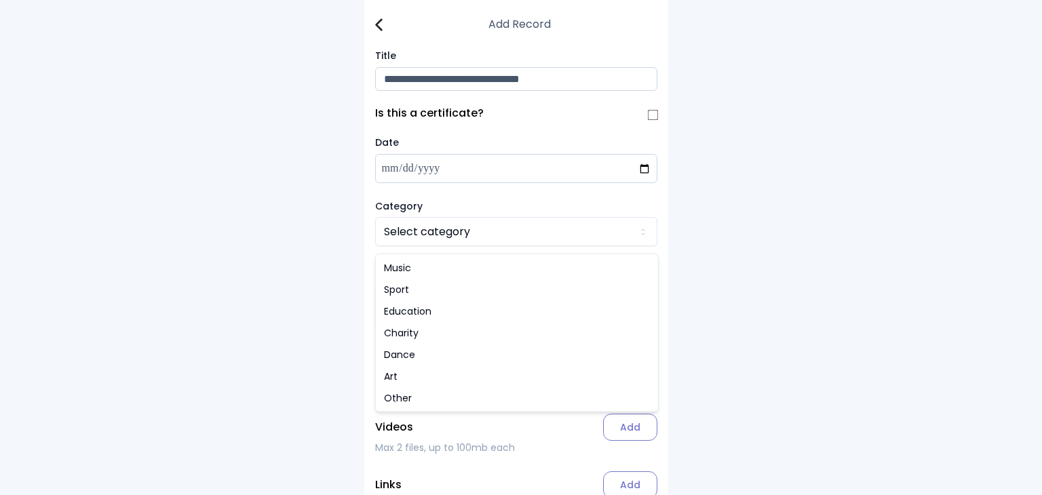
click at [408, 231] on html "**********" at bounding box center [521, 286] width 1042 height 572
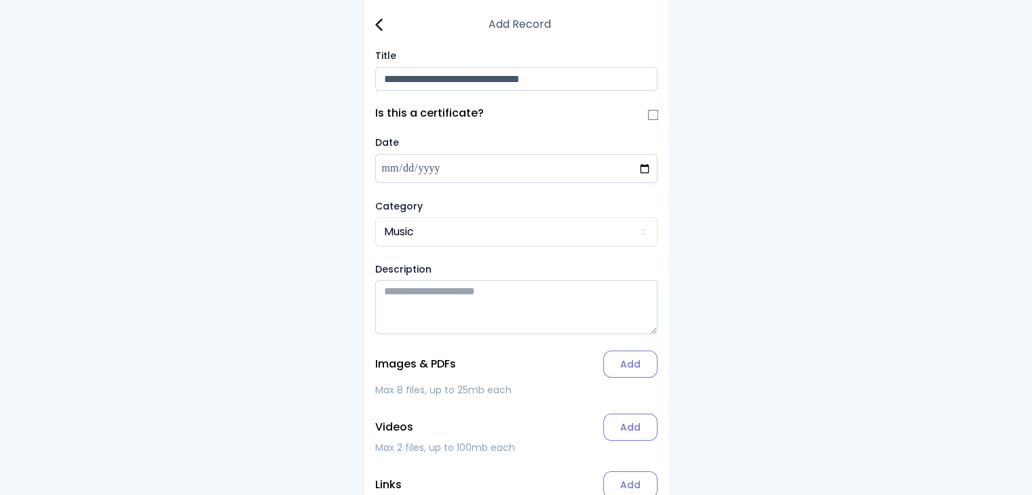
click at [377, 20] on img at bounding box center [378, 24] width 7 height 13
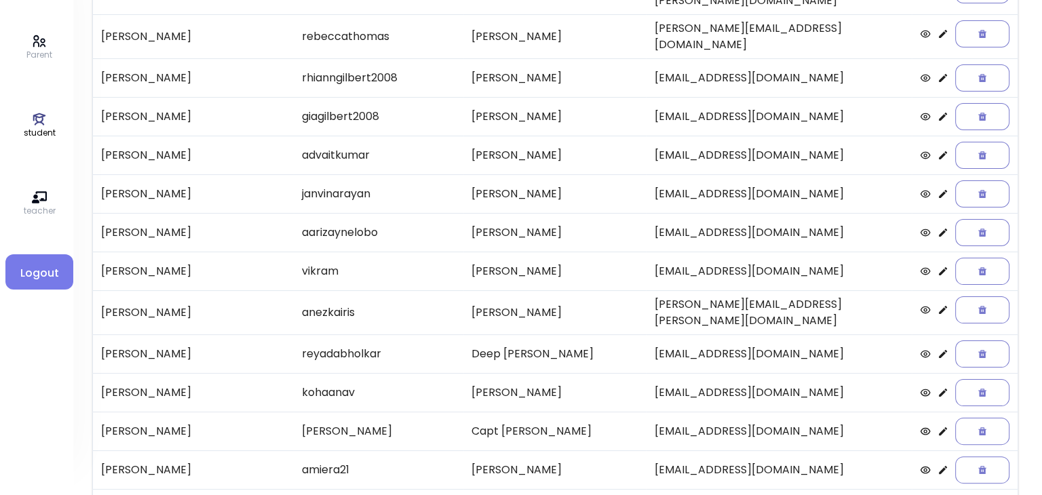
scroll to position [282, 0]
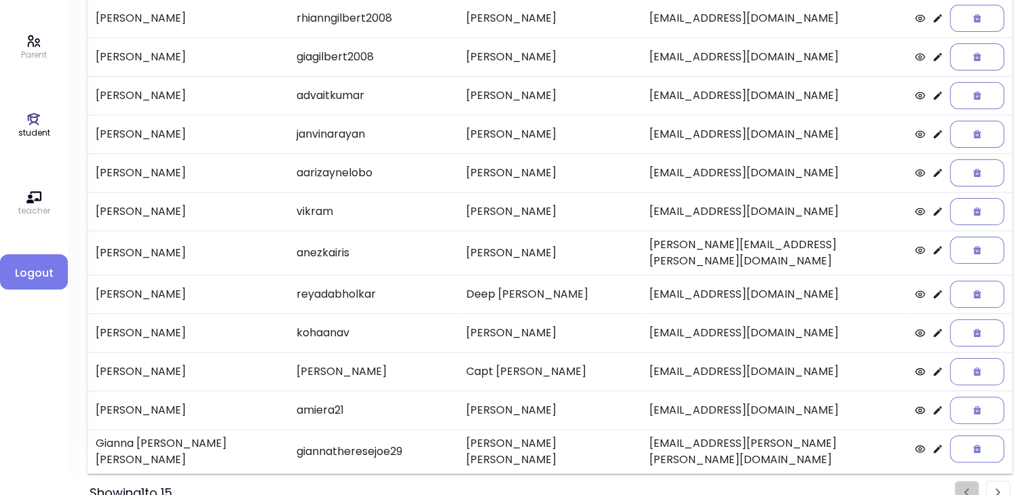
click at [992, 481] on li "Pagination" at bounding box center [997, 493] width 24 height 24
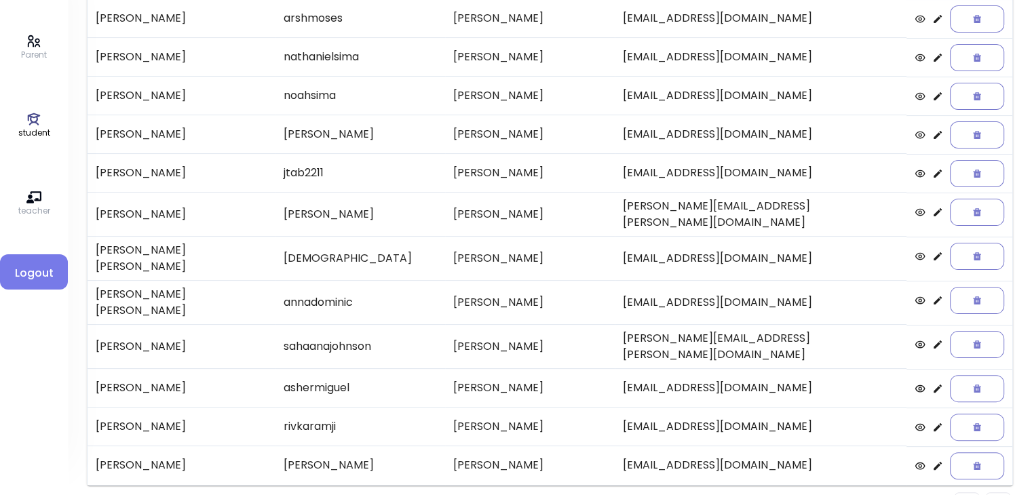
click at [933, 384] on icon at bounding box center [937, 388] width 8 height 8
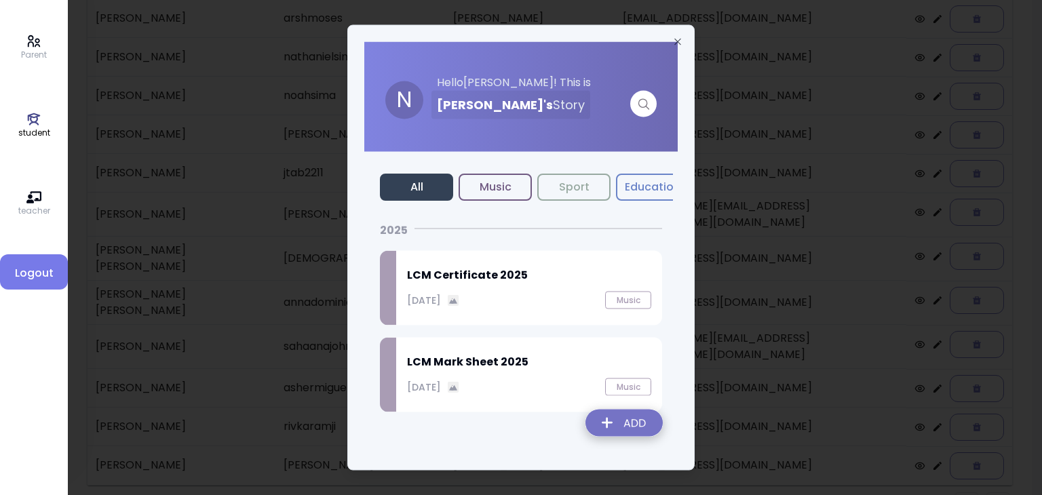
click at [621, 427] on img at bounding box center [623, 426] width 99 height 48
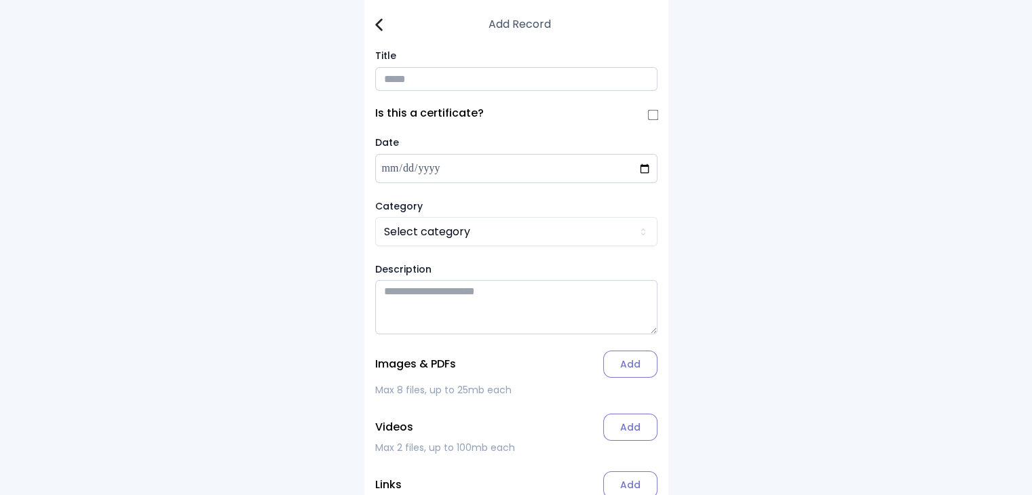
click at [413, 79] on input "Title" at bounding box center [516, 79] width 282 height 24
click at [385, 80] on input "**********" at bounding box center [516, 79] width 282 height 24
click at [569, 83] on input "**********" at bounding box center [516, 79] width 282 height 24
type input "**********"
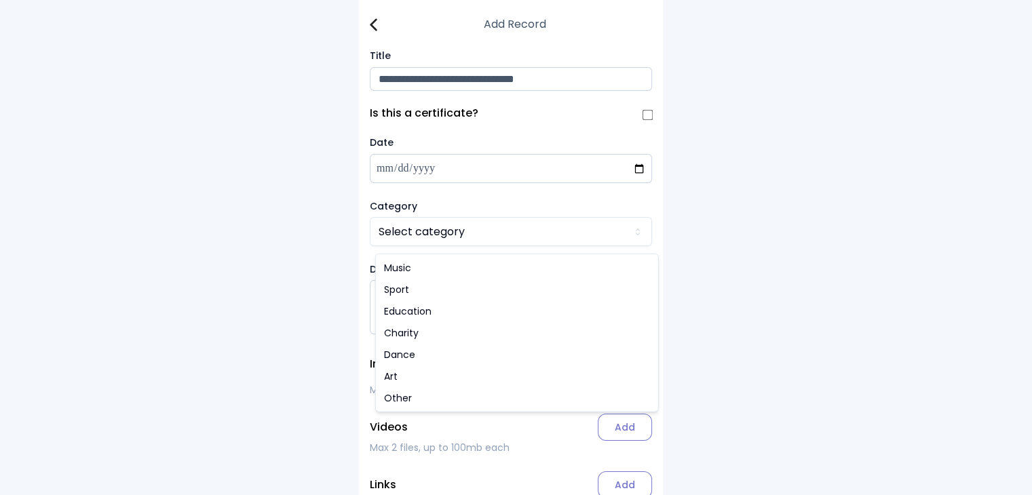
click at [441, 231] on html "**********" at bounding box center [516, 286] width 1032 height 572
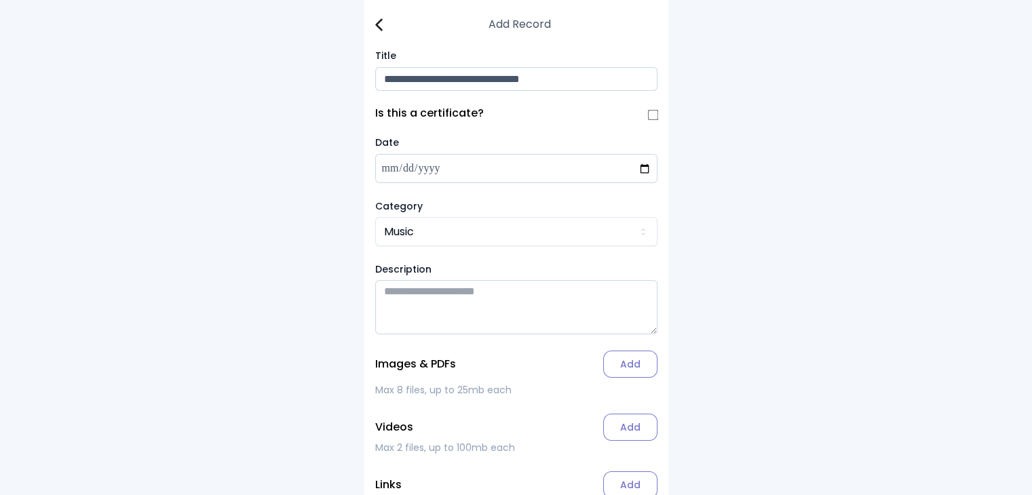
click at [643, 370] on label "Add" at bounding box center [630, 364] width 54 height 27
click at [0, 0] on input "Add" at bounding box center [0, 0] width 0 height 0
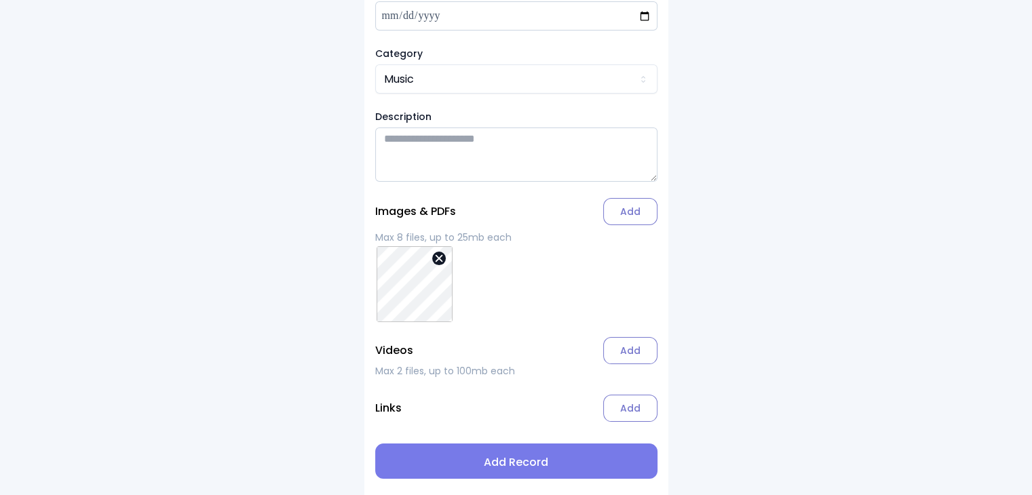
click at [558, 466] on span "Add Record" at bounding box center [516, 462] width 260 height 16
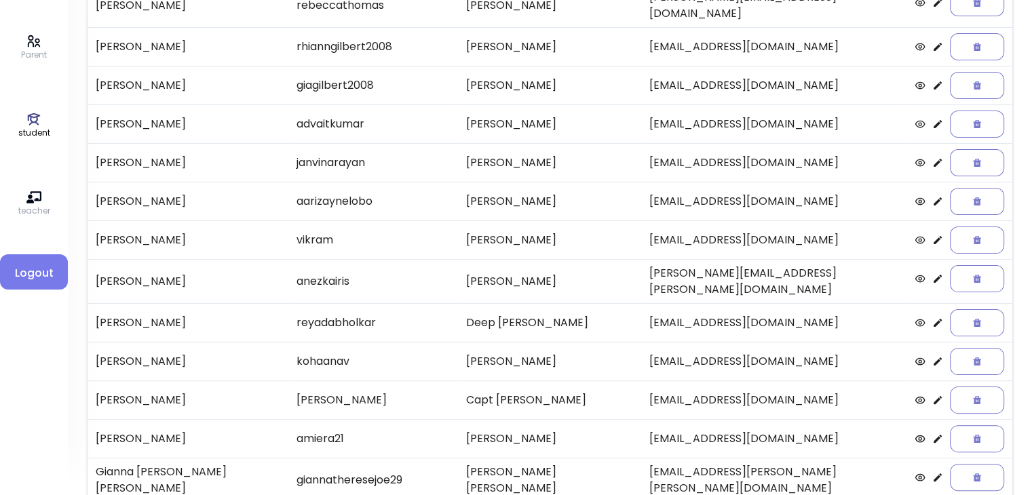
scroll to position [282, 0]
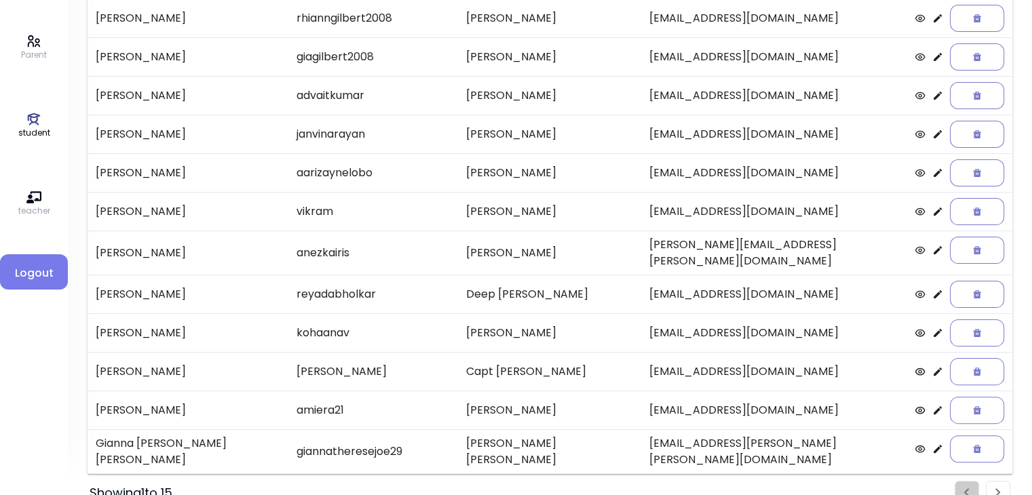
click at [1000, 488] on img "Pagination" at bounding box center [997, 492] width 5 height 9
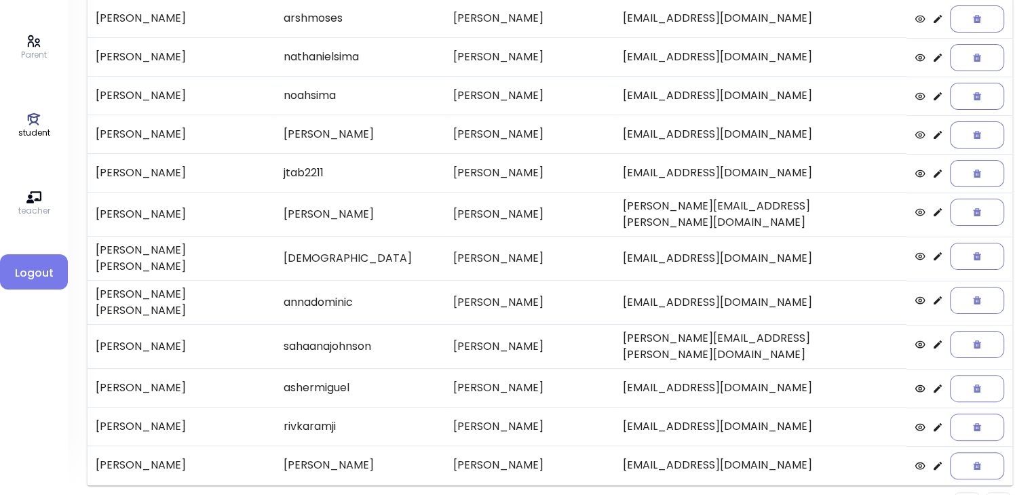
scroll to position [281, 0]
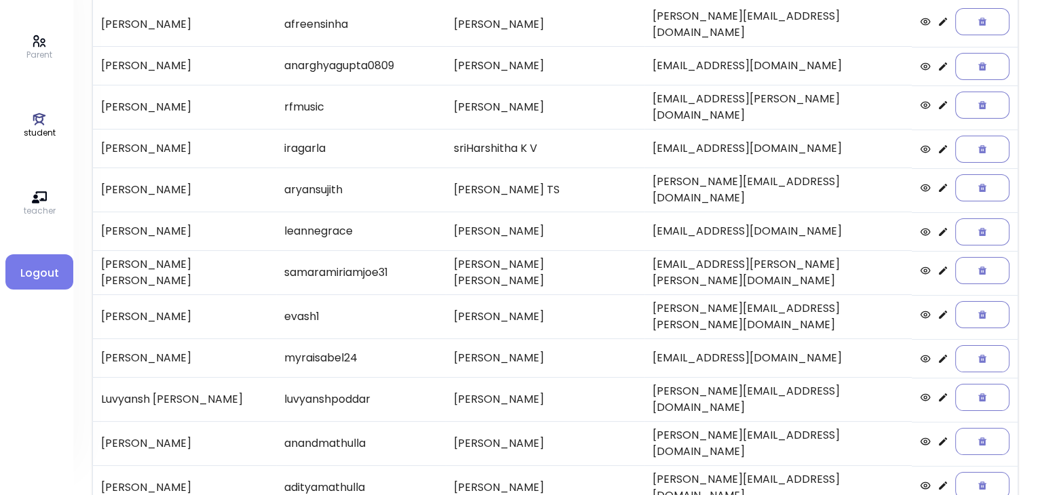
scroll to position [155, 0]
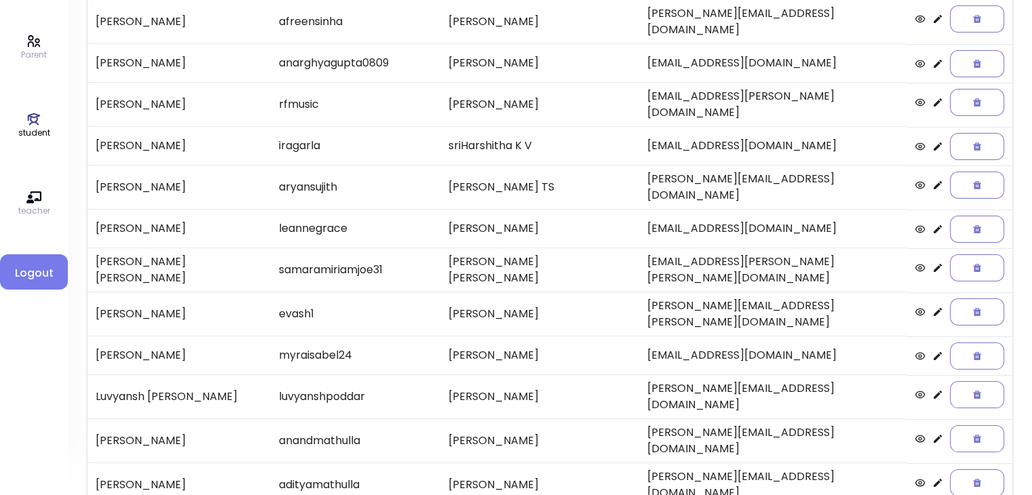
click at [933, 142] on icon at bounding box center [937, 146] width 8 height 8
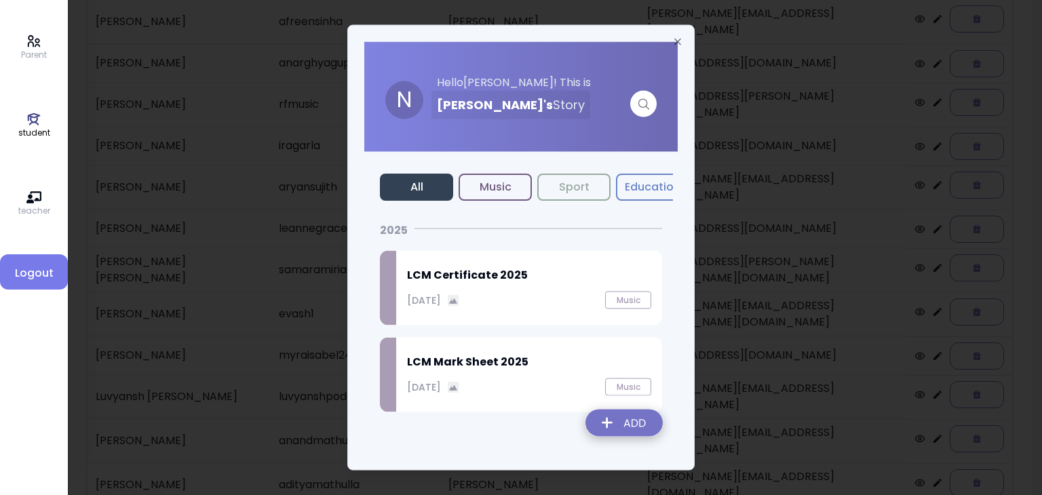
click at [625, 423] on img at bounding box center [623, 426] width 99 height 48
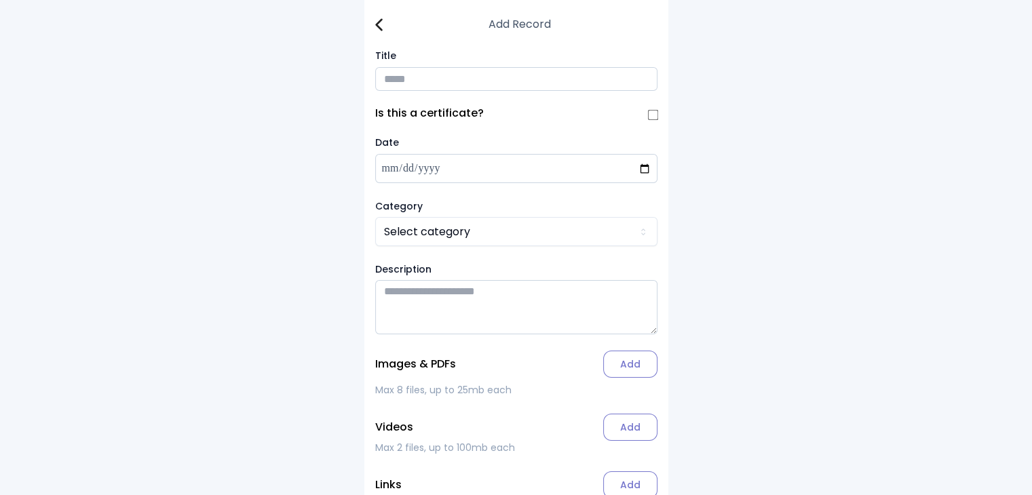
click at [400, 87] on input "Title" at bounding box center [516, 79] width 282 height 24
type input "**********"
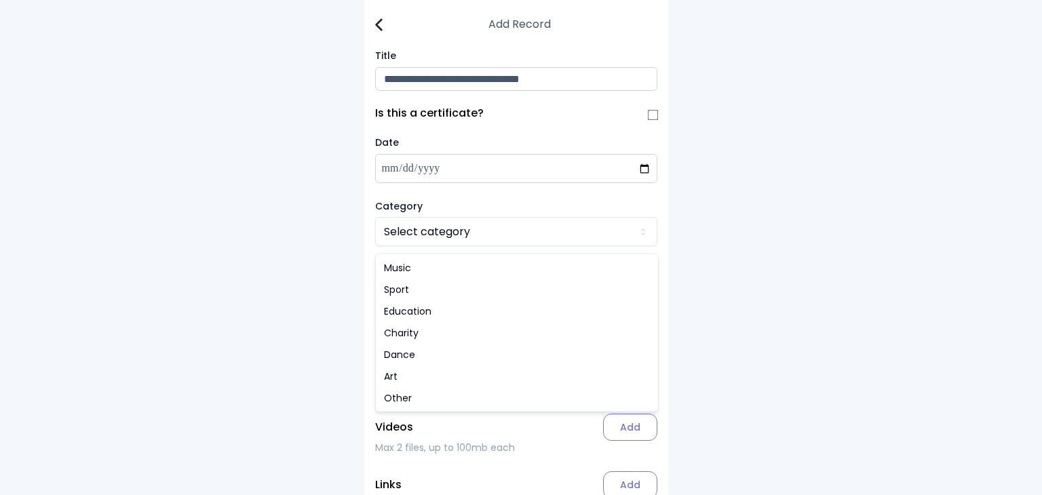
click at [420, 246] on html "**********" at bounding box center [521, 286] width 1042 height 572
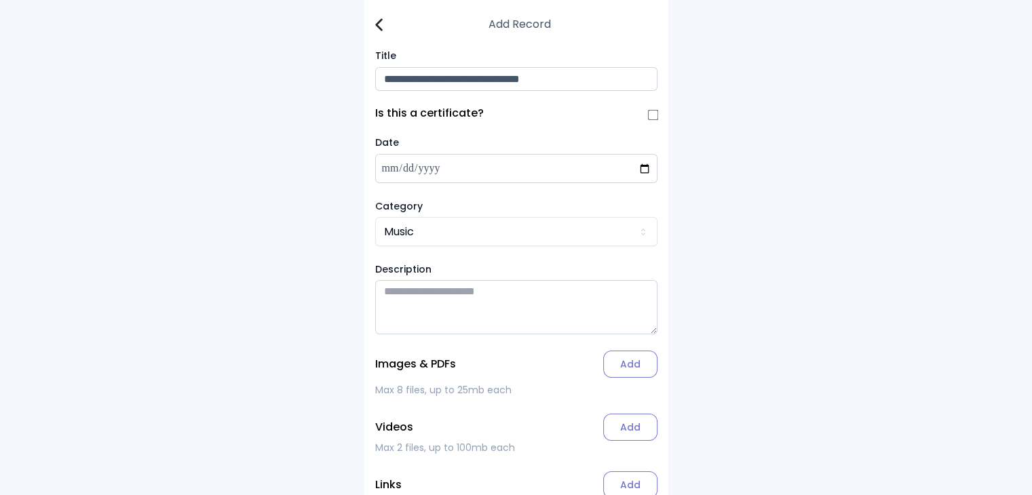
click at [638, 371] on label "Add" at bounding box center [630, 364] width 54 height 27
click at [0, 0] on input "Add" at bounding box center [0, 0] width 0 height 0
click at [380, 21] on img at bounding box center [378, 24] width 7 height 13
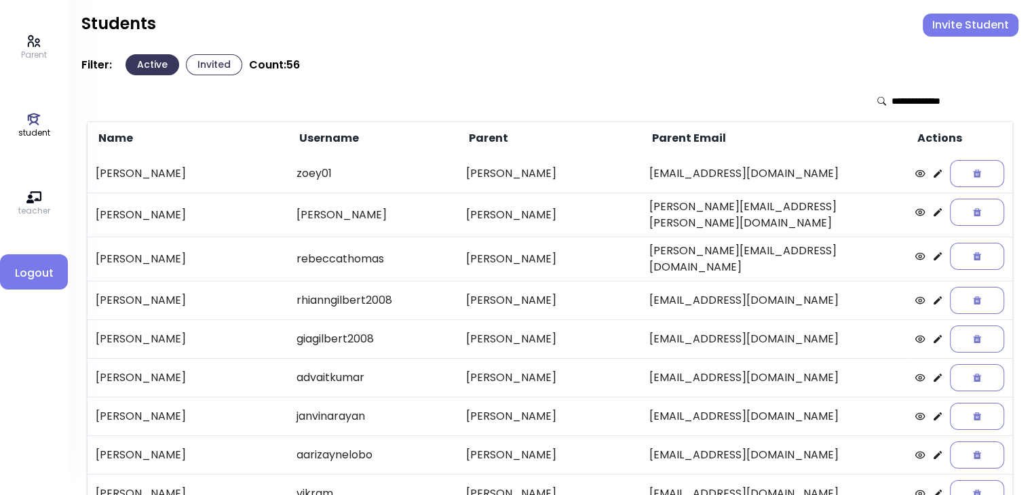
scroll to position [282, 0]
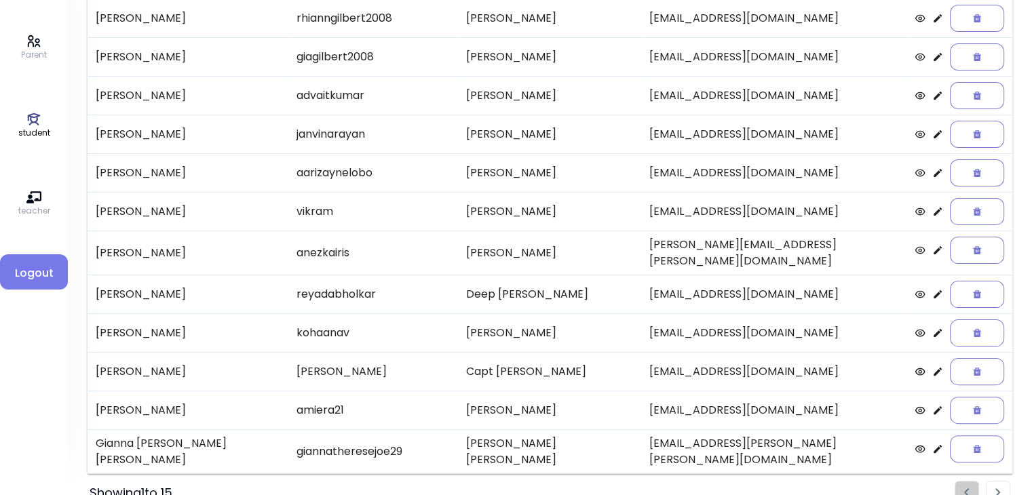
click at [998, 481] on li "Pagination" at bounding box center [997, 493] width 24 height 24
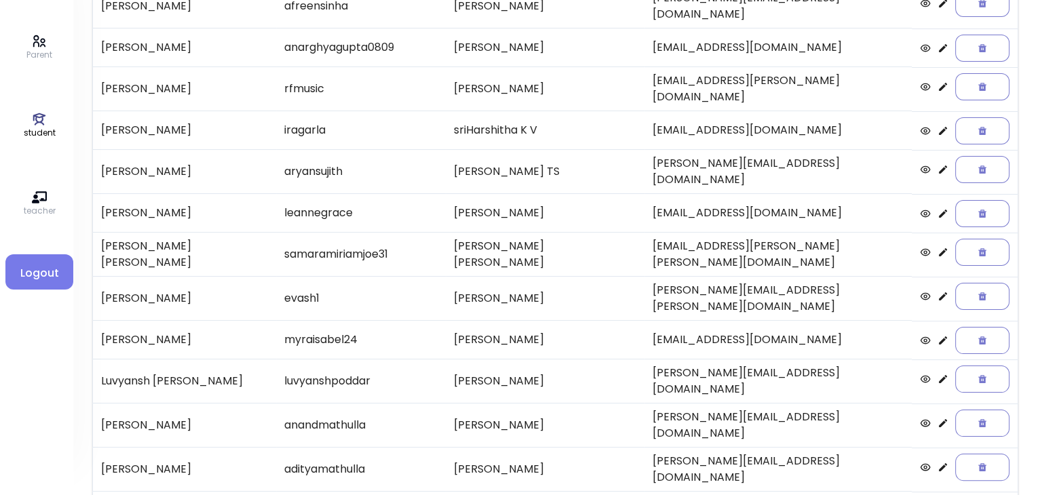
scroll to position [171, 0]
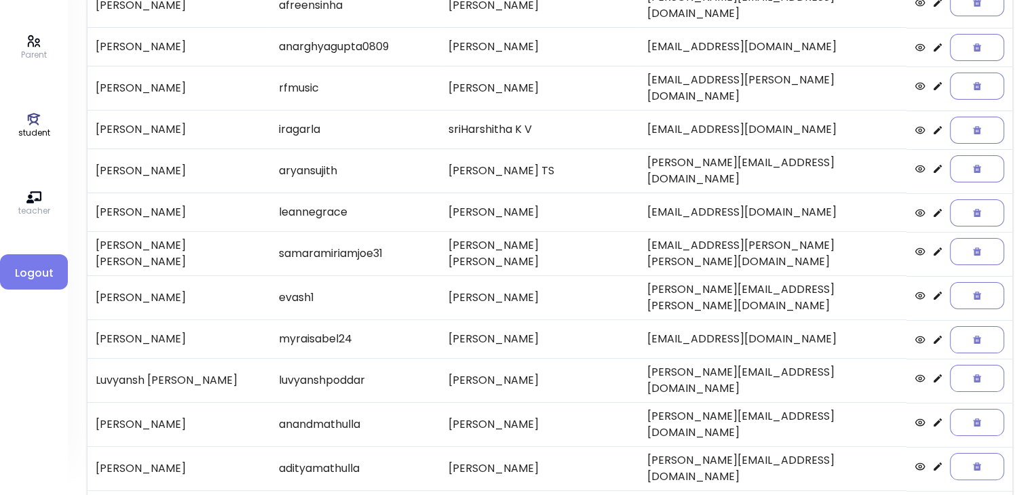
click at [932, 125] on icon at bounding box center [937, 130] width 11 height 11
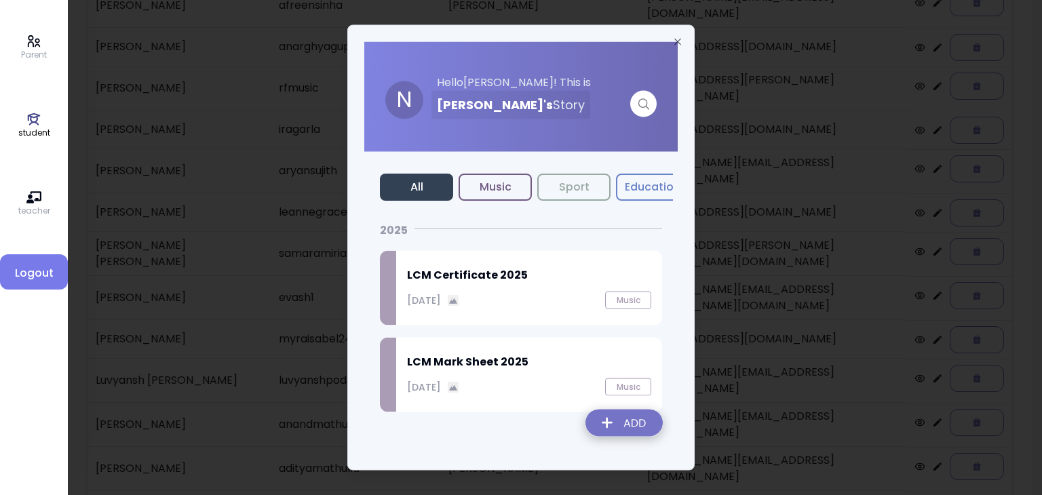
click at [629, 417] on img at bounding box center [623, 426] width 99 height 48
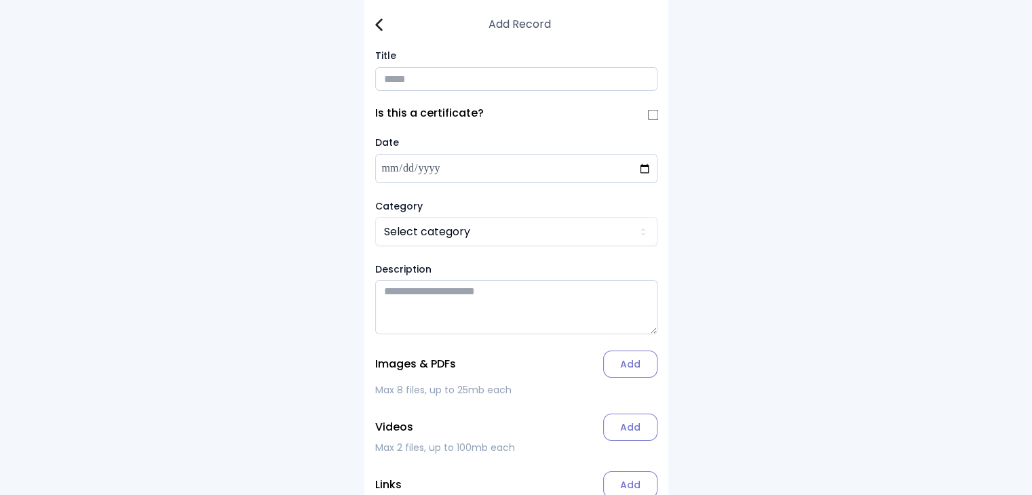
click at [399, 71] on input "Title" at bounding box center [516, 79] width 282 height 24
click at [517, 79] on input "**********" at bounding box center [516, 79] width 282 height 24
click at [567, 82] on input "**********" at bounding box center [516, 79] width 282 height 24
type input "**********"
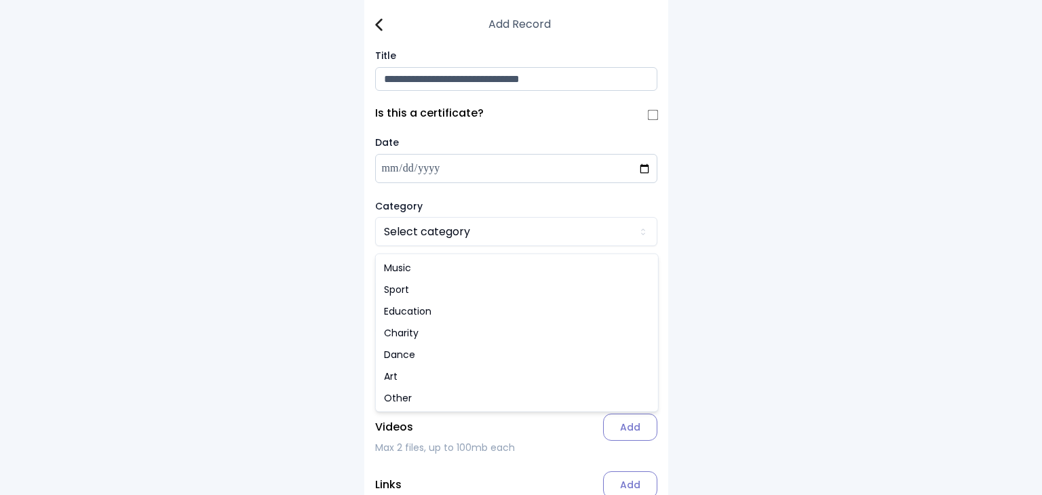
click at [412, 239] on html "**********" at bounding box center [521, 286] width 1042 height 572
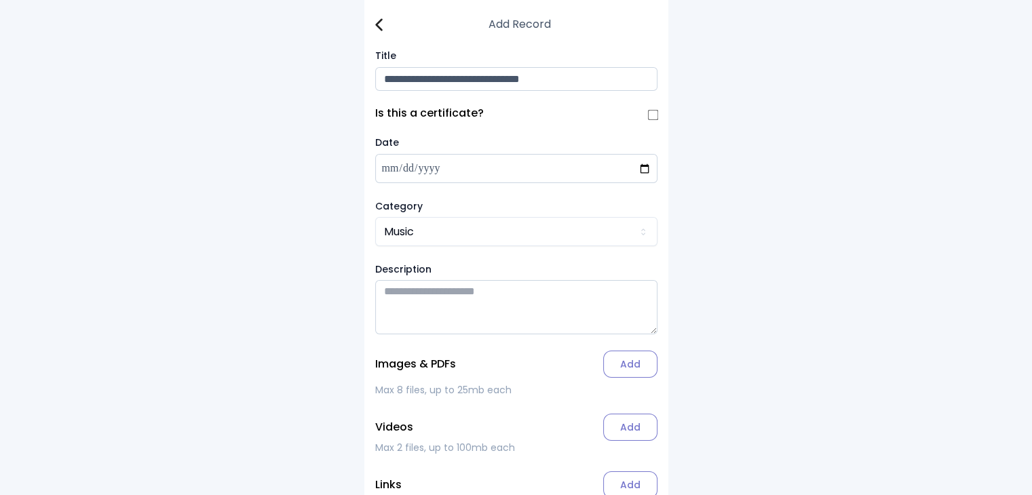
click at [628, 365] on label "Add" at bounding box center [630, 364] width 54 height 27
click at [0, 0] on input "Add" at bounding box center [0, 0] width 0 height 0
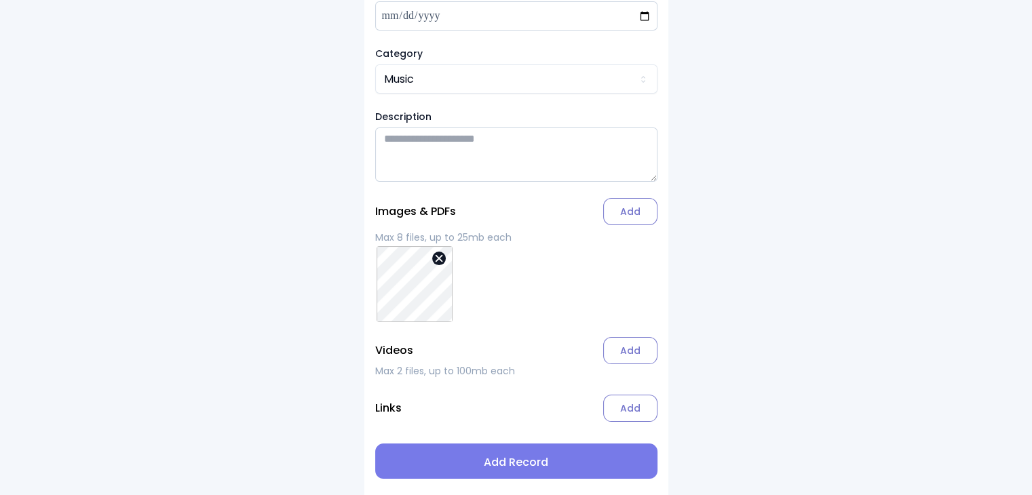
click at [513, 456] on span "Add Record" at bounding box center [516, 462] width 260 height 16
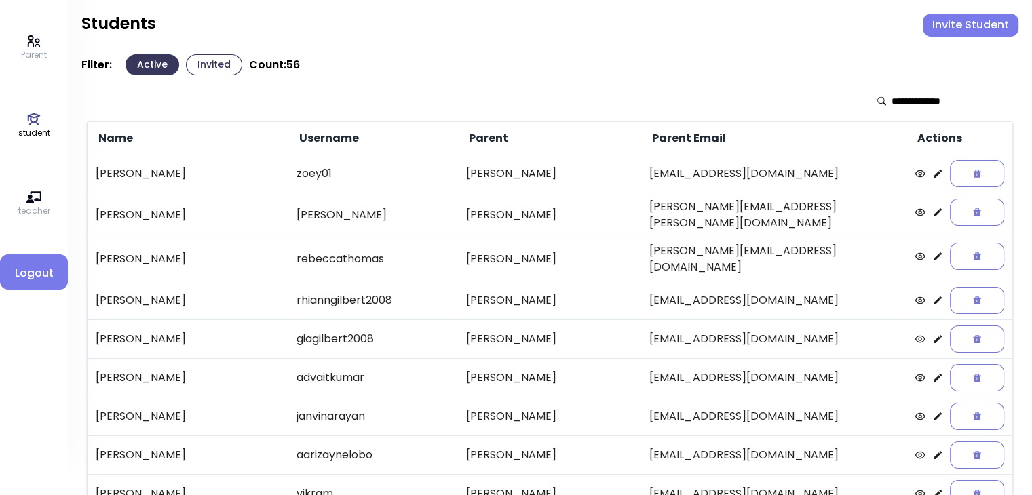
click at [964, 24] on button "Invite Student" at bounding box center [970, 25] width 96 height 23
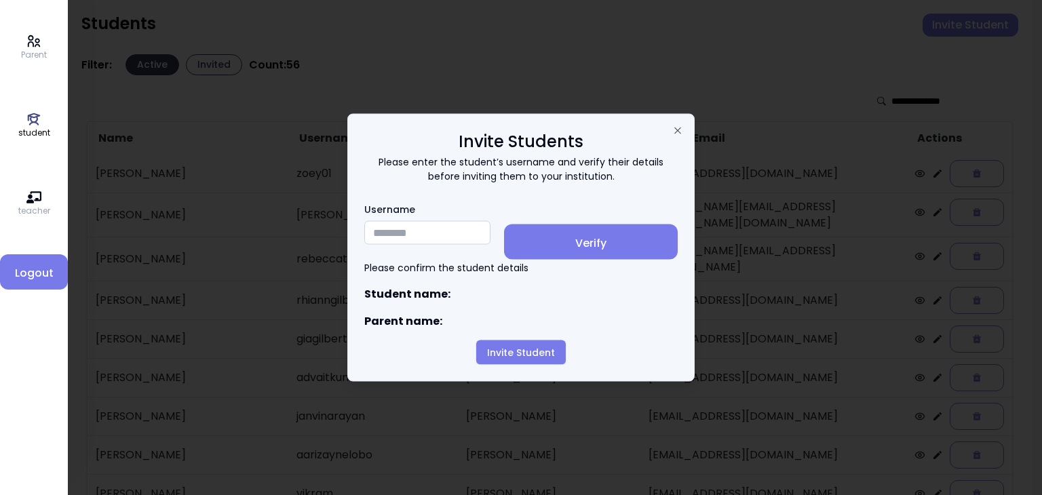
click at [414, 228] on input "Username" at bounding box center [427, 233] width 126 height 24
click at [391, 228] on input "Username" at bounding box center [427, 233] width 126 height 24
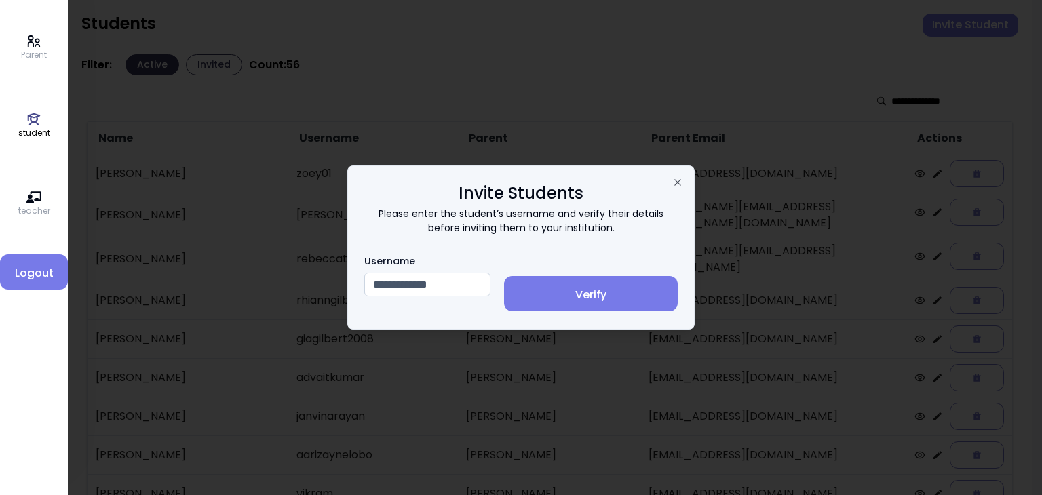
type input "**********"
click at [606, 292] on span "Verify" at bounding box center [591, 295] width 152 height 16
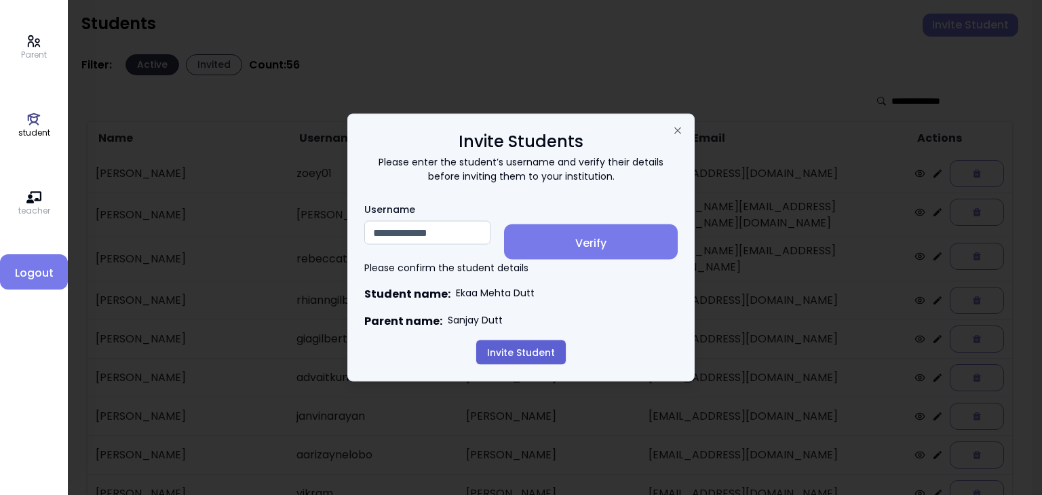
click at [505, 359] on button "Invite Student" at bounding box center [521, 352] width 90 height 24
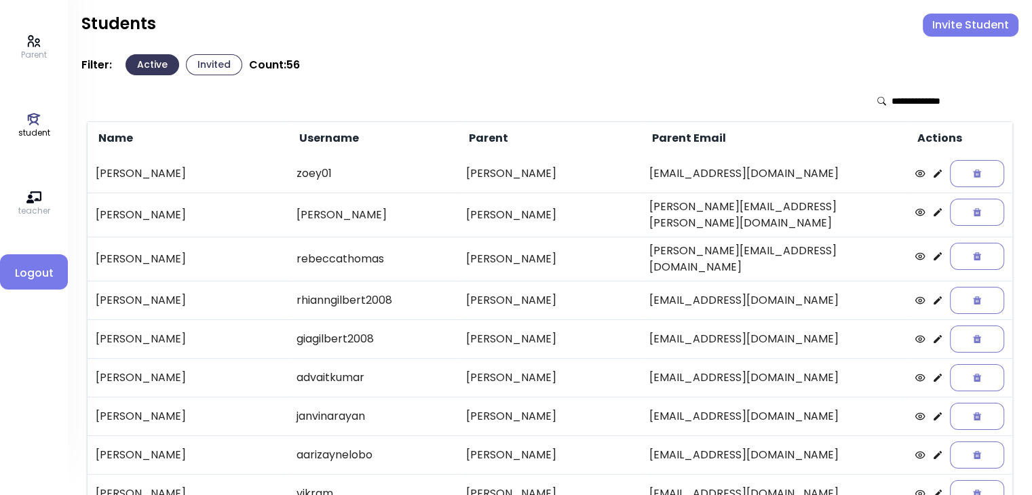
click at [215, 64] on button "Invited" at bounding box center [214, 64] width 56 height 21
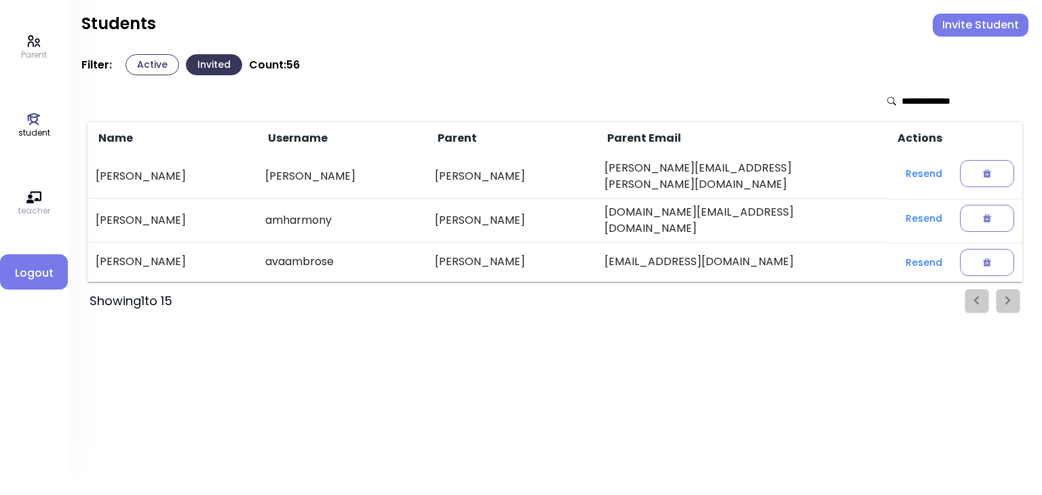
click at [151, 65] on button "Active" at bounding box center [152, 64] width 54 height 21
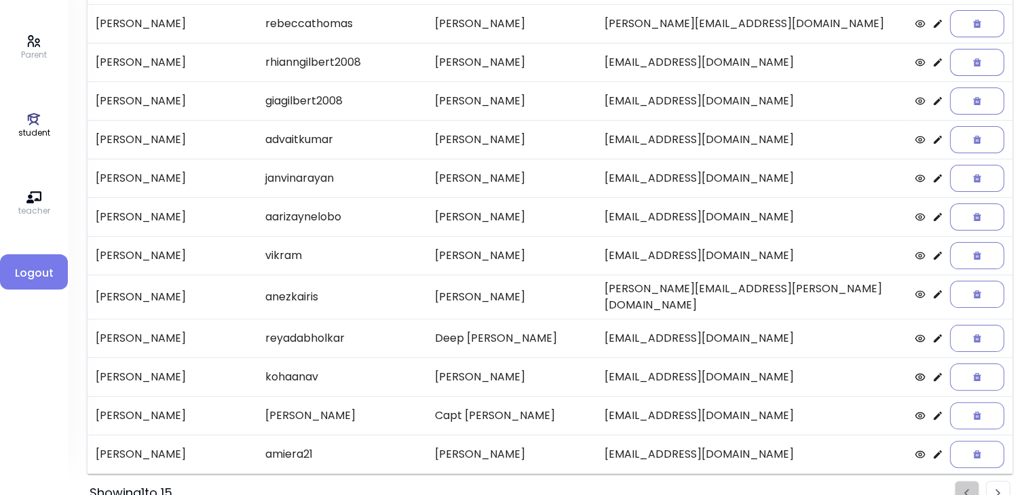
scroll to position [282, 0]
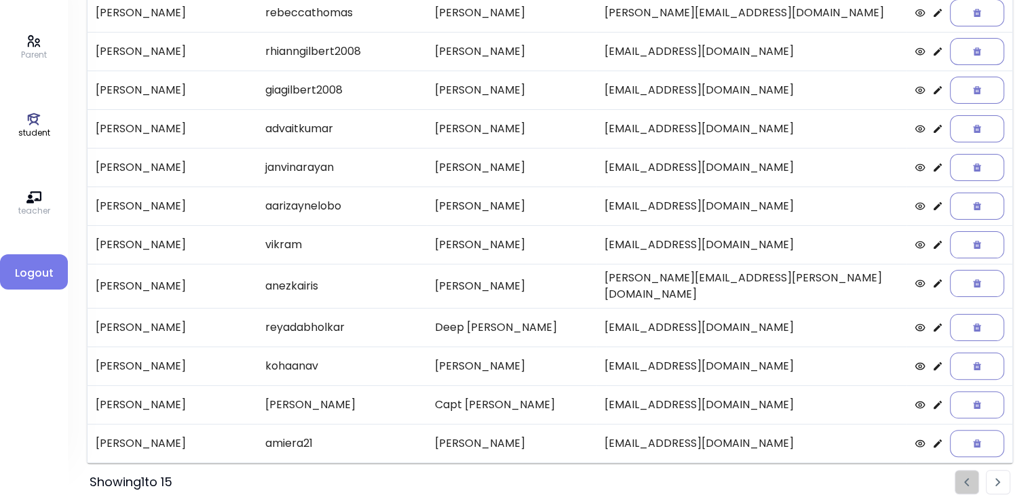
click at [995, 478] on img "Pagination" at bounding box center [997, 482] width 5 height 9
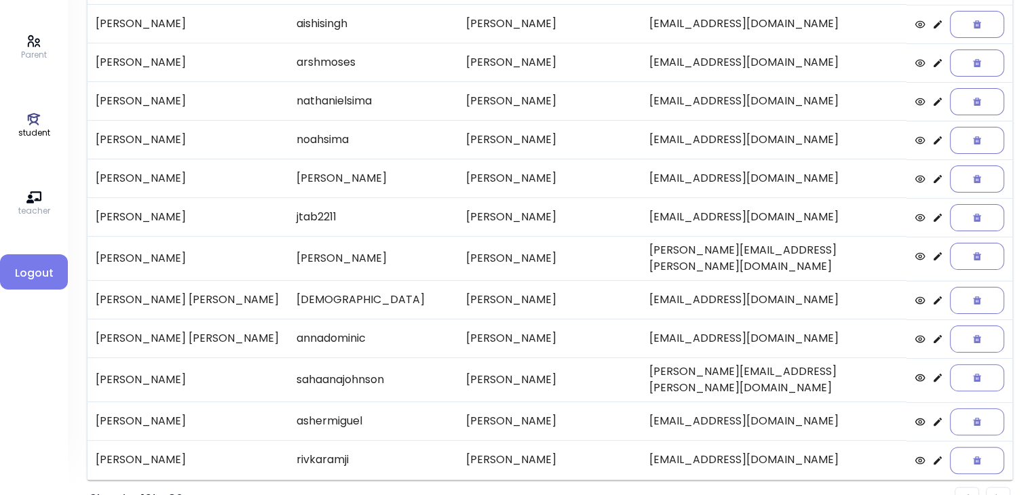
click at [995, 494] on img "Pagination" at bounding box center [997, 498] width 5 height 9
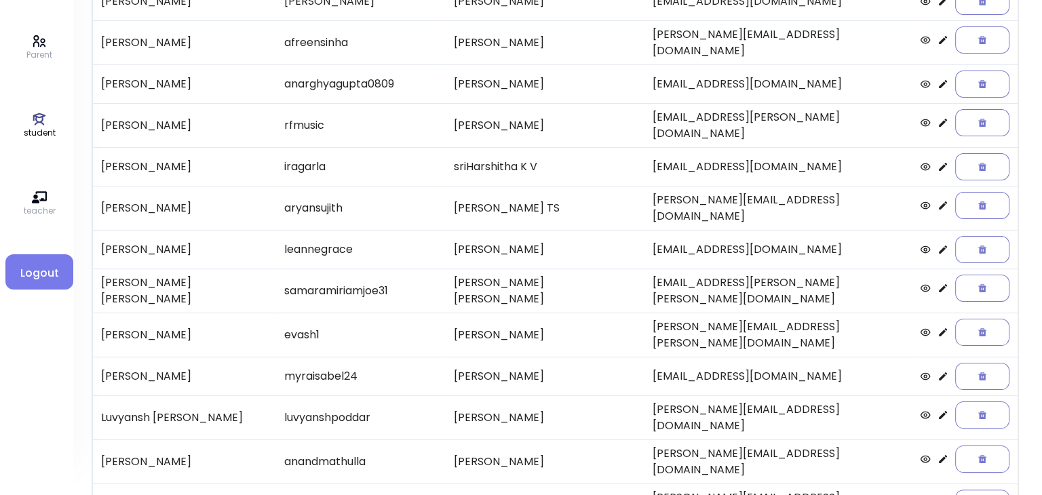
scroll to position [187, 0]
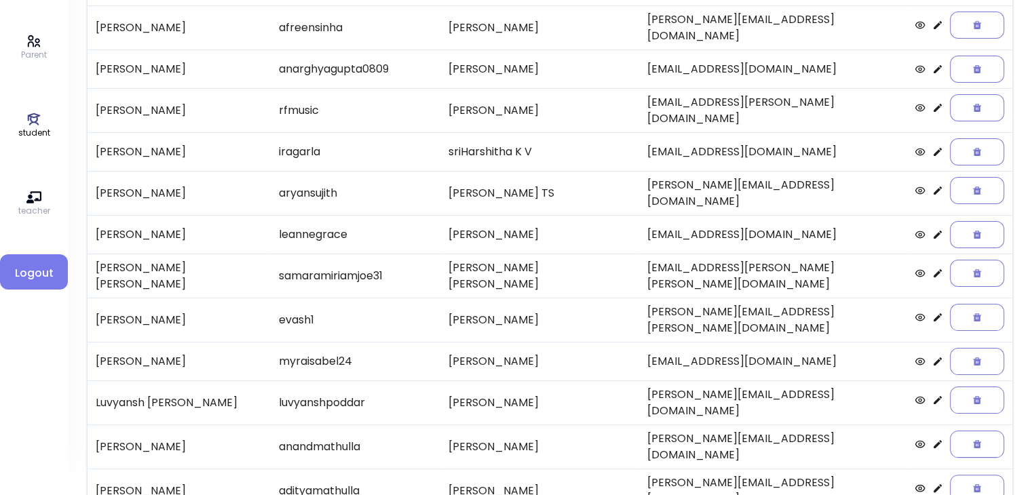
click at [933, 187] on icon at bounding box center [937, 191] width 8 height 8
click at [932, 356] on icon at bounding box center [937, 361] width 11 height 11
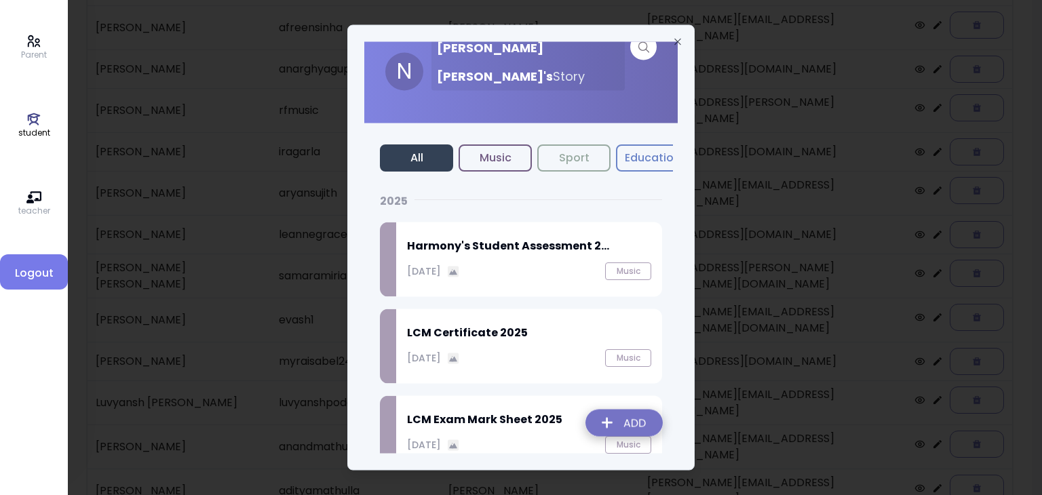
scroll to position [56, 0]
click at [615, 429] on img at bounding box center [623, 426] width 99 height 48
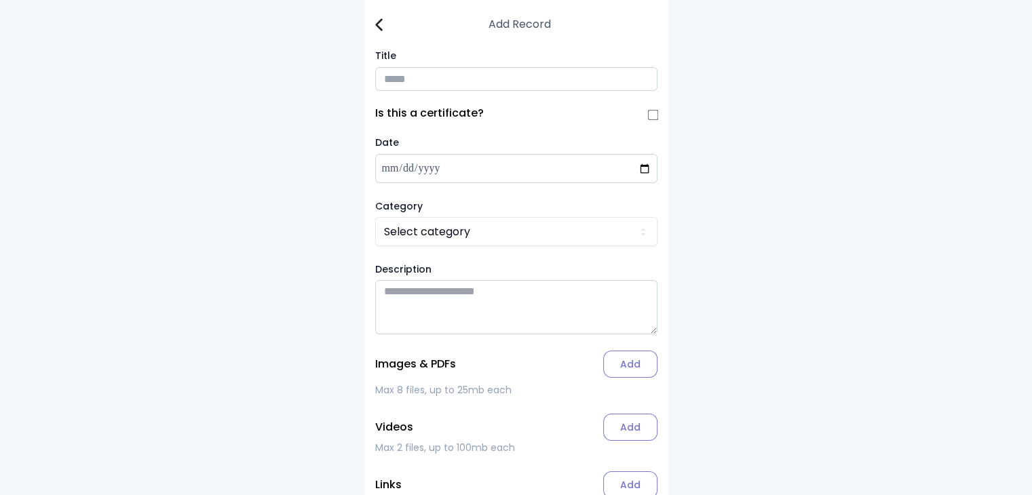
click at [414, 77] on input "Title" at bounding box center [516, 79] width 282 height 24
type input "**********"
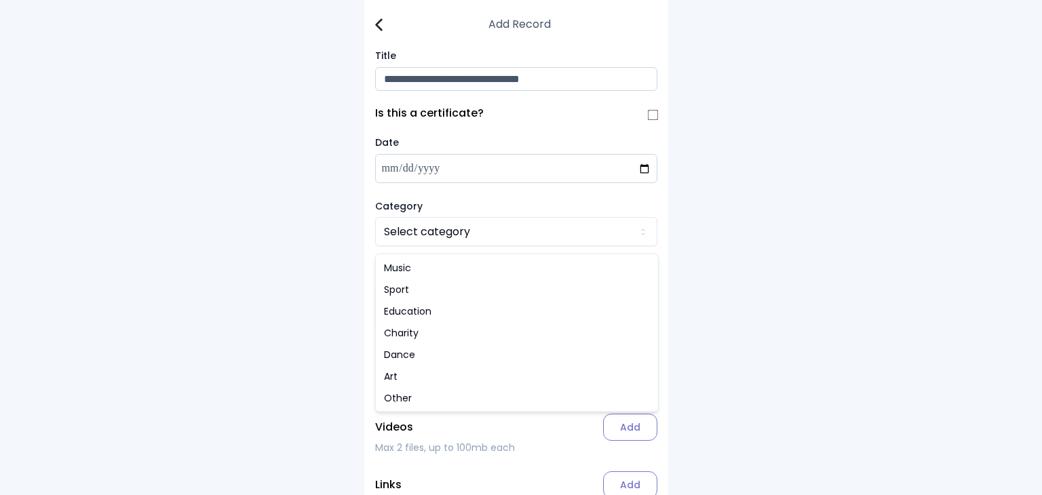
click at [415, 239] on html "**********" at bounding box center [521, 286] width 1042 height 572
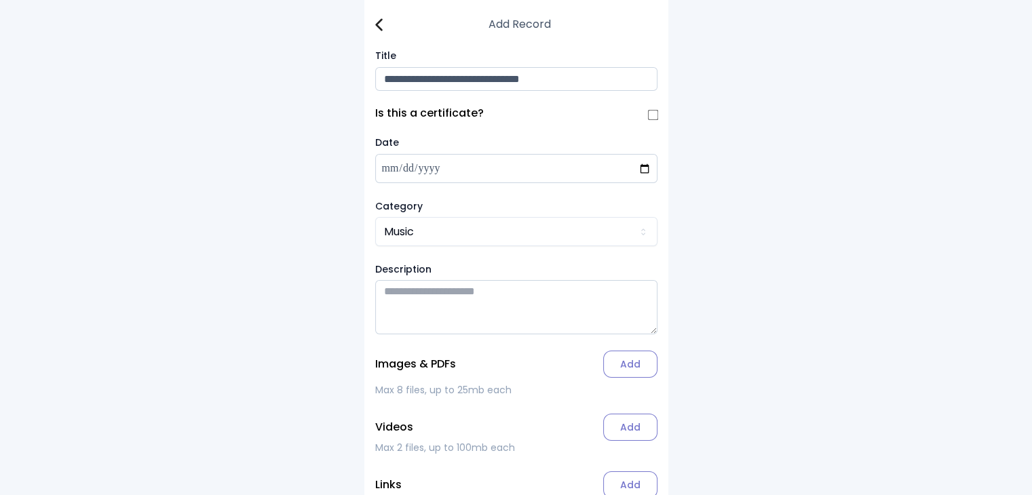
click at [631, 370] on label "Add" at bounding box center [630, 364] width 54 height 27
click at [0, 0] on input "Add" at bounding box center [0, 0] width 0 height 0
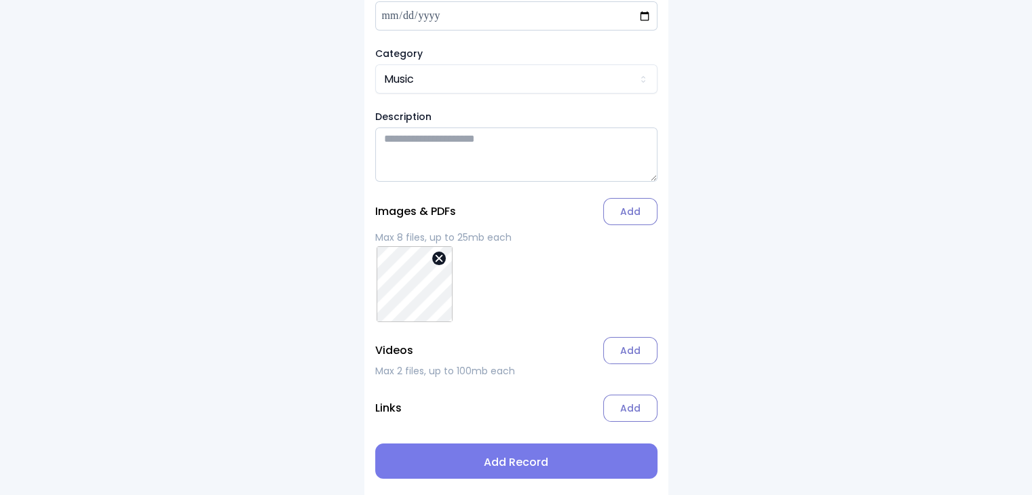
click at [522, 463] on span "Add Record" at bounding box center [516, 462] width 260 height 16
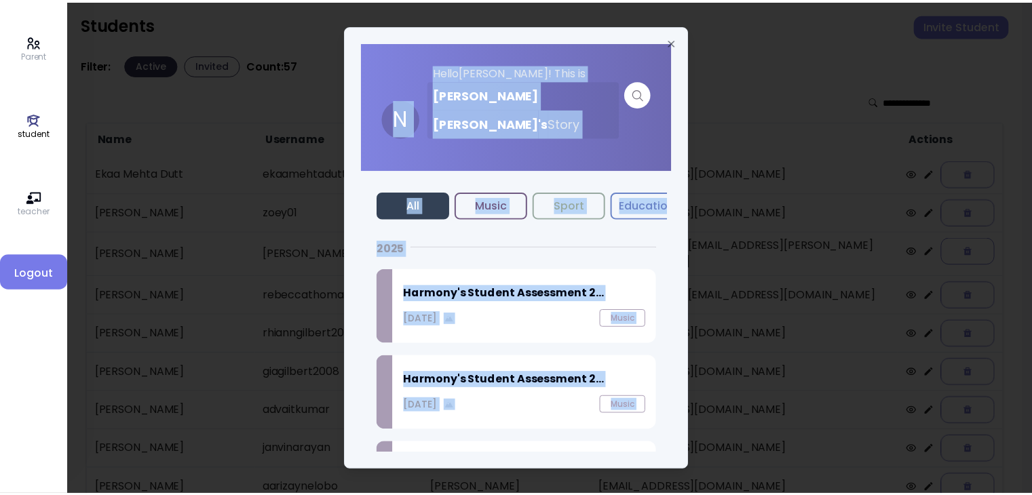
scroll to position [144, 0]
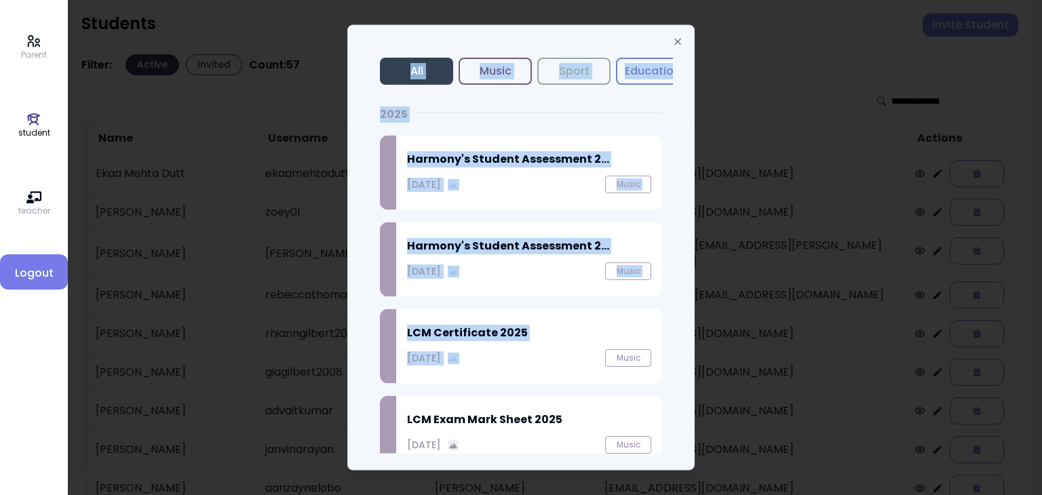
drag, startPoint x: 522, startPoint y: 463, endPoint x: 833, endPoint y: 187, distance: 415.5
click at [833, 187] on body "Parent student teacher Logout Students Invite Student Filter: Active Invited Co…" at bounding box center [516, 395] width 1032 height 790
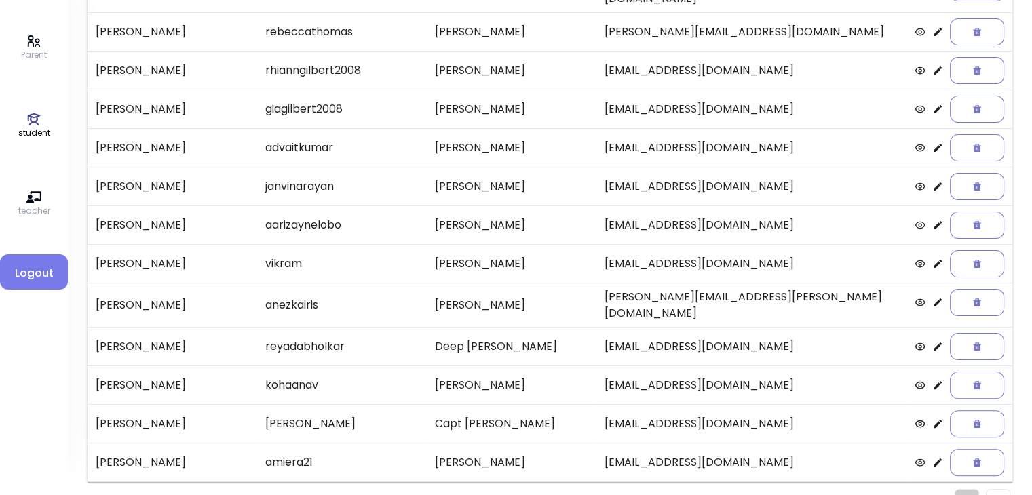
scroll to position [282, 0]
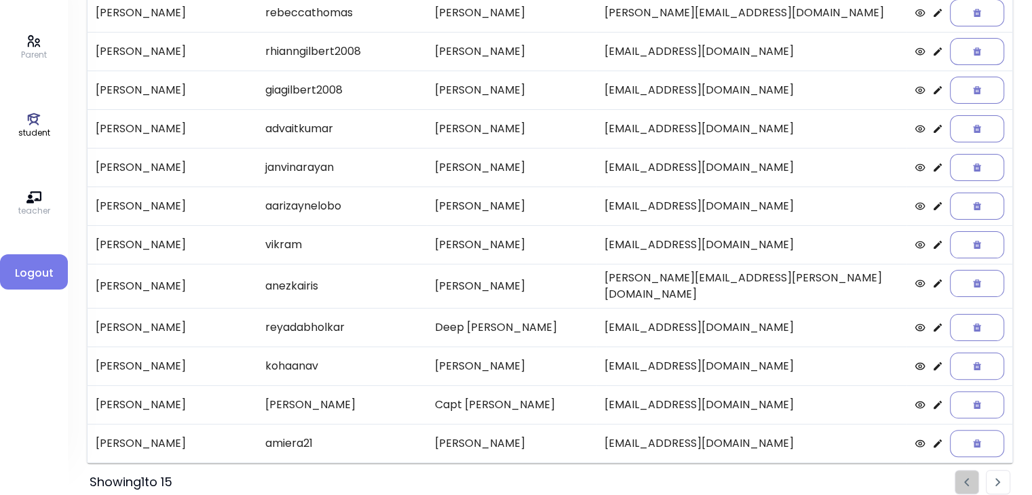
click at [993, 470] on li "Pagination" at bounding box center [997, 482] width 24 height 24
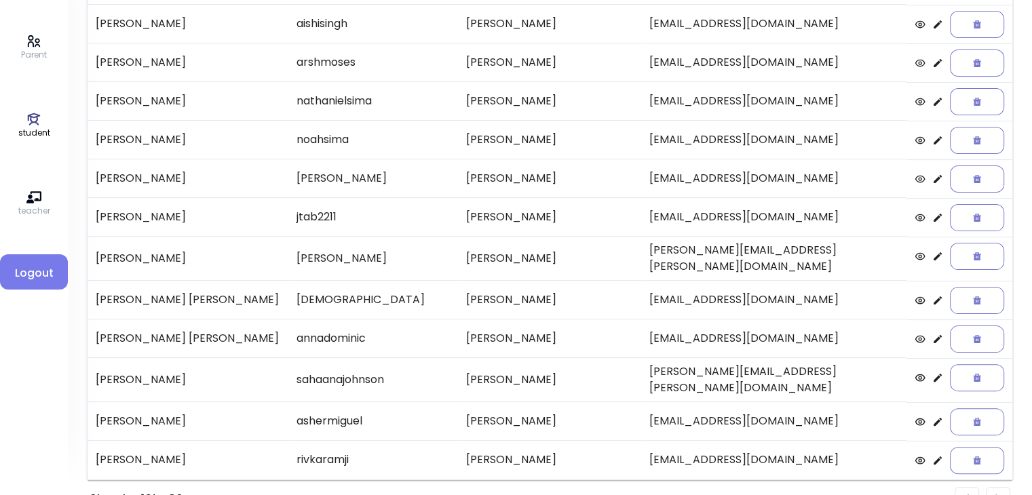
click at [995, 494] on img "Pagination" at bounding box center [997, 498] width 5 height 9
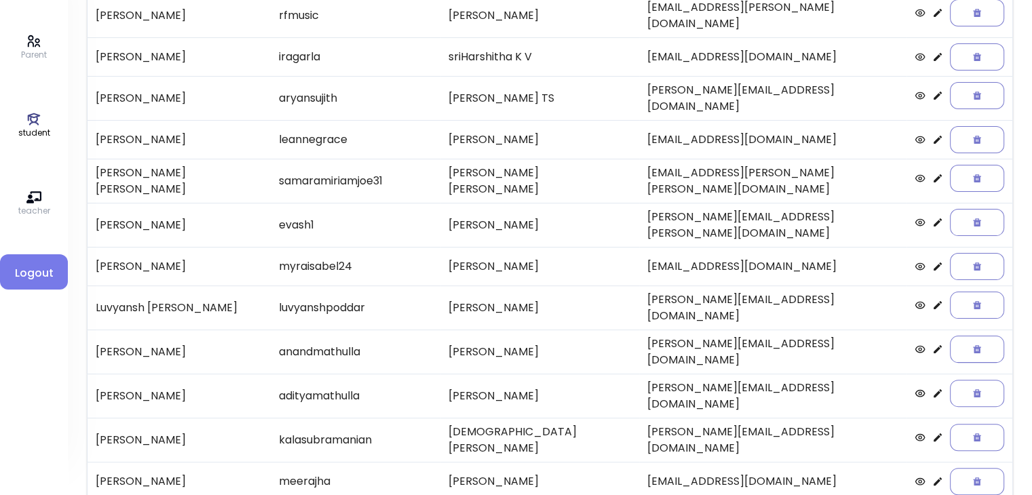
click at [176, 286] on td "Luvyansh [PERSON_NAME]" at bounding box center [178, 308] width 183 height 44
click at [926, 330] on td at bounding box center [959, 349] width 106 height 39
click at [933, 345] on icon at bounding box center [937, 349] width 8 height 8
click at [933, 433] on icon at bounding box center [937, 437] width 8 height 8
click at [933, 477] on icon at bounding box center [937, 481] width 8 height 8
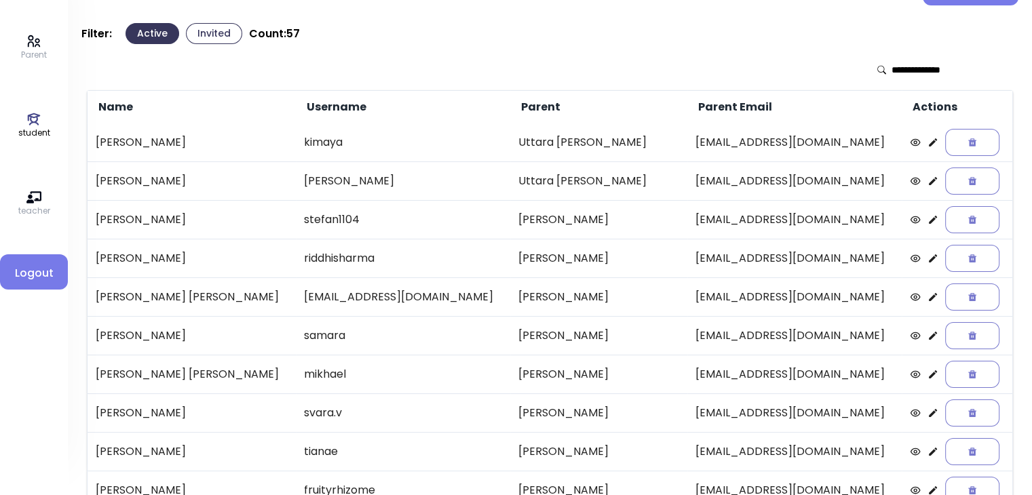
scroll to position [0, 0]
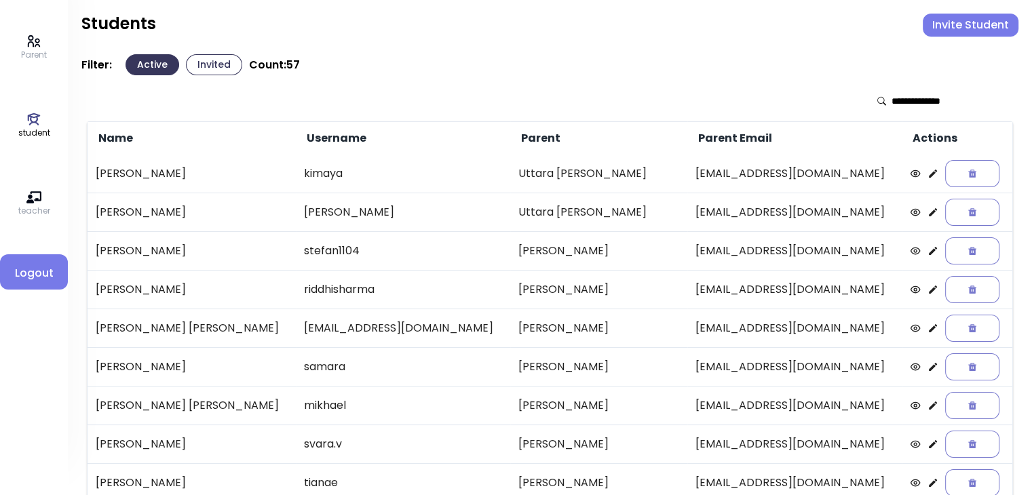
click at [928, 174] on icon at bounding box center [932, 174] width 8 height 8
click at [927, 173] on icon at bounding box center [932, 173] width 11 height 11
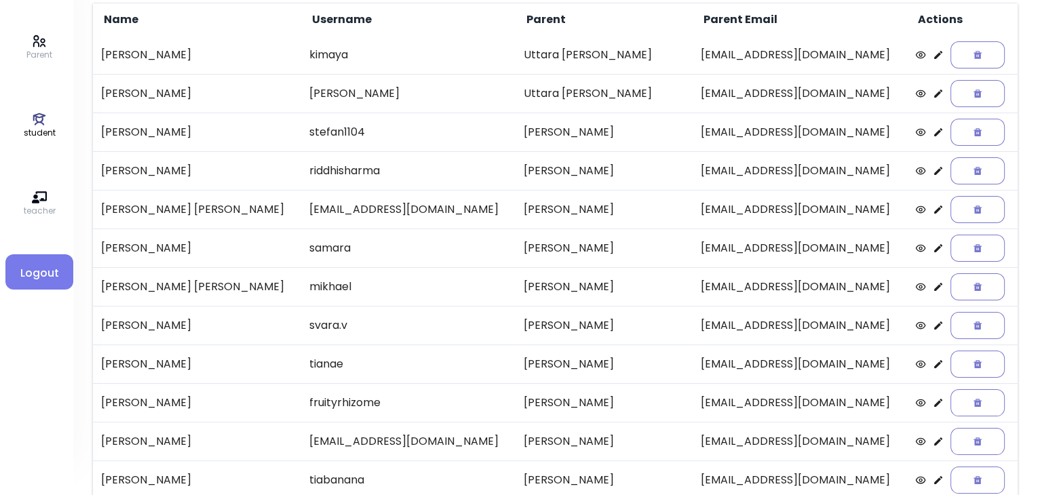
scroll to position [166, 0]
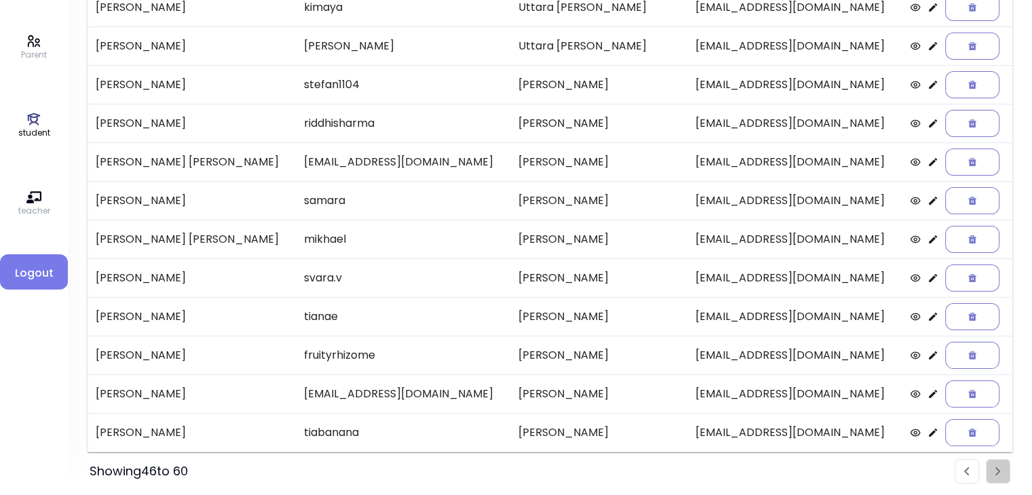
click at [927, 199] on icon at bounding box center [932, 200] width 11 height 11
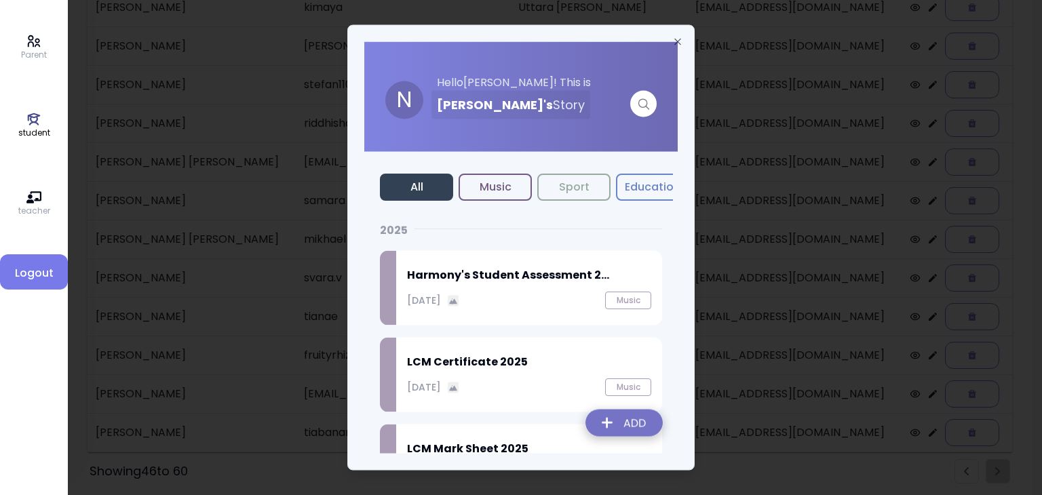
scroll to position [57, 0]
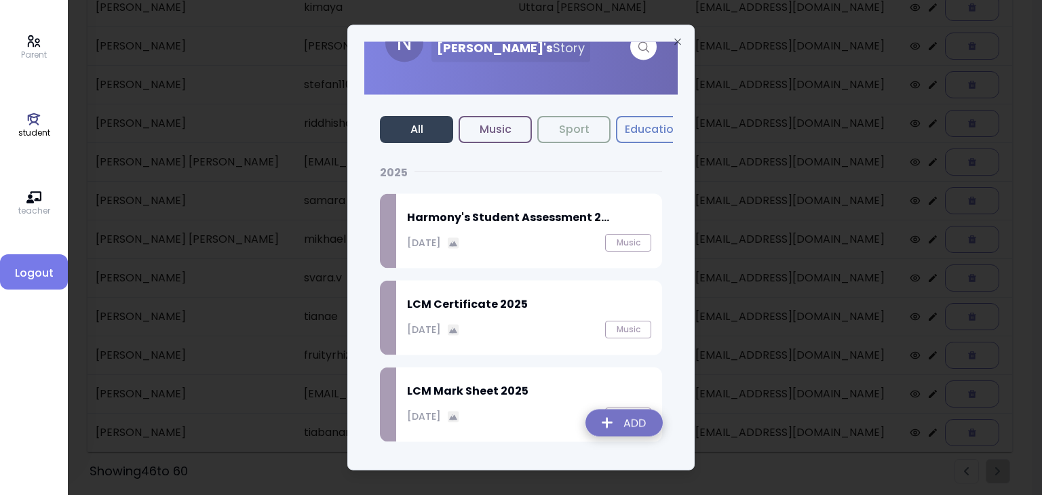
click at [624, 416] on img at bounding box center [623, 426] width 99 height 48
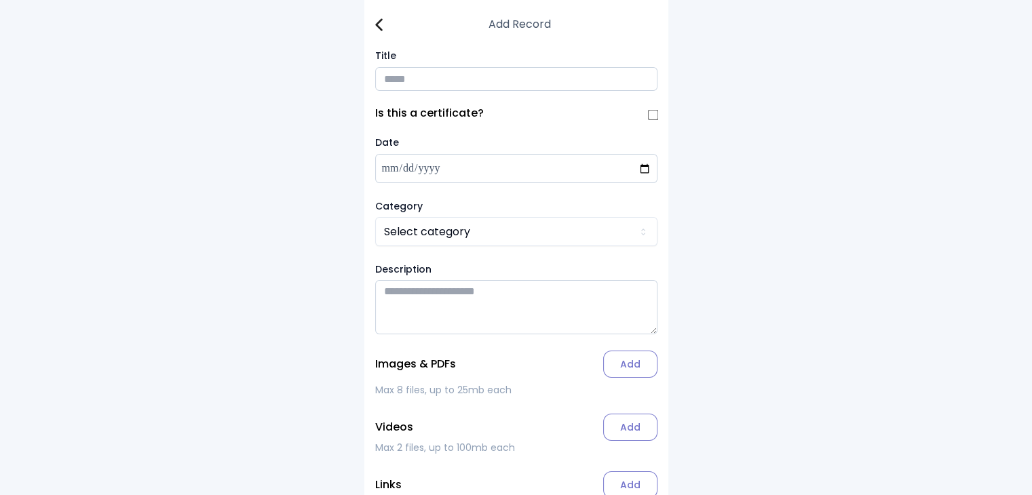
click at [402, 82] on input "Title" at bounding box center [516, 79] width 282 height 24
type input "**********"
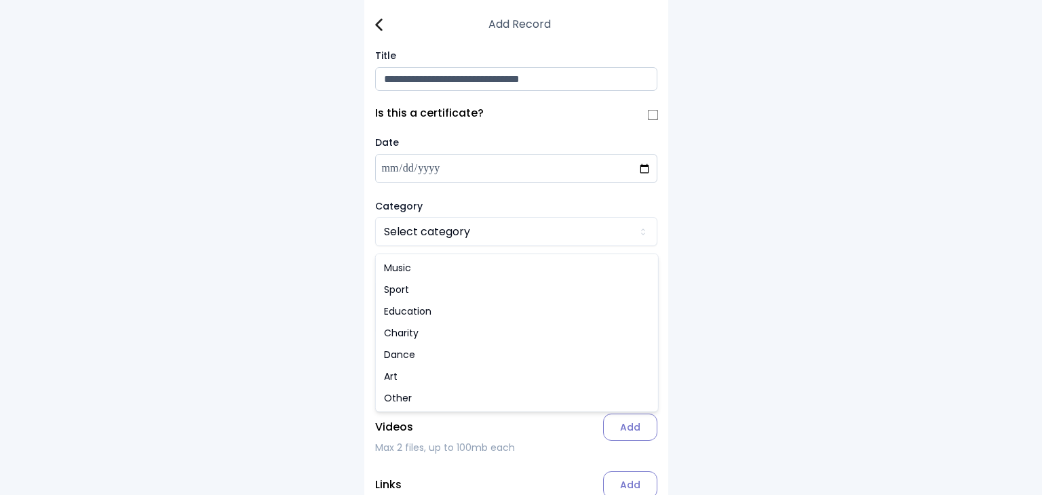
click at [411, 237] on html "**********" at bounding box center [521, 286] width 1042 height 572
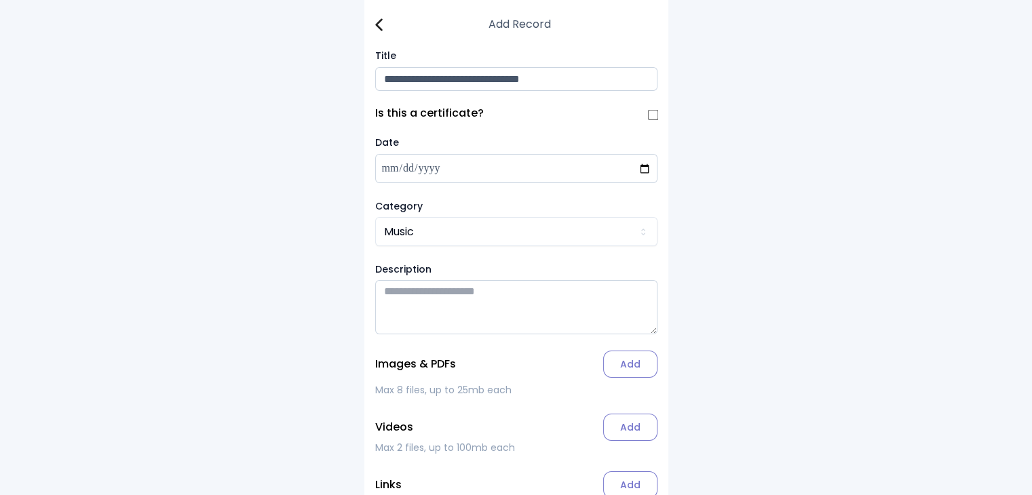
click at [633, 376] on label "Add" at bounding box center [630, 364] width 54 height 27
click at [0, 0] on input "Add" at bounding box center [0, 0] width 0 height 0
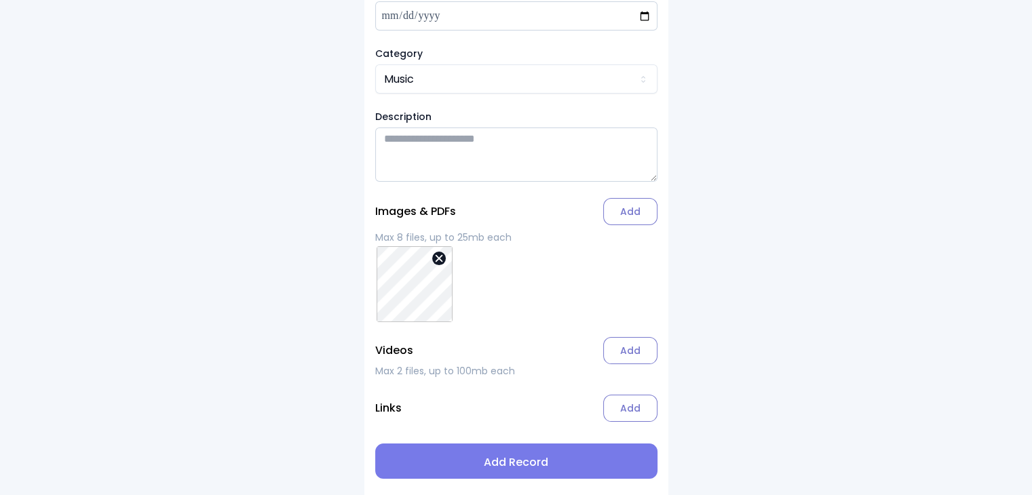
click at [501, 465] on span "Add Record" at bounding box center [516, 462] width 260 height 16
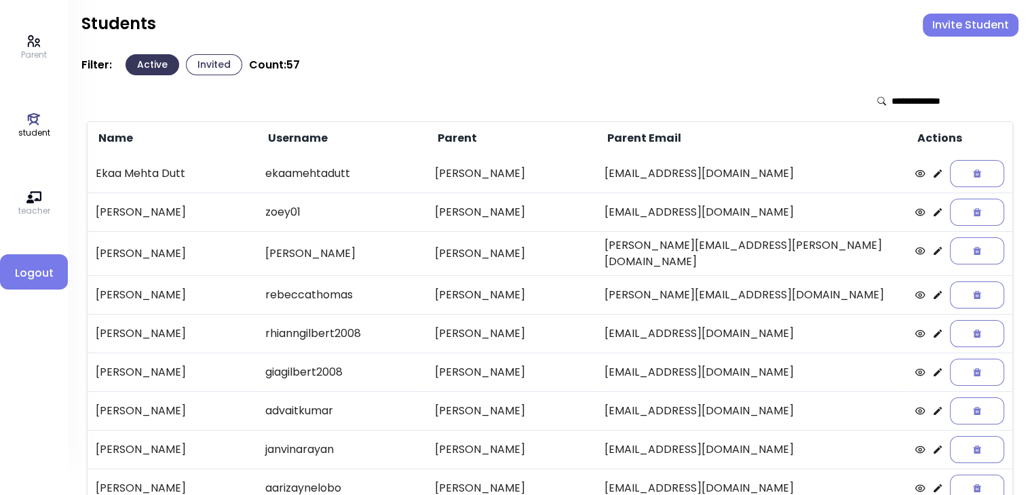
scroll to position [282, 0]
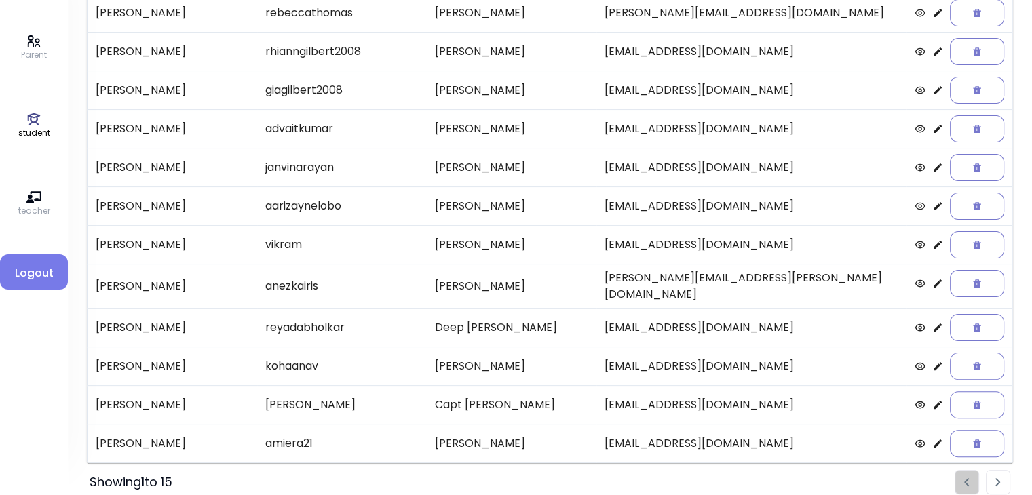
click at [1008, 473] on li "Pagination" at bounding box center [997, 482] width 24 height 24
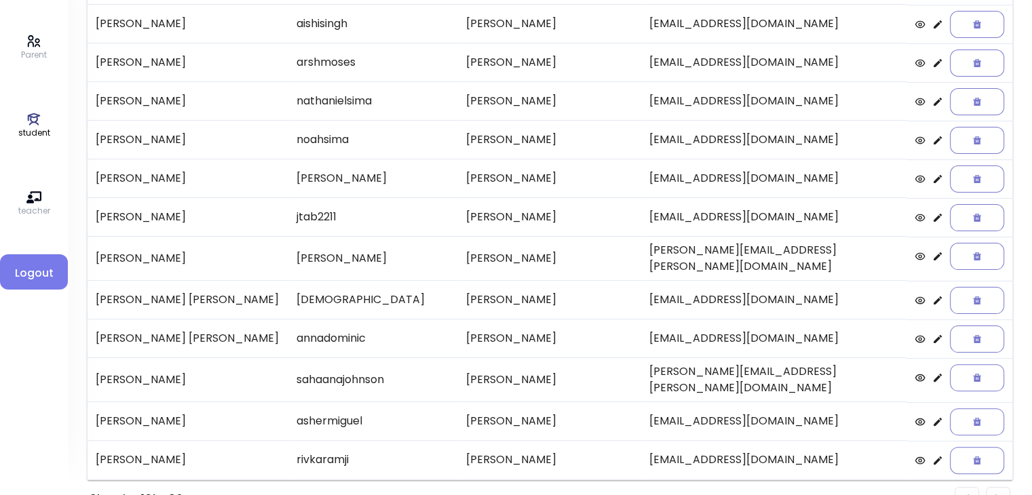
click at [994, 487] on li "Pagination" at bounding box center [997, 499] width 24 height 24
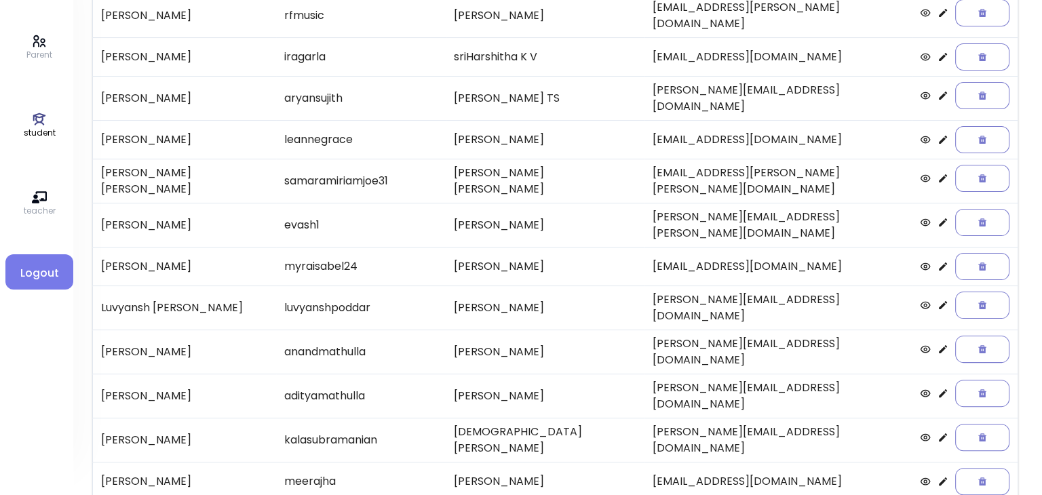
scroll to position [166, 0]
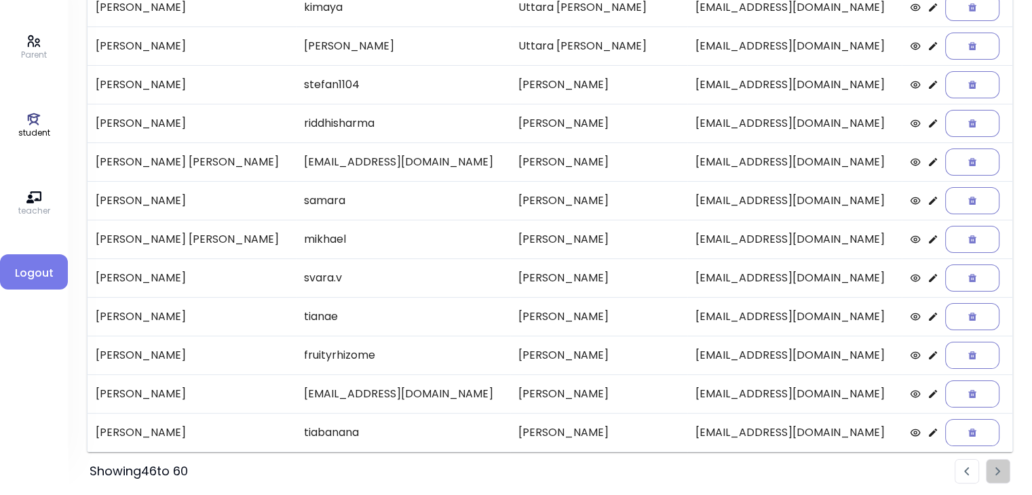
click at [927, 234] on icon at bounding box center [932, 239] width 11 height 11
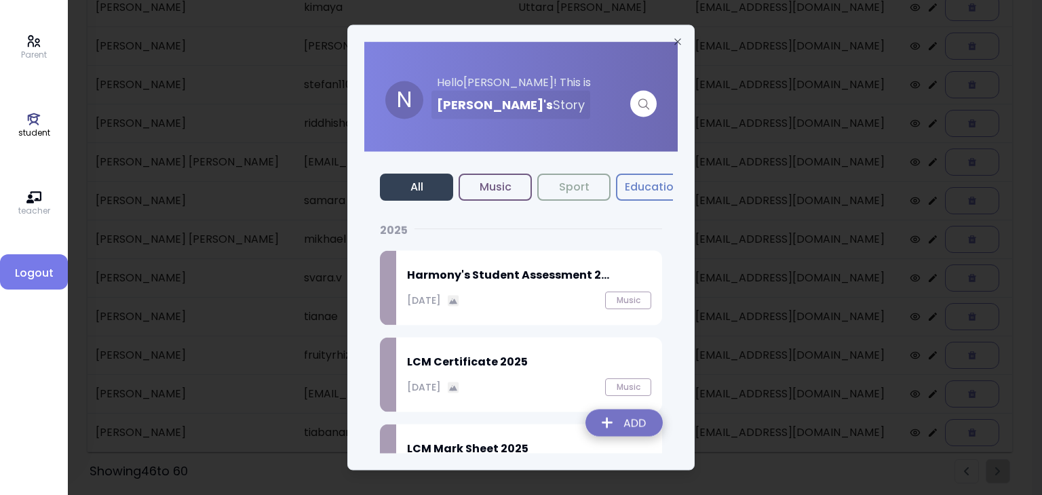
click at [441, 299] on p "[DATE]" at bounding box center [424, 300] width 34 height 14
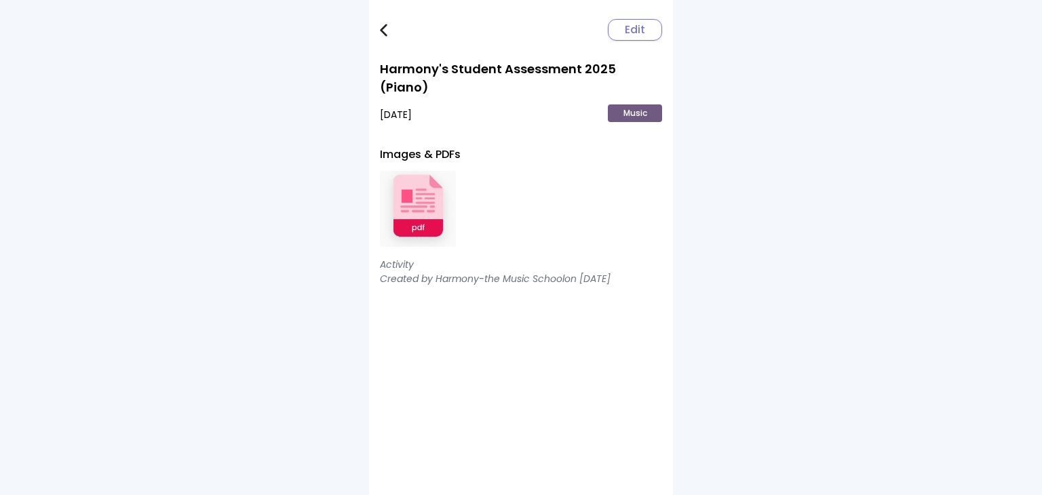
click at [406, 176] on img at bounding box center [418, 209] width 76 height 89
click at [381, 28] on img at bounding box center [383, 30] width 7 height 13
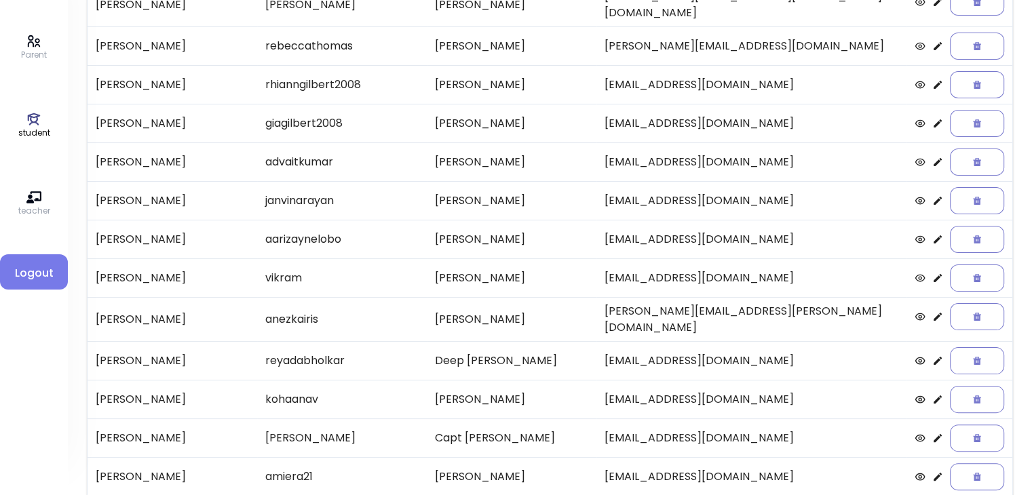
scroll to position [282, 0]
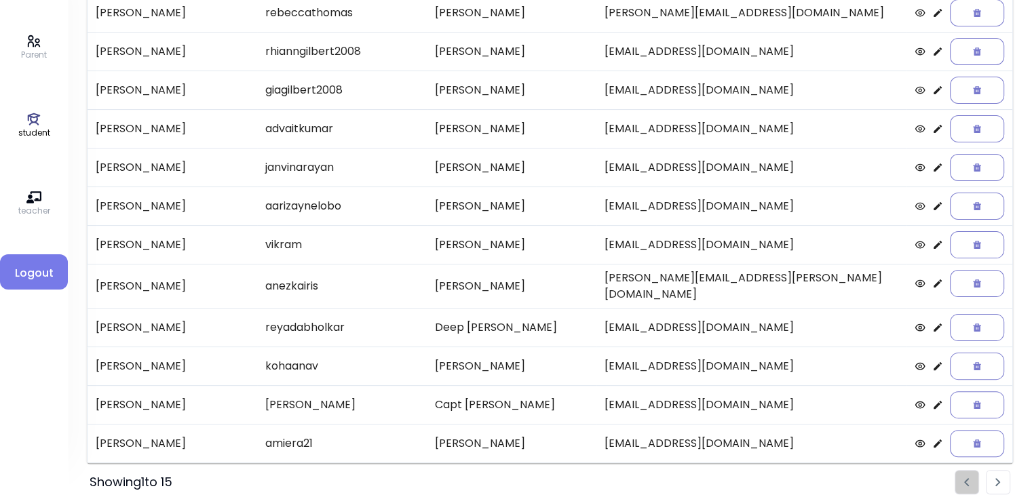
click at [998, 478] on img "Pagination" at bounding box center [997, 482] width 5 height 9
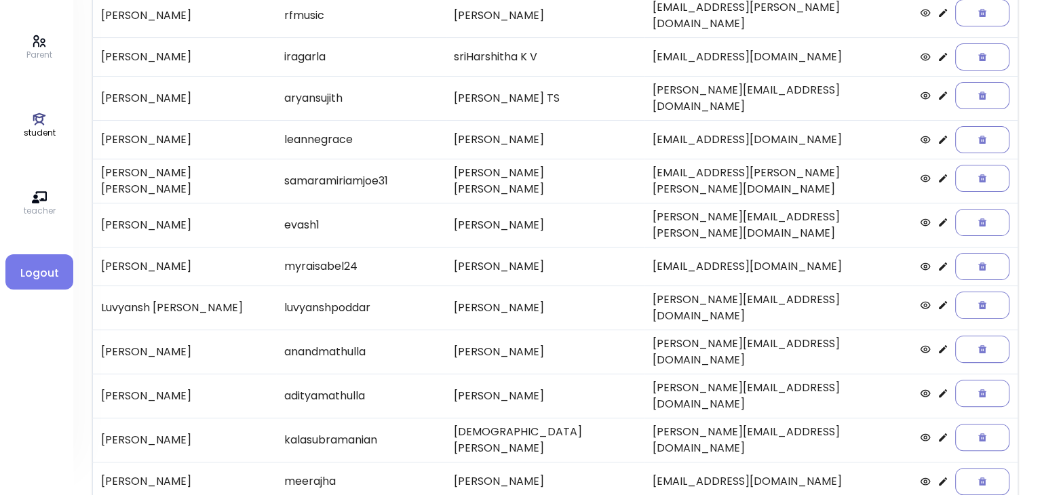
scroll to position [166, 0]
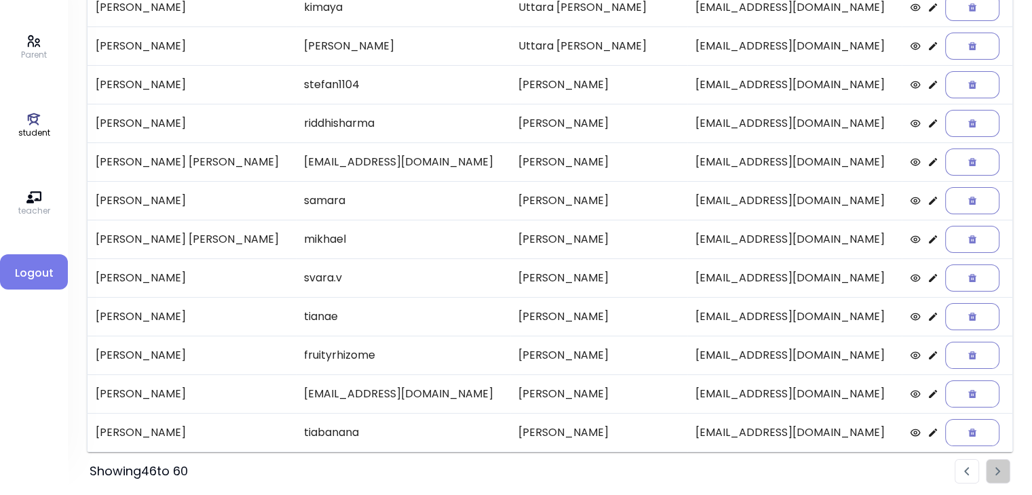
click at [928, 241] on icon at bounding box center [932, 239] width 8 height 8
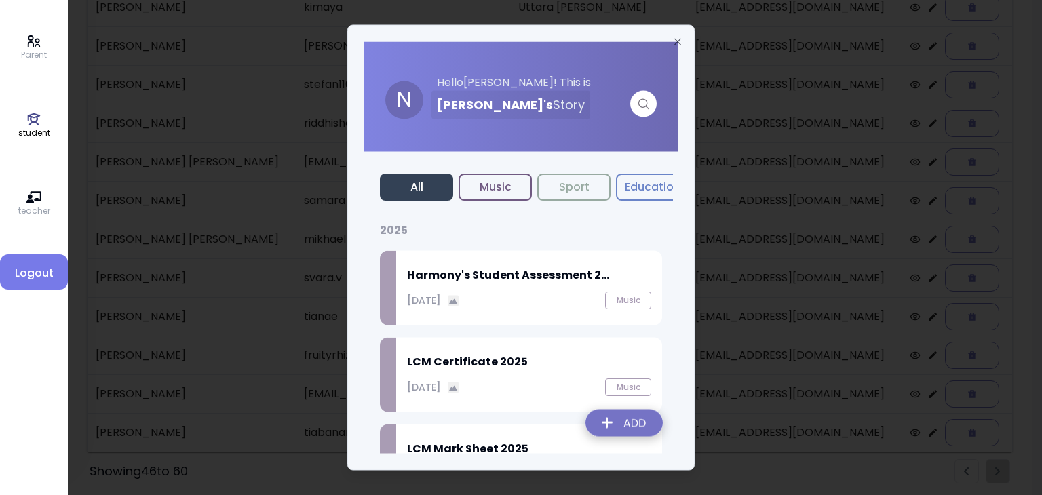
click at [623, 429] on img at bounding box center [623, 426] width 99 height 48
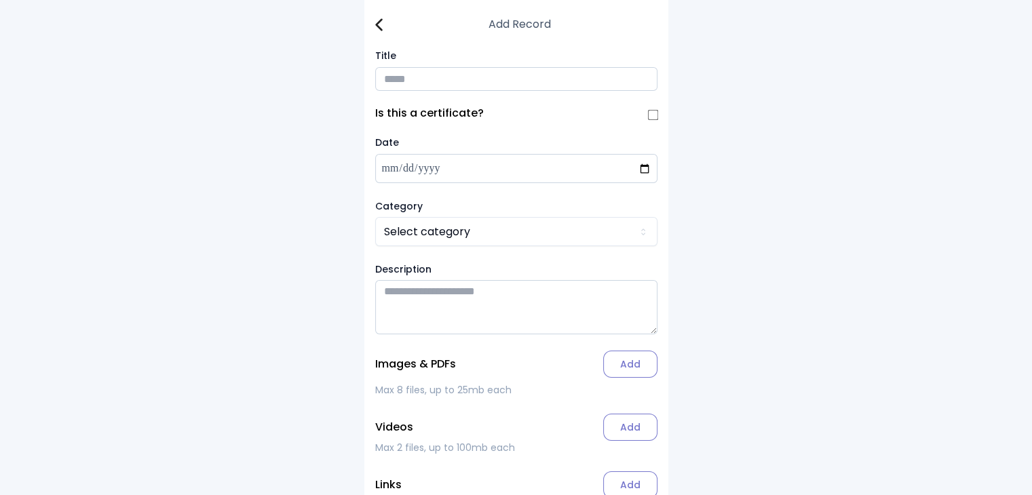
click at [404, 82] on input "Title" at bounding box center [516, 79] width 282 height 24
type input "**********"
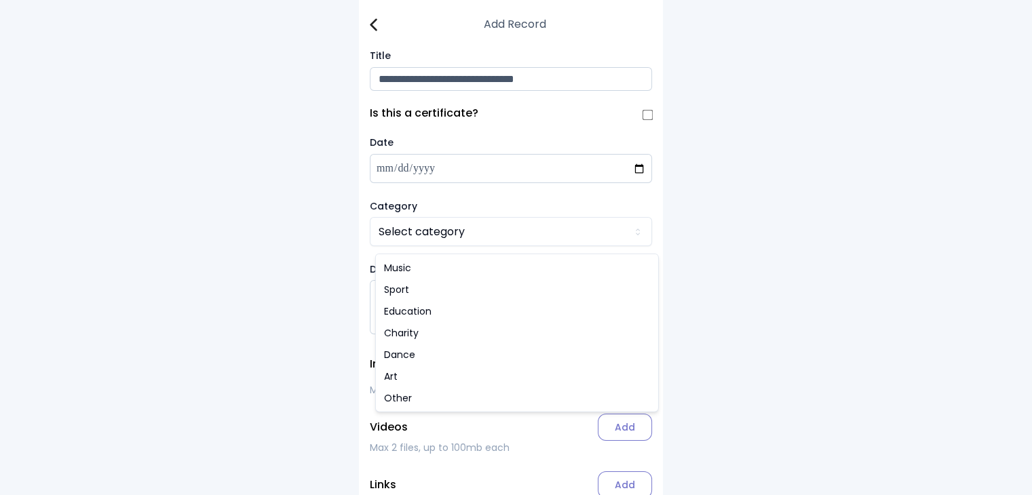
click at [422, 233] on html "**********" at bounding box center [516, 286] width 1032 height 572
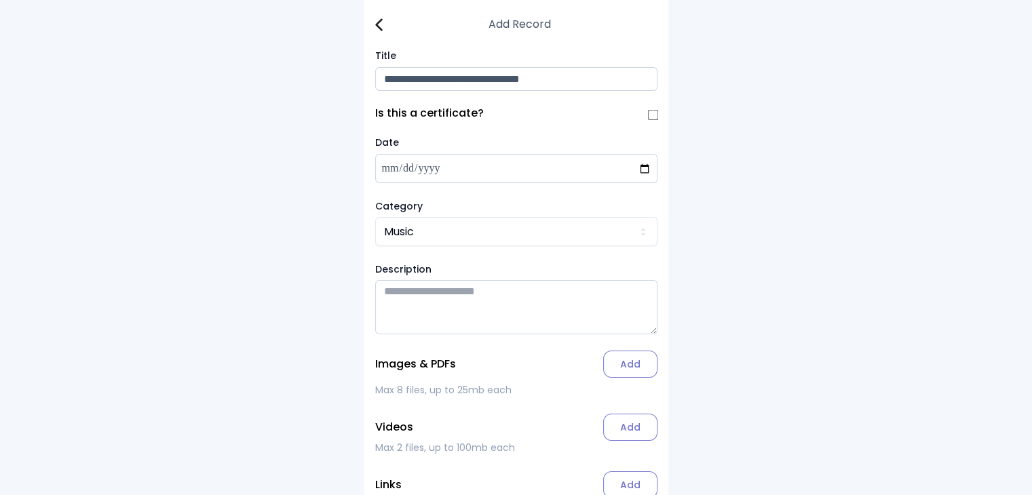
click at [645, 364] on label "Add" at bounding box center [630, 364] width 54 height 27
click at [0, 0] on input "Add" at bounding box center [0, 0] width 0 height 0
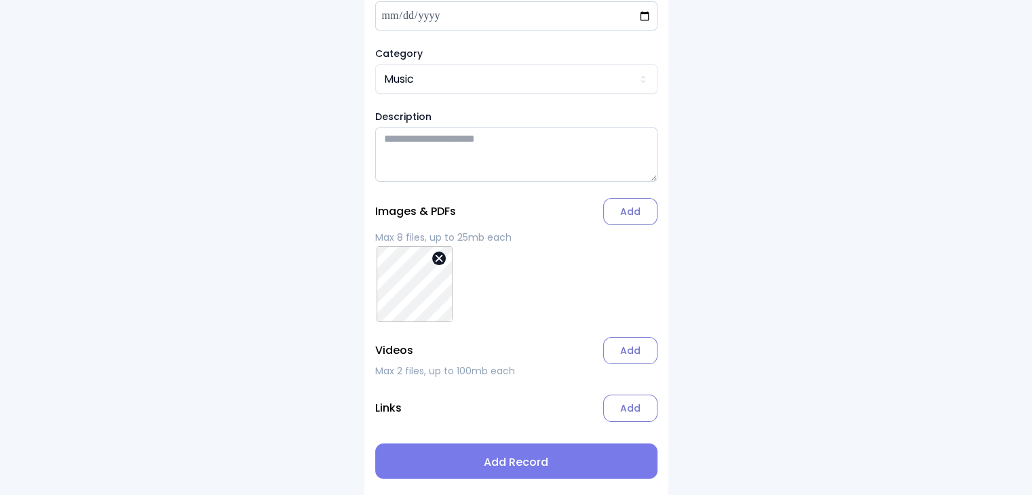
click at [498, 462] on span "Add Record" at bounding box center [516, 462] width 260 height 16
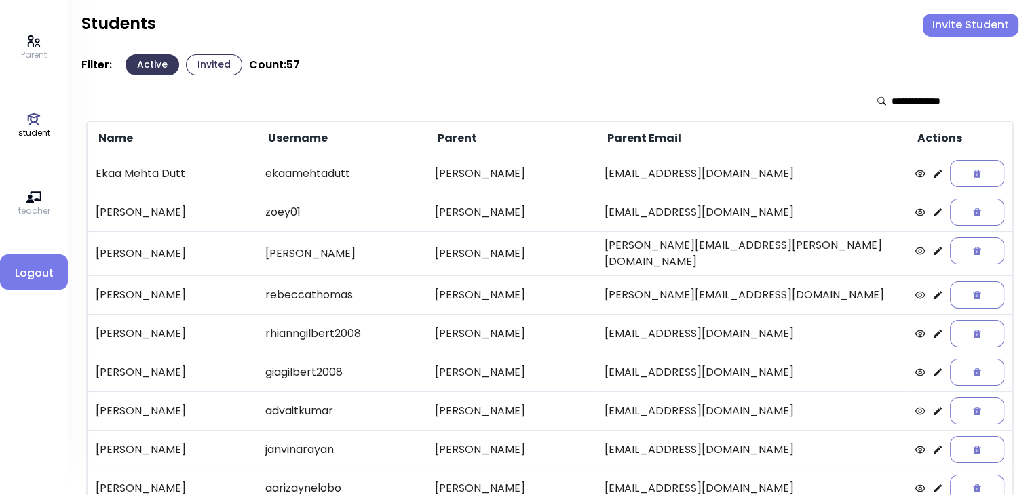
click at [971, 32] on button "Invite Student" at bounding box center [970, 25] width 96 height 23
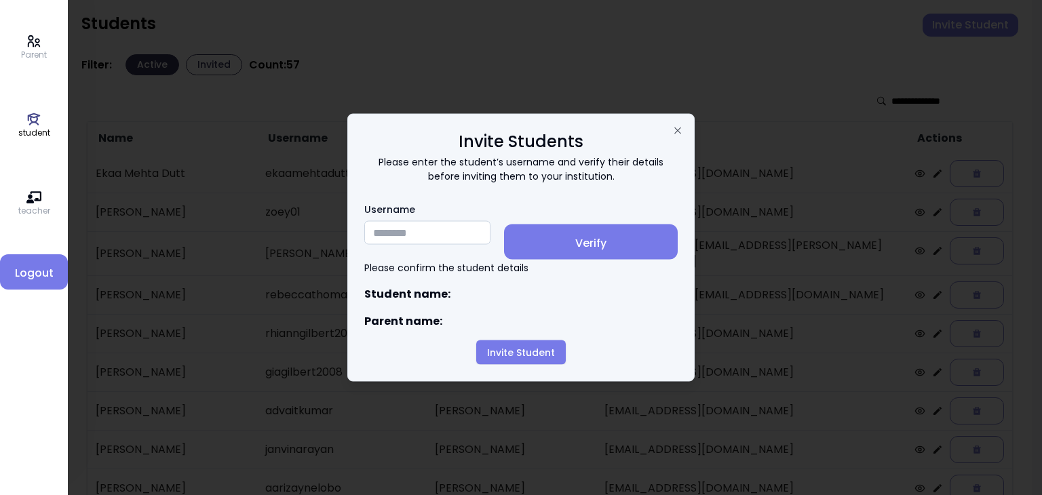
click at [426, 231] on input "Username" at bounding box center [427, 233] width 126 height 24
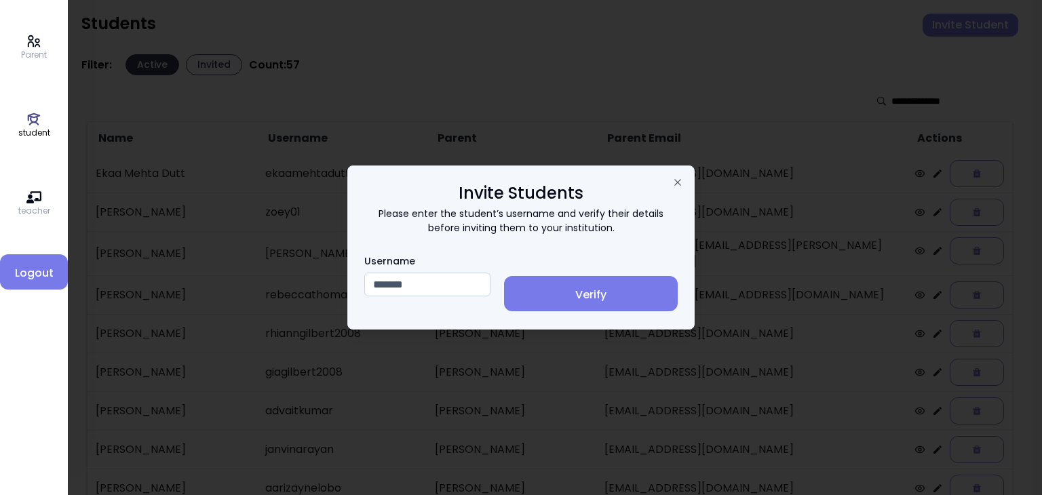
type input "*******"
click at [604, 296] on span "Verify" at bounding box center [591, 295] width 152 height 16
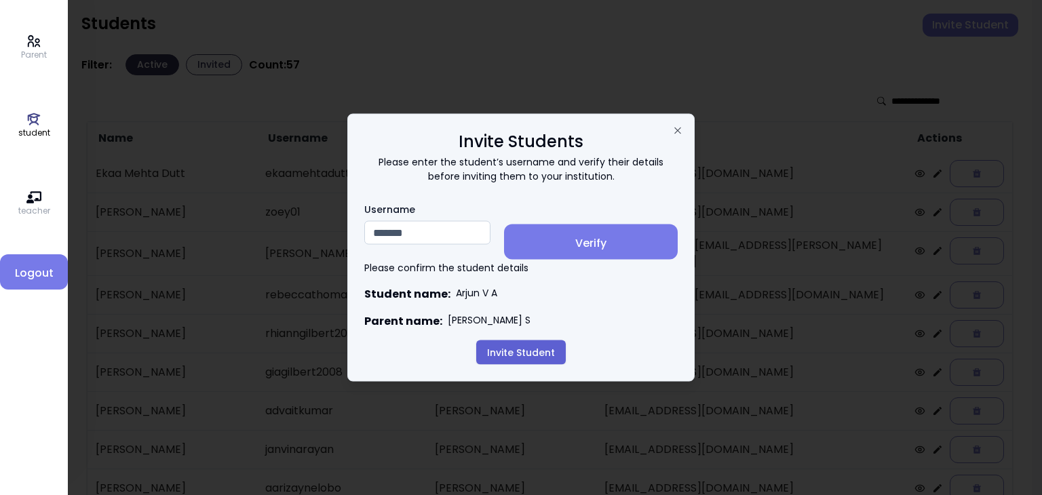
click at [520, 352] on button "Invite Student" at bounding box center [521, 352] width 90 height 24
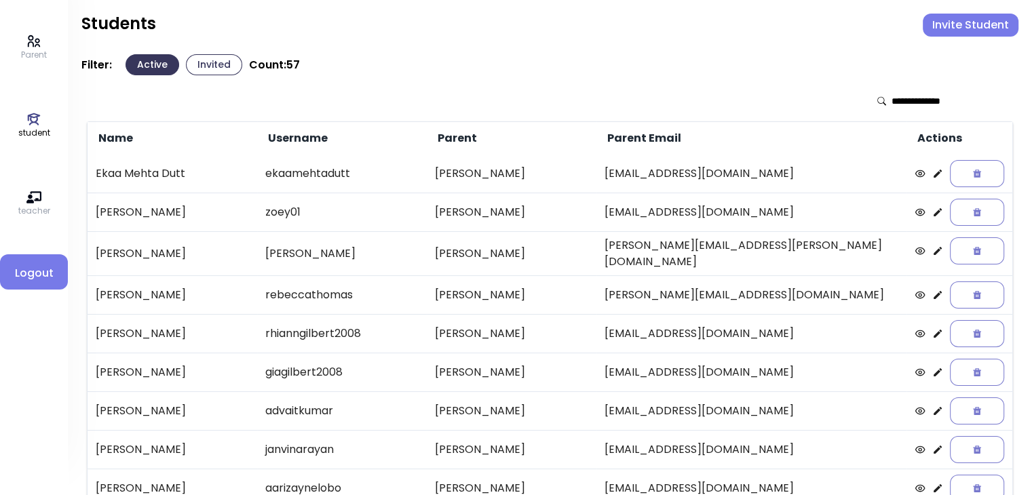
click at [205, 62] on button "Invited" at bounding box center [214, 64] width 56 height 21
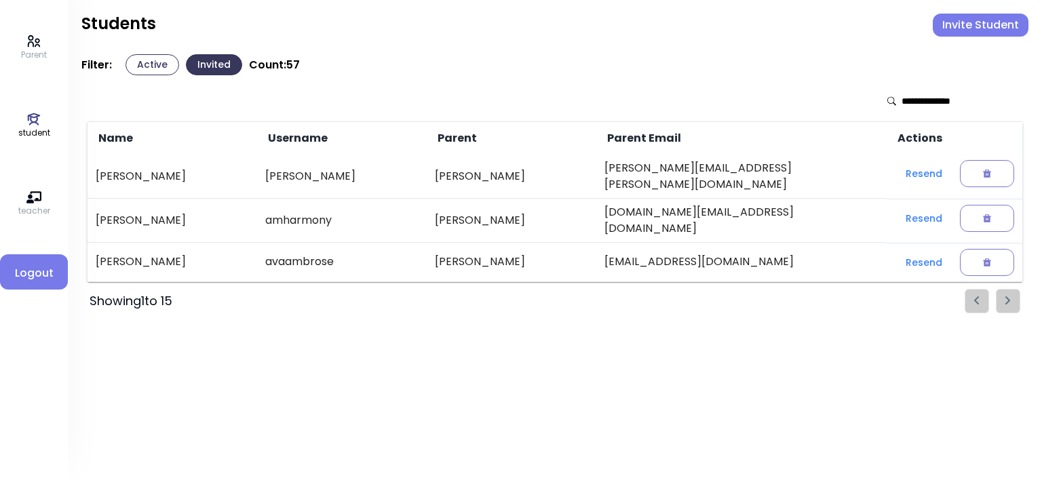
click at [141, 61] on button "Active" at bounding box center [152, 64] width 54 height 21
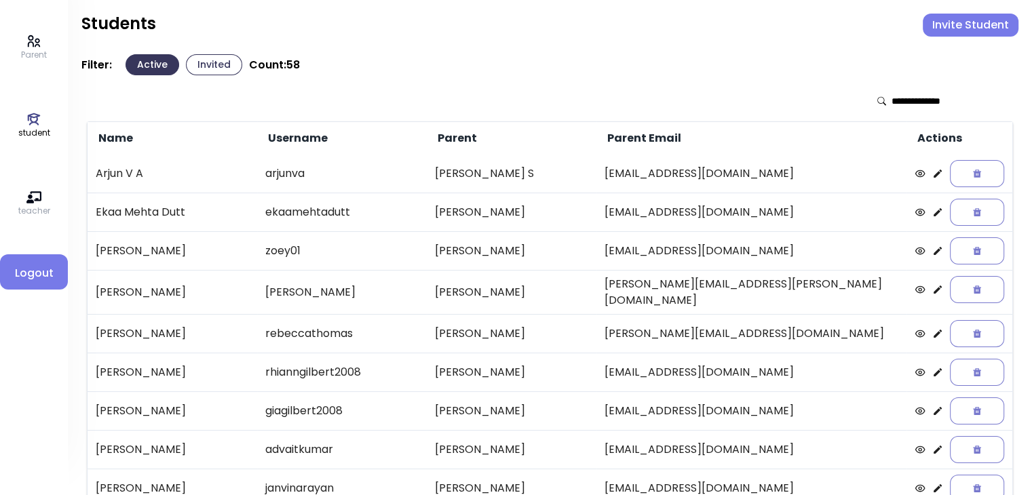
click at [217, 71] on button "Invited" at bounding box center [214, 64] width 56 height 21
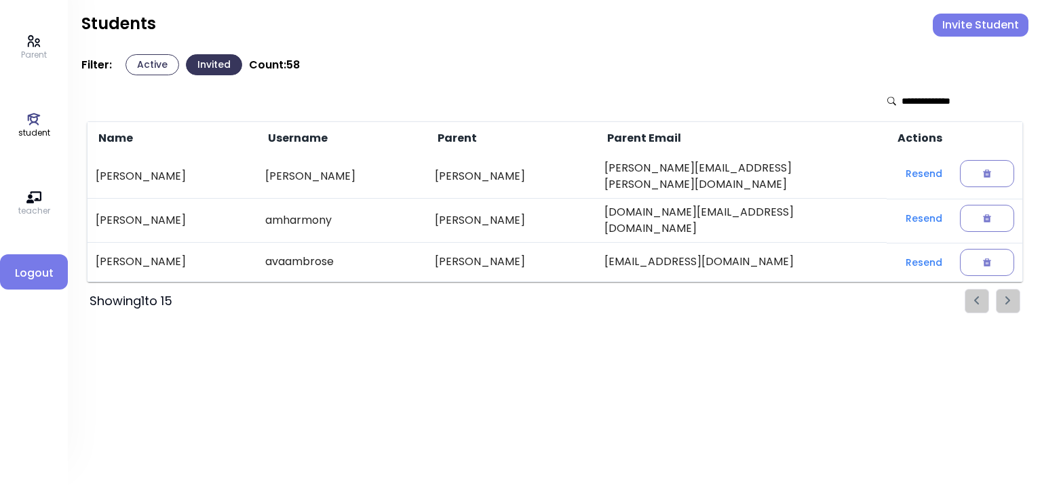
click at [145, 56] on button "Active" at bounding box center [152, 64] width 54 height 21
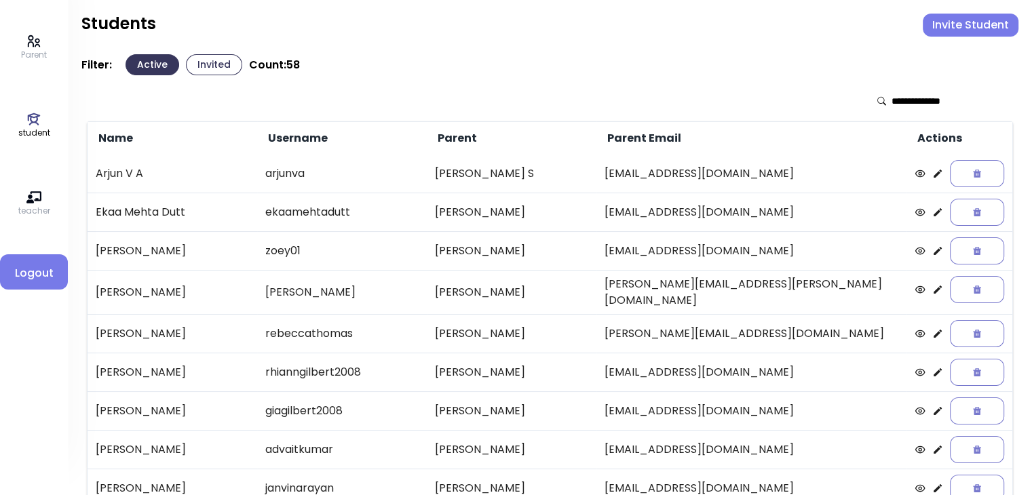
click at [968, 24] on button "Invite Student" at bounding box center [970, 25] width 96 height 23
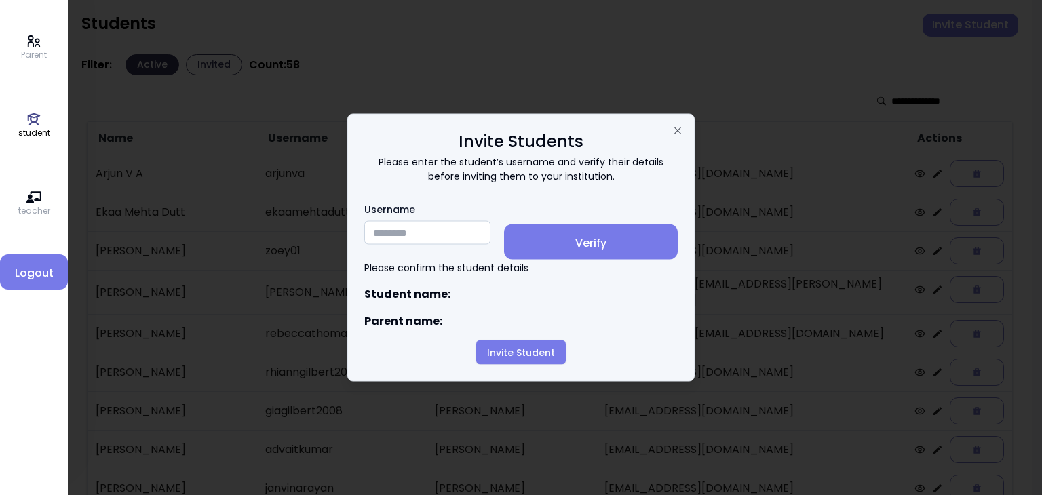
click at [385, 234] on input "Username" at bounding box center [427, 233] width 126 height 24
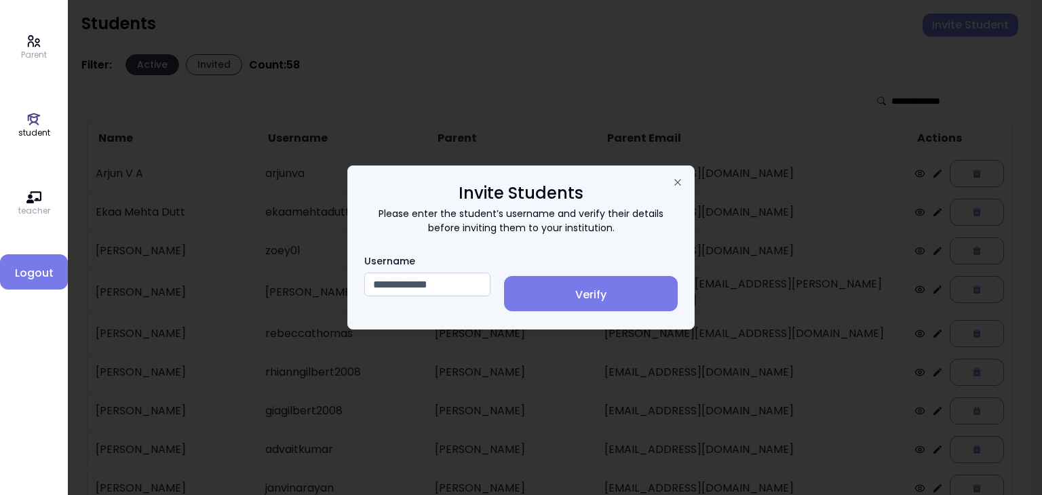
type input "**********"
click at [598, 295] on span "Verify" at bounding box center [591, 295] width 152 height 16
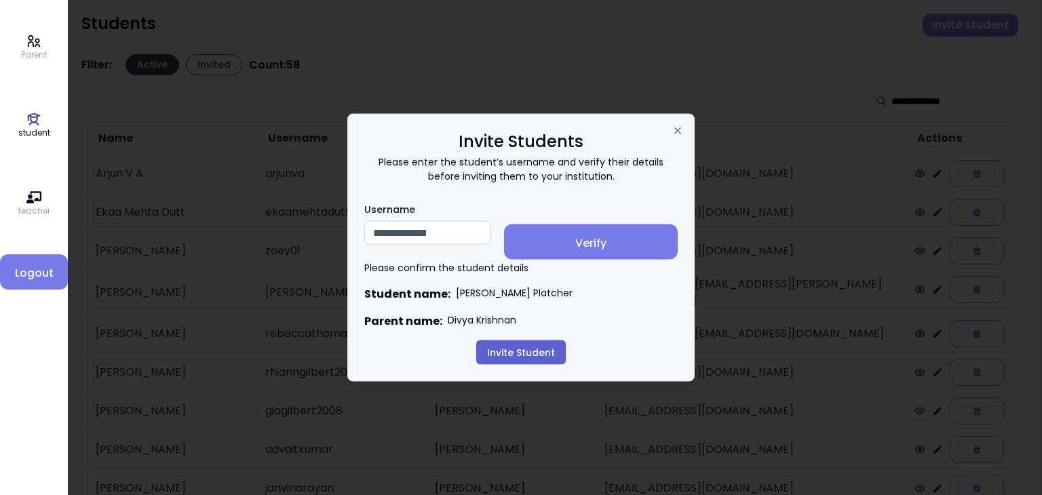
click at [514, 352] on button "Invite Student" at bounding box center [521, 352] width 90 height 24
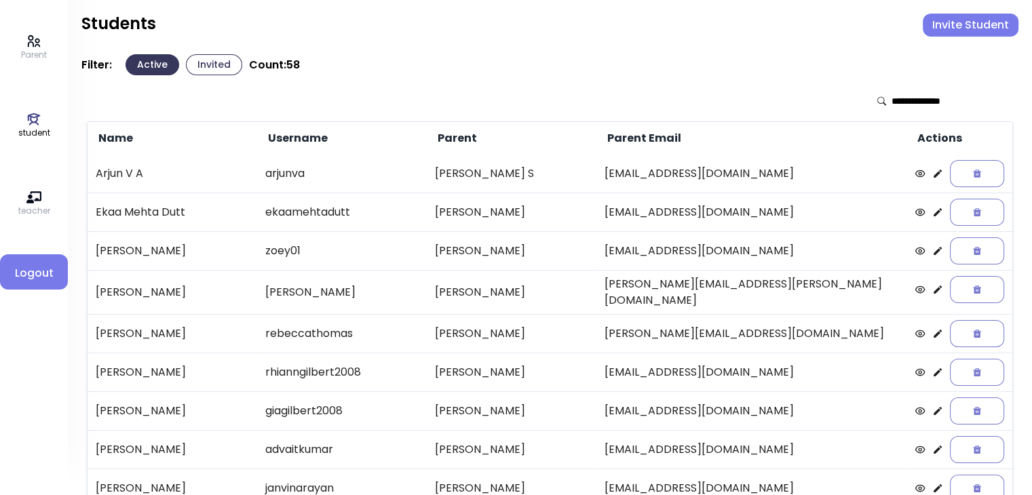
click at [220, 65] on button "Invited" at bounding box center [214, 64] width 56 height 21
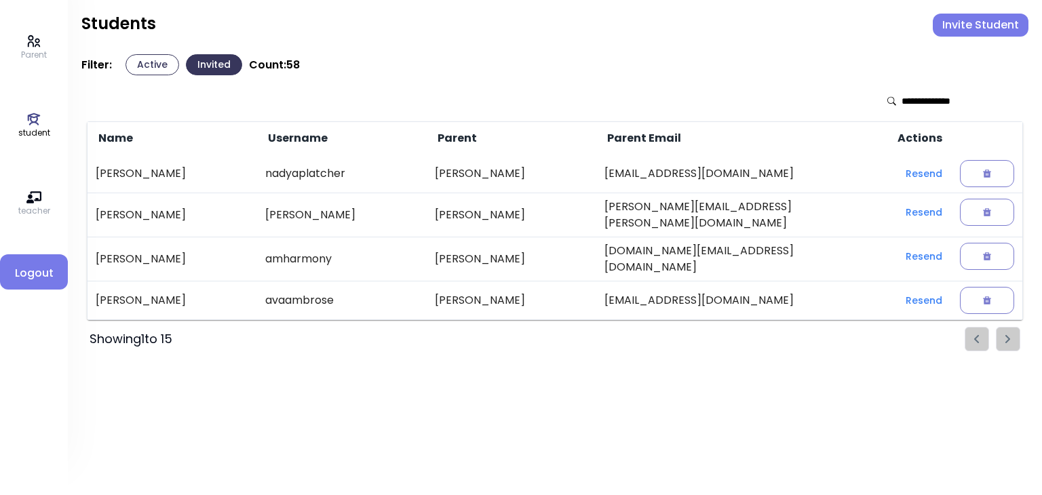
click at [141, 66] on button "Active" at bounding box center [152, 64] width 54 height 21
